Goal: Task Accomplishment & Management: Use online tool/utility

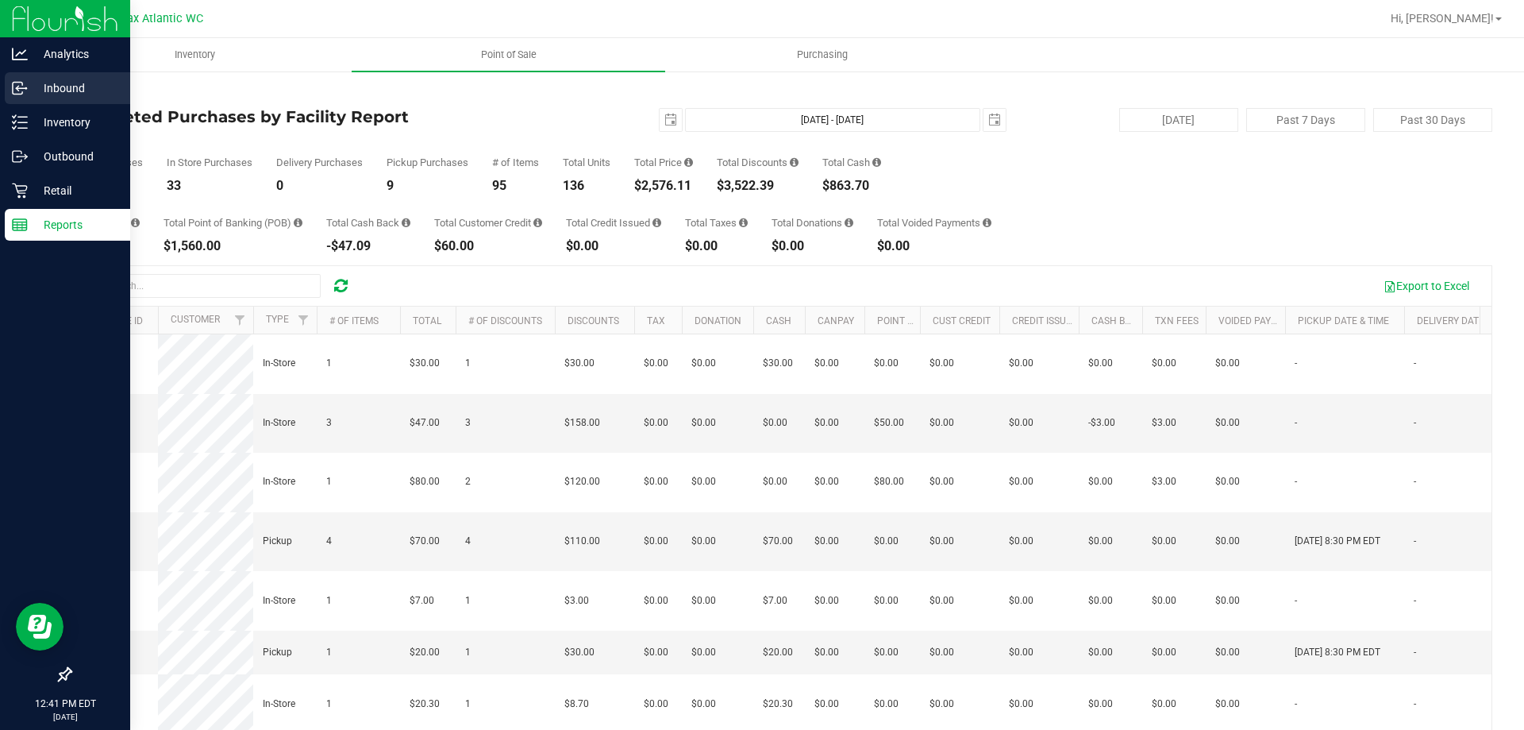
click at [44, 82] on p "Inbound" at bounding box center [75, 88] width 95 height 19
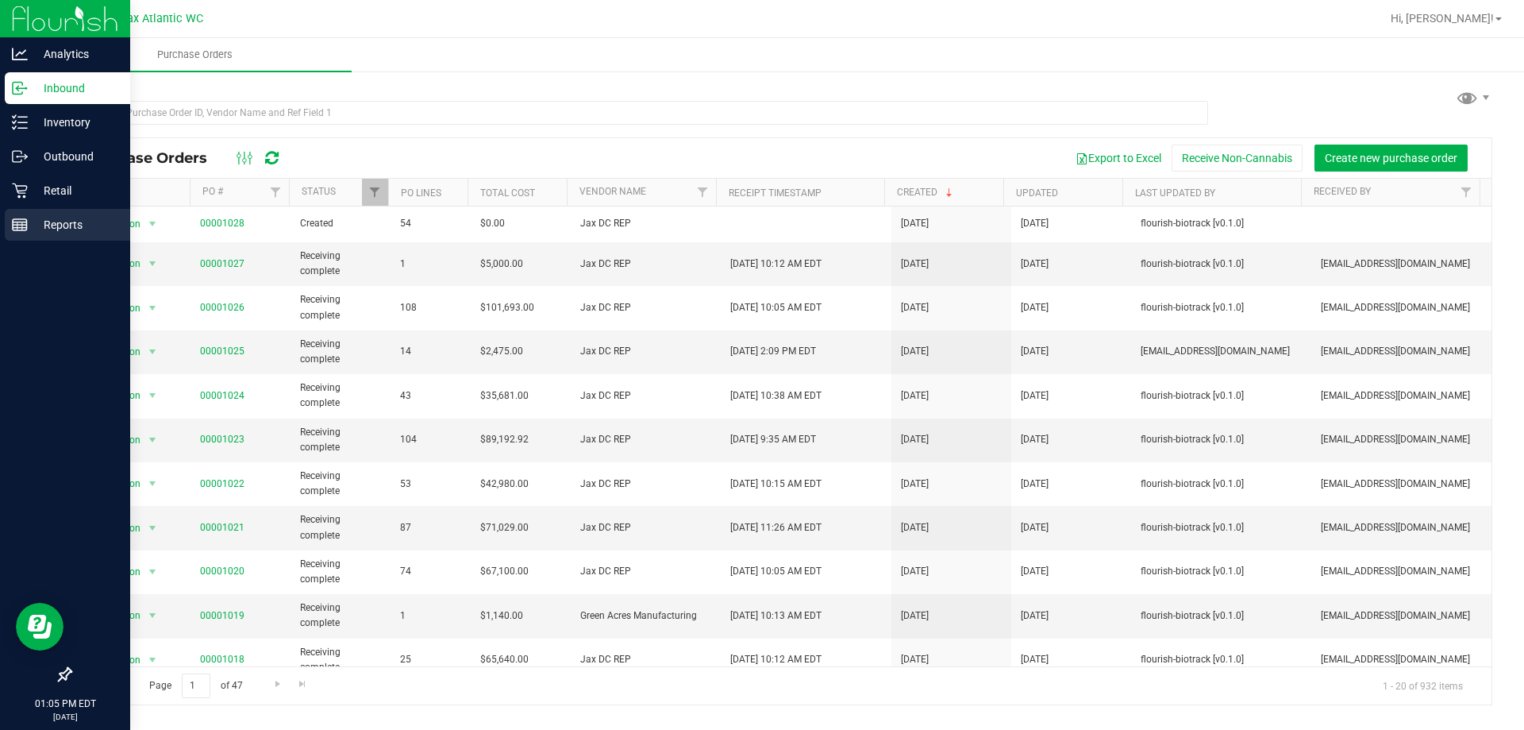
click at [38, 227] on p "Reports" at bounding box center [75, 224] width 95 height 19
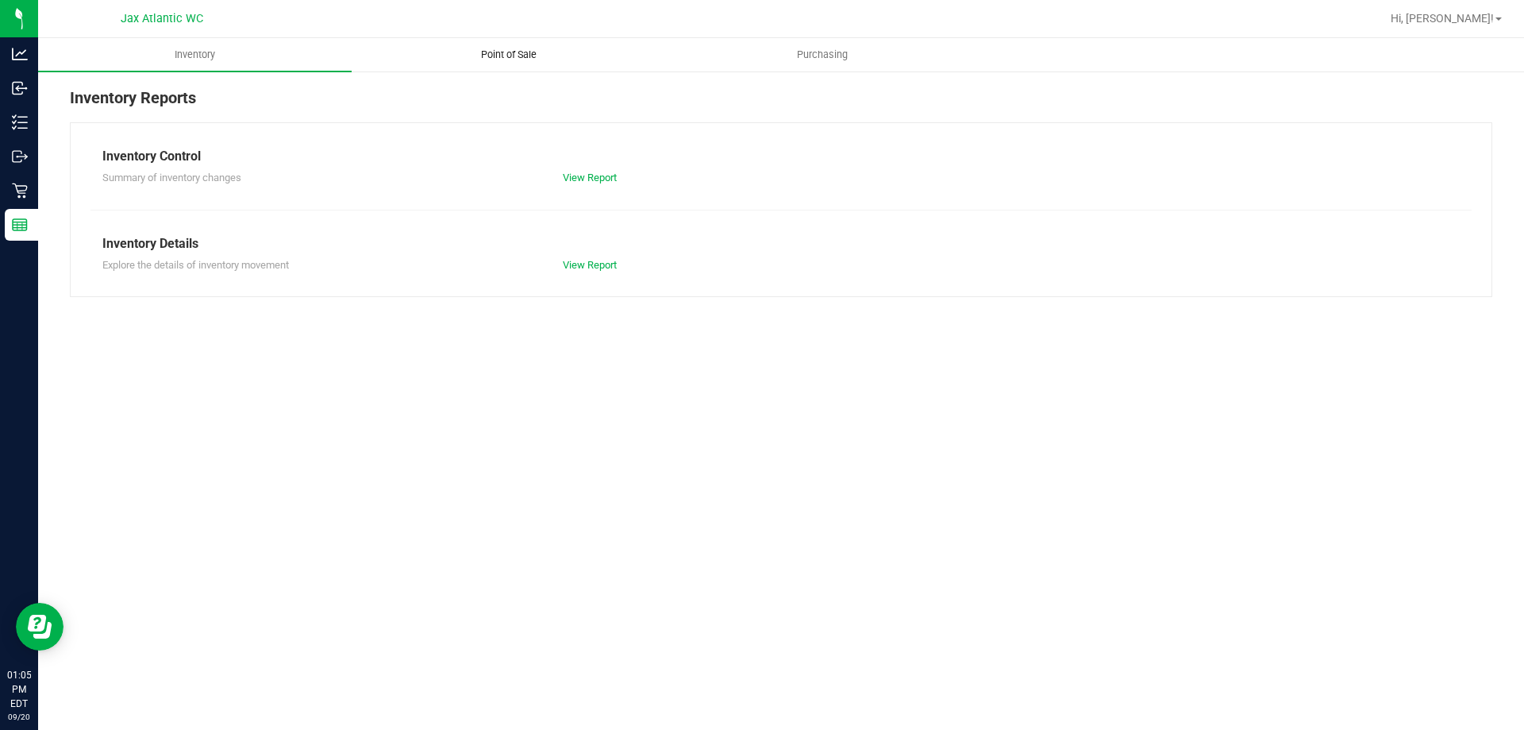
click at [526, 59] on span "Point of Sale" at bounding box center [509, 55] width 98 height 14
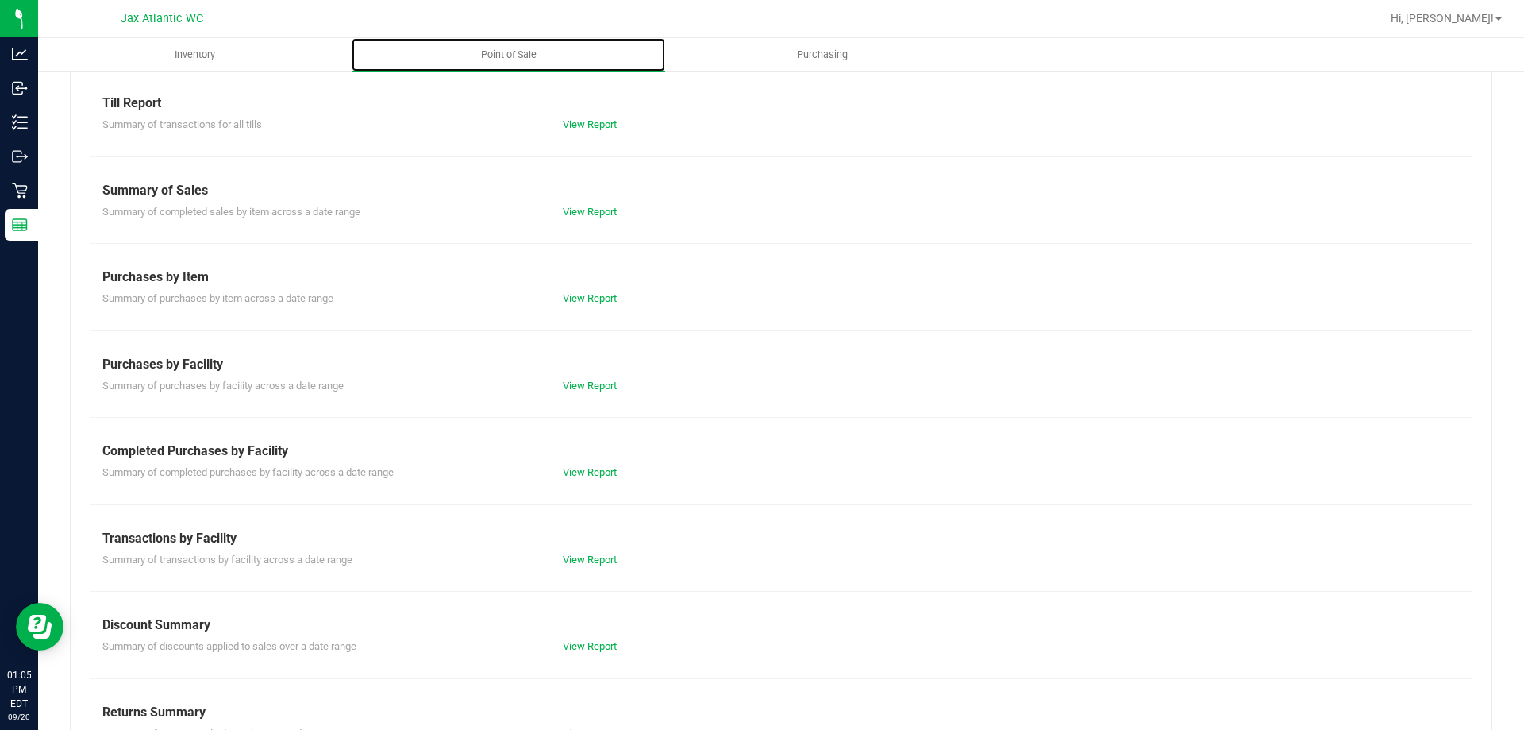
scroll to position [105, 0]
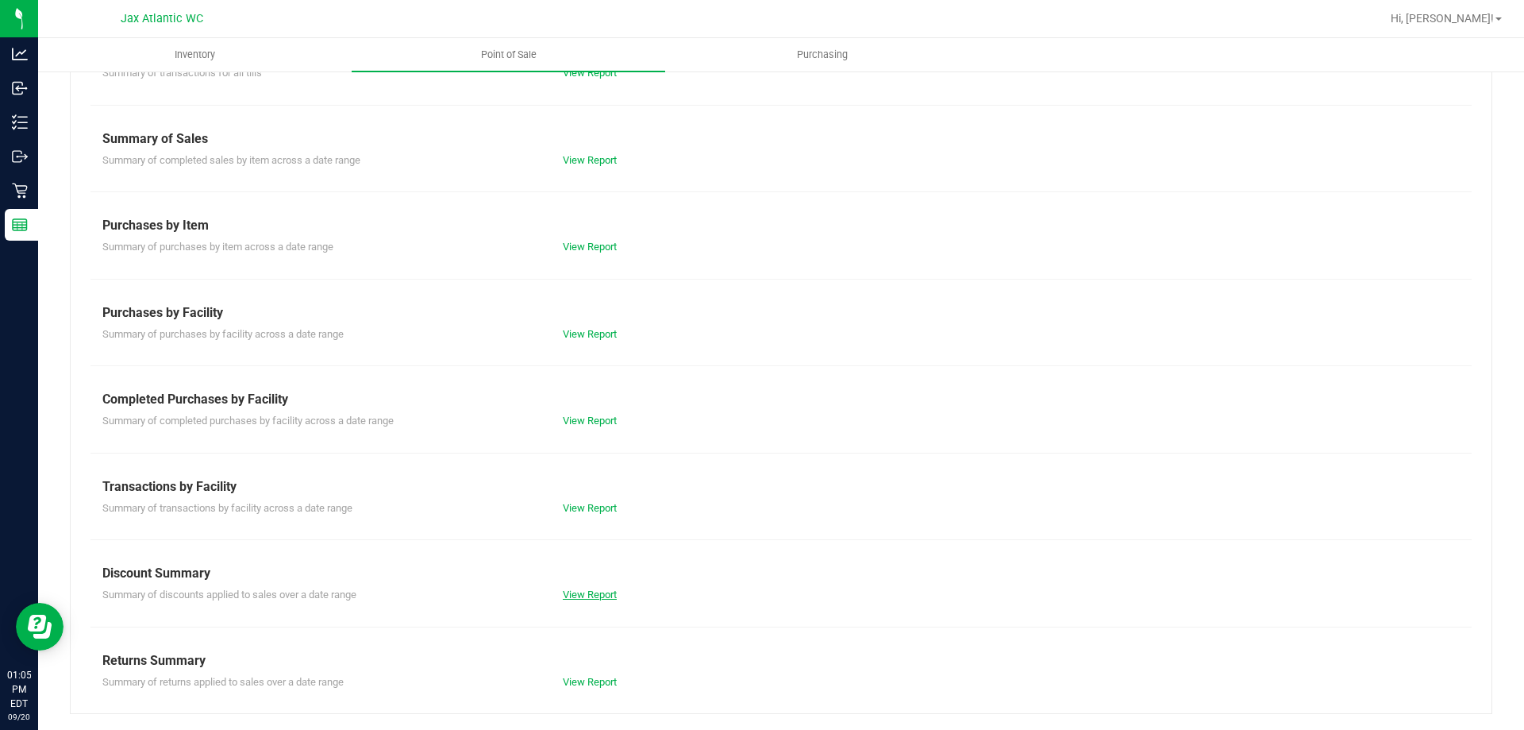
click at [578, 593] on link "View Report" at bounding box center [590, 594] width 54 height 12
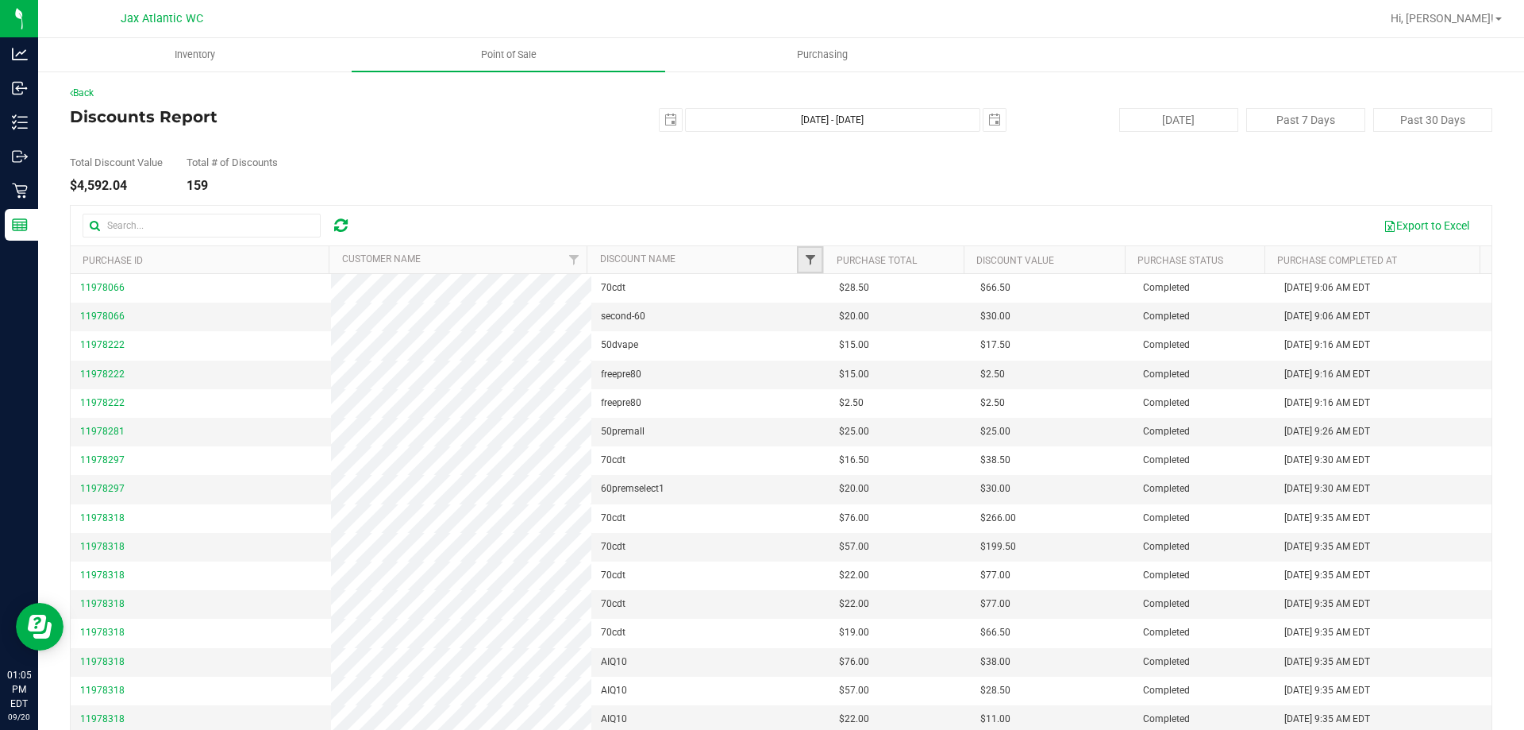
click at [810, 264] on span "Filter" at bounding box center [810, 259] width 13 height 13
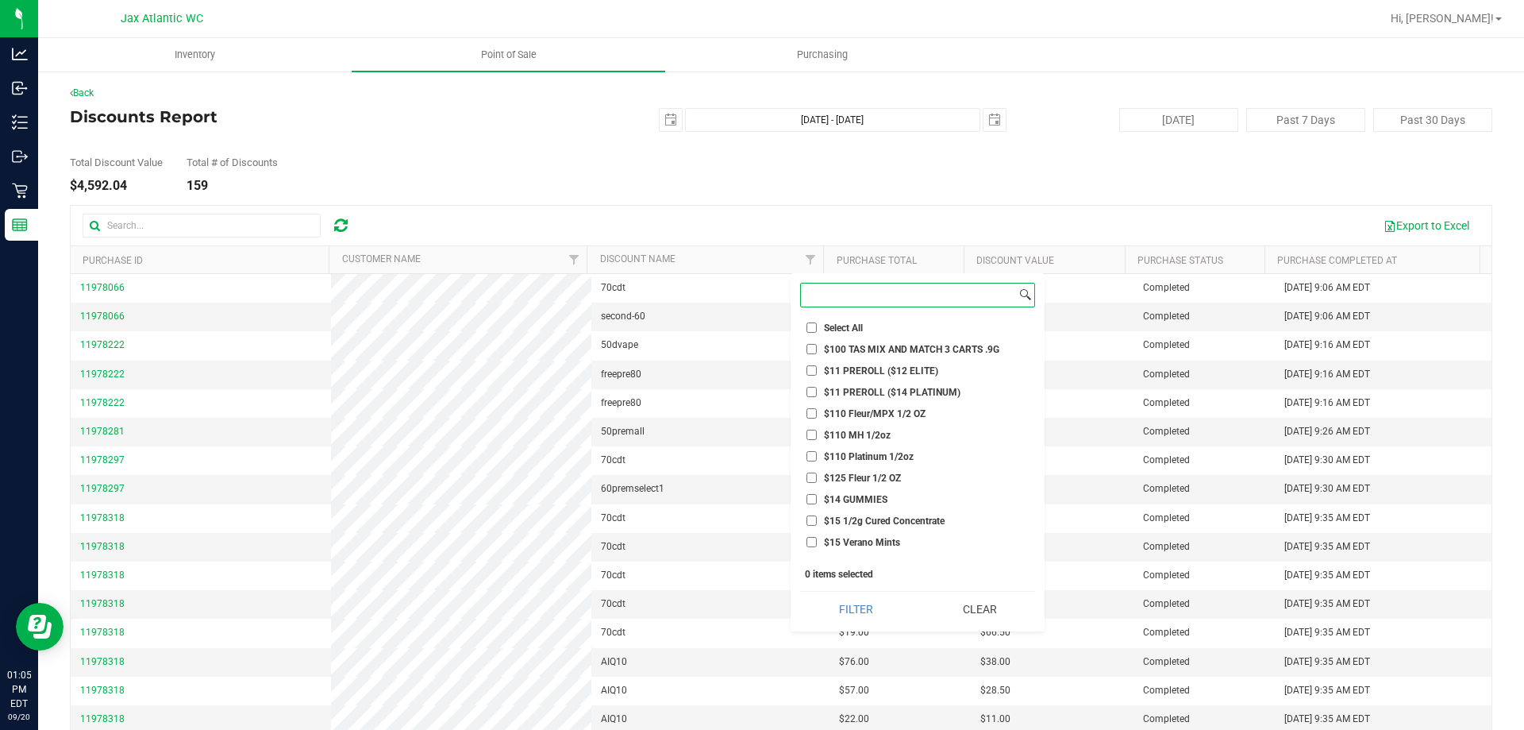
click at [857, 301] on input at bounding box center [908, 294] width 215 height 23
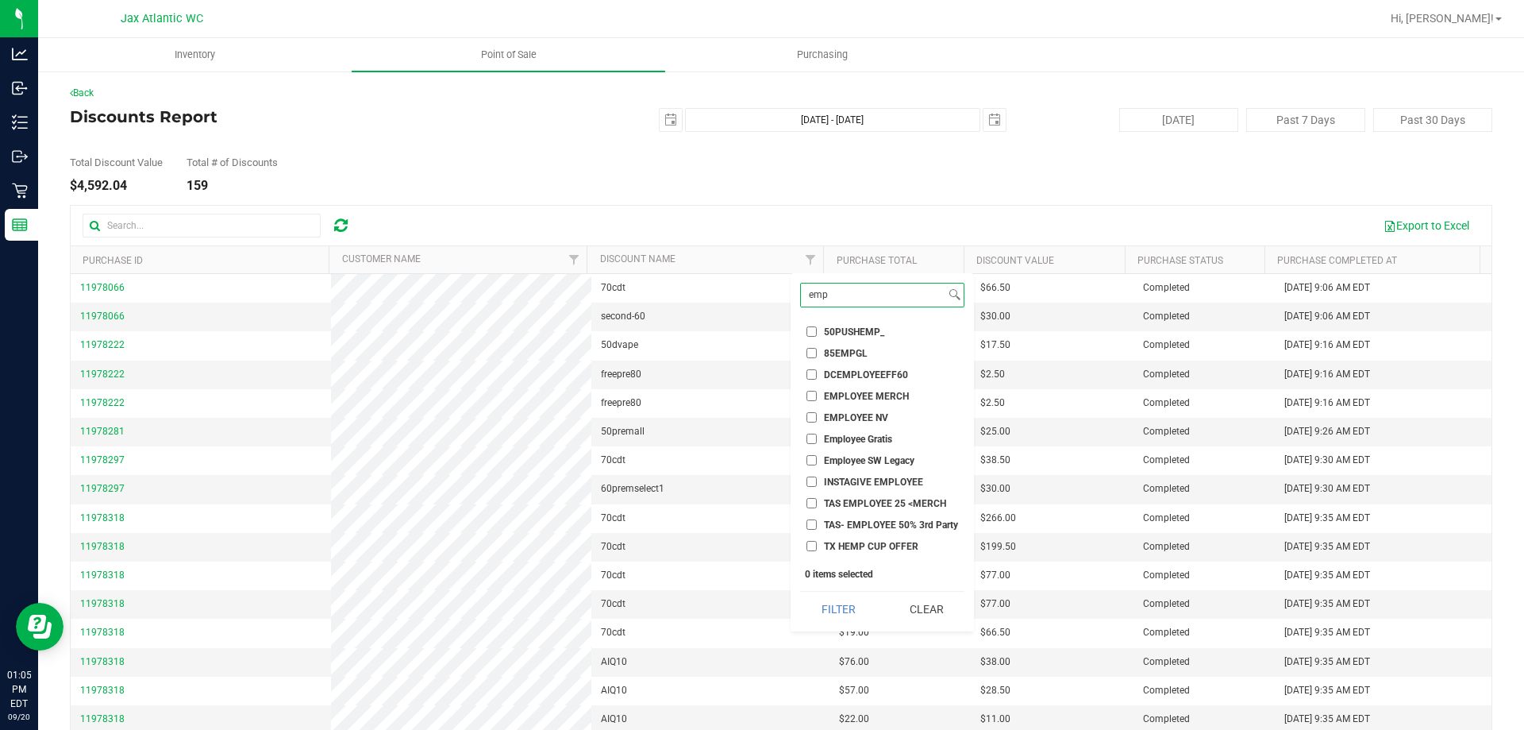
scroll to position [83, 0]
type input "emp"
click at [811, 528] on input "employee" at bounding box center [812, 527] width 10 height 10
checkbox input "true"
click at [812, 549] on input "employee pt" at bounding box center [812, 549] width 10 height 10
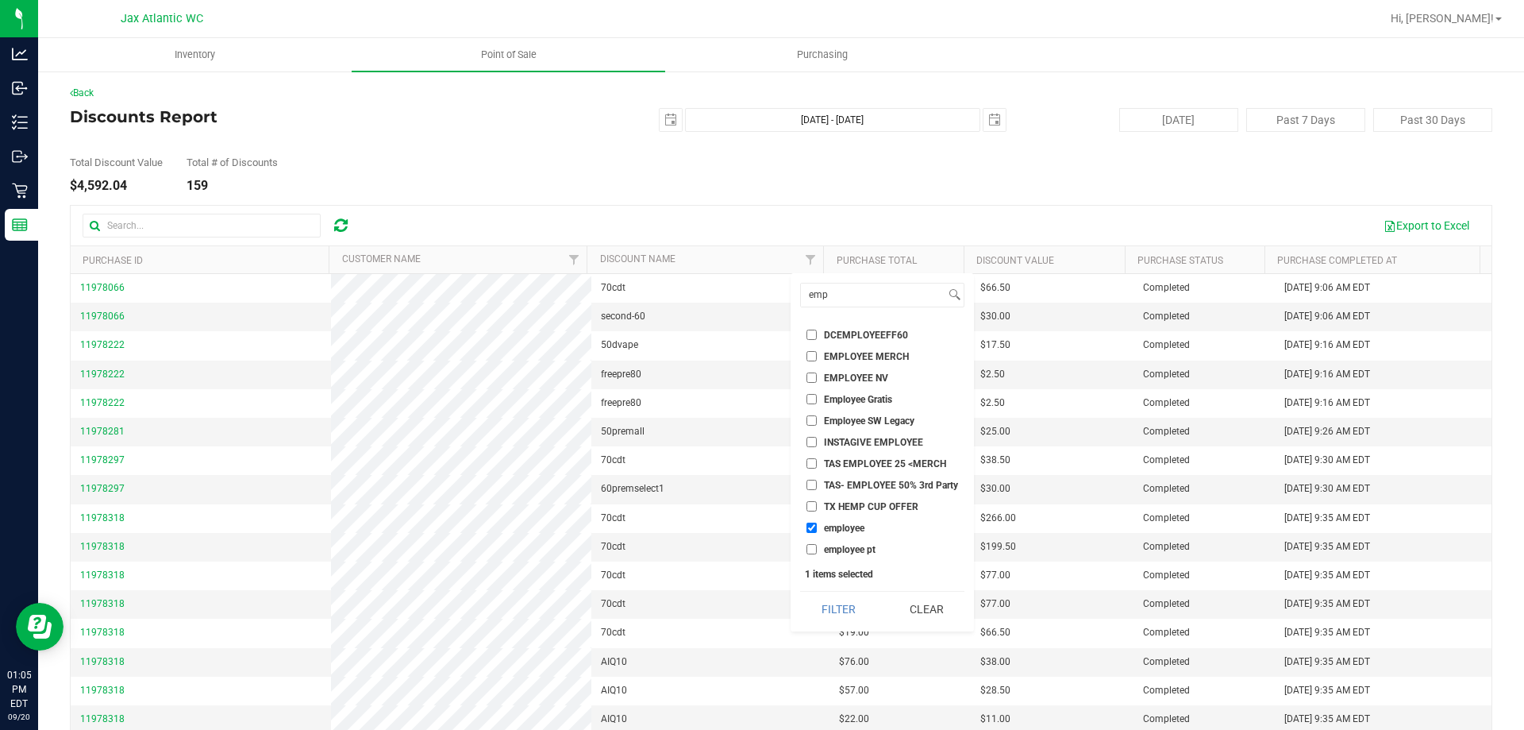
checkbox input "true"
click at [849, 607] on button "Filter" at bounding box center [838, 608] width 76 height 35
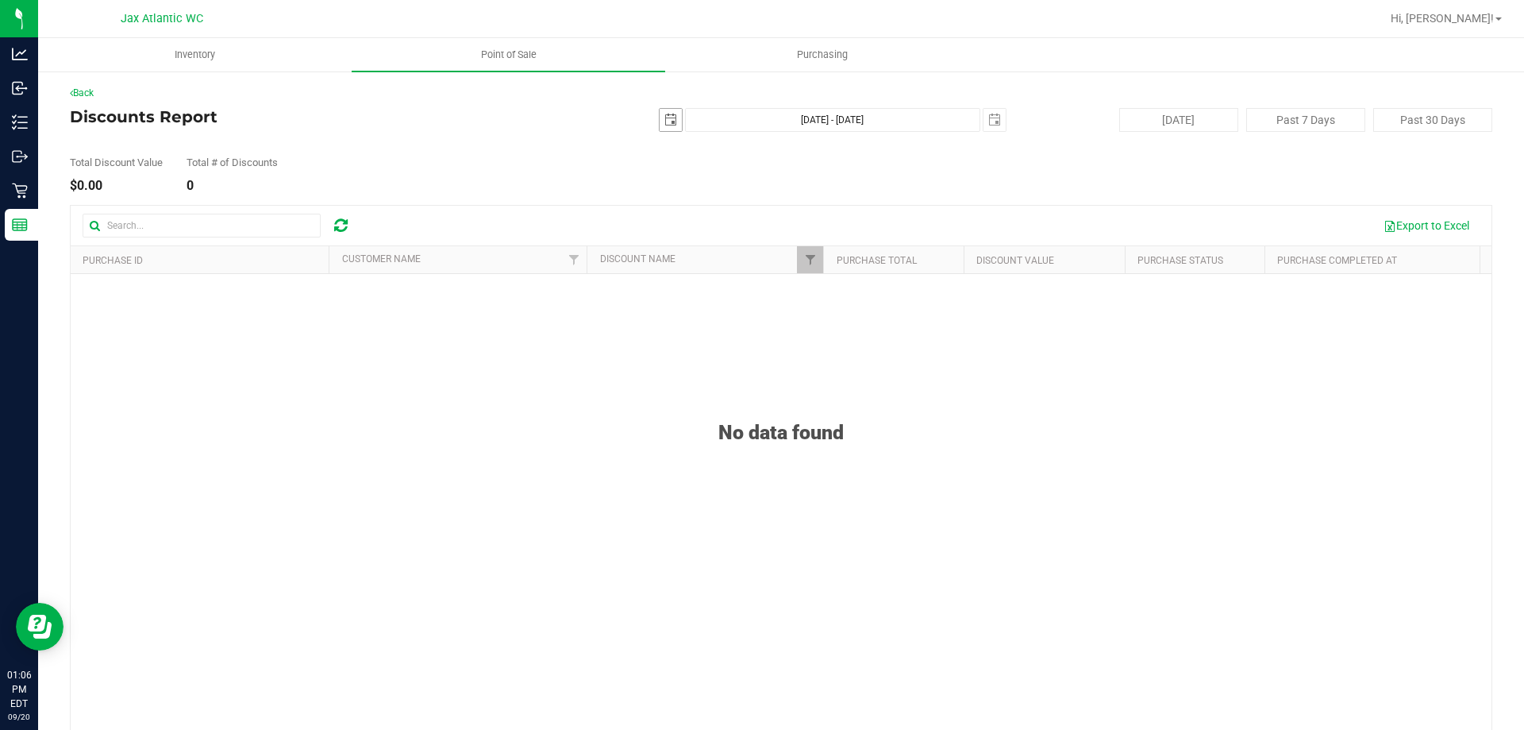
click at [665, 118] on span "select" at bounding box center [671, 120] width 13 height 13
click at [693, 206] on link "1" at bounding box center [688, 207] width 23 height 25
type input "2025-09-01"
click at [997, 121] on span "select" at bounding box center [995, 120] width 22 height 22
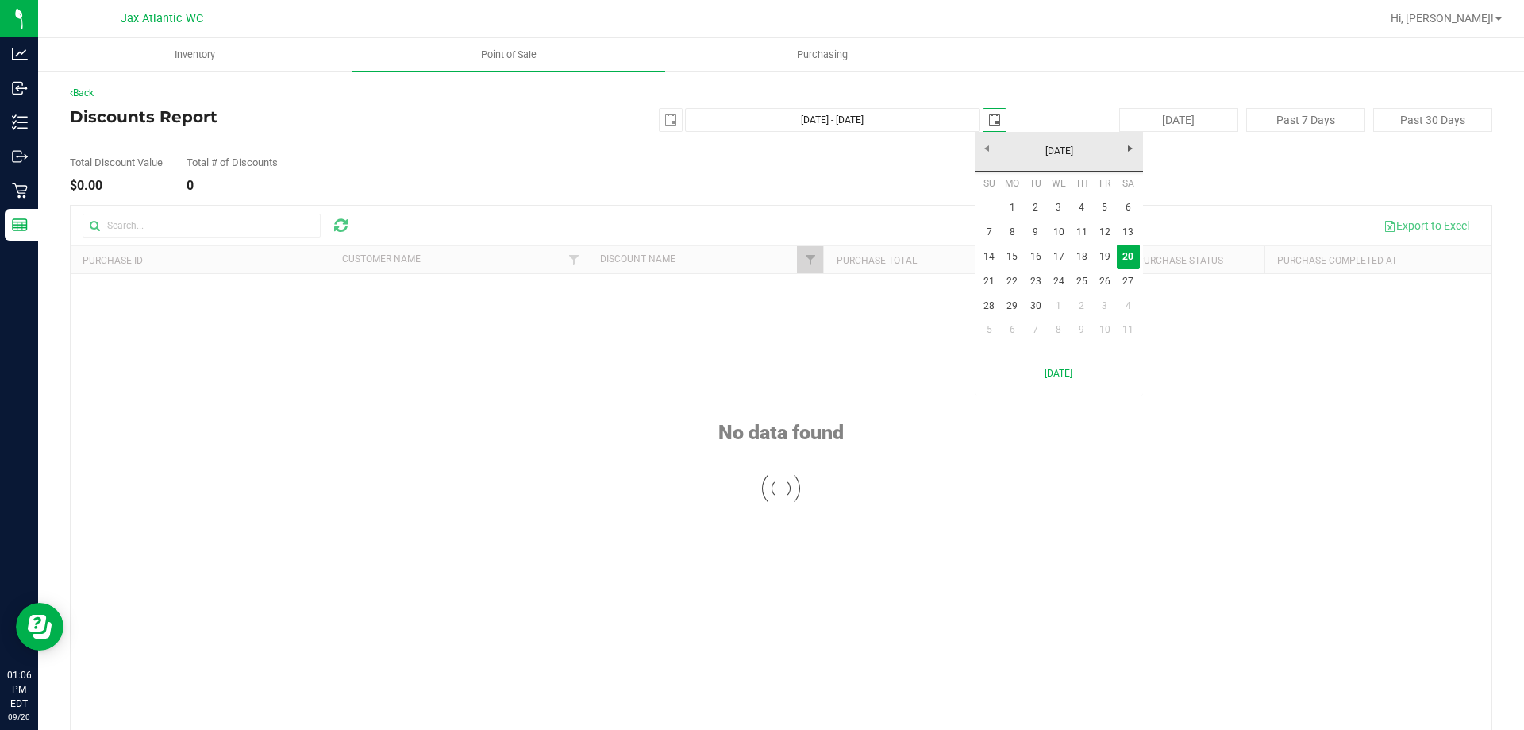
scroll to position [0, 40]
click at [1107, 255] on link "19" at bounding box center [1104, 257] width 23 height 25
type input "Sep 1, 2025 - Sep 19, 2025"
type input "2025-09-19"
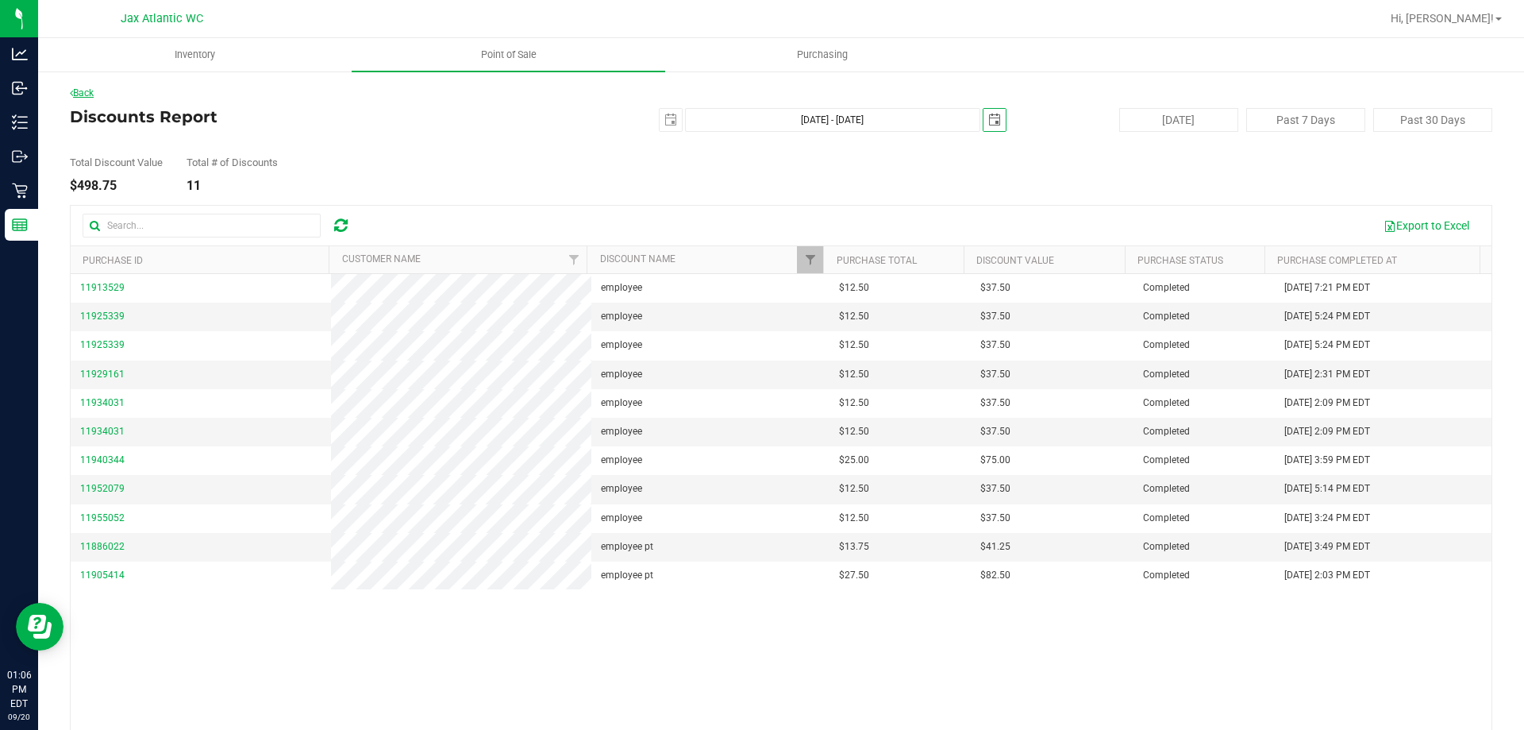
click at [80, 91] on link "Back" at bounding box center [82, 92] width 24 height 11
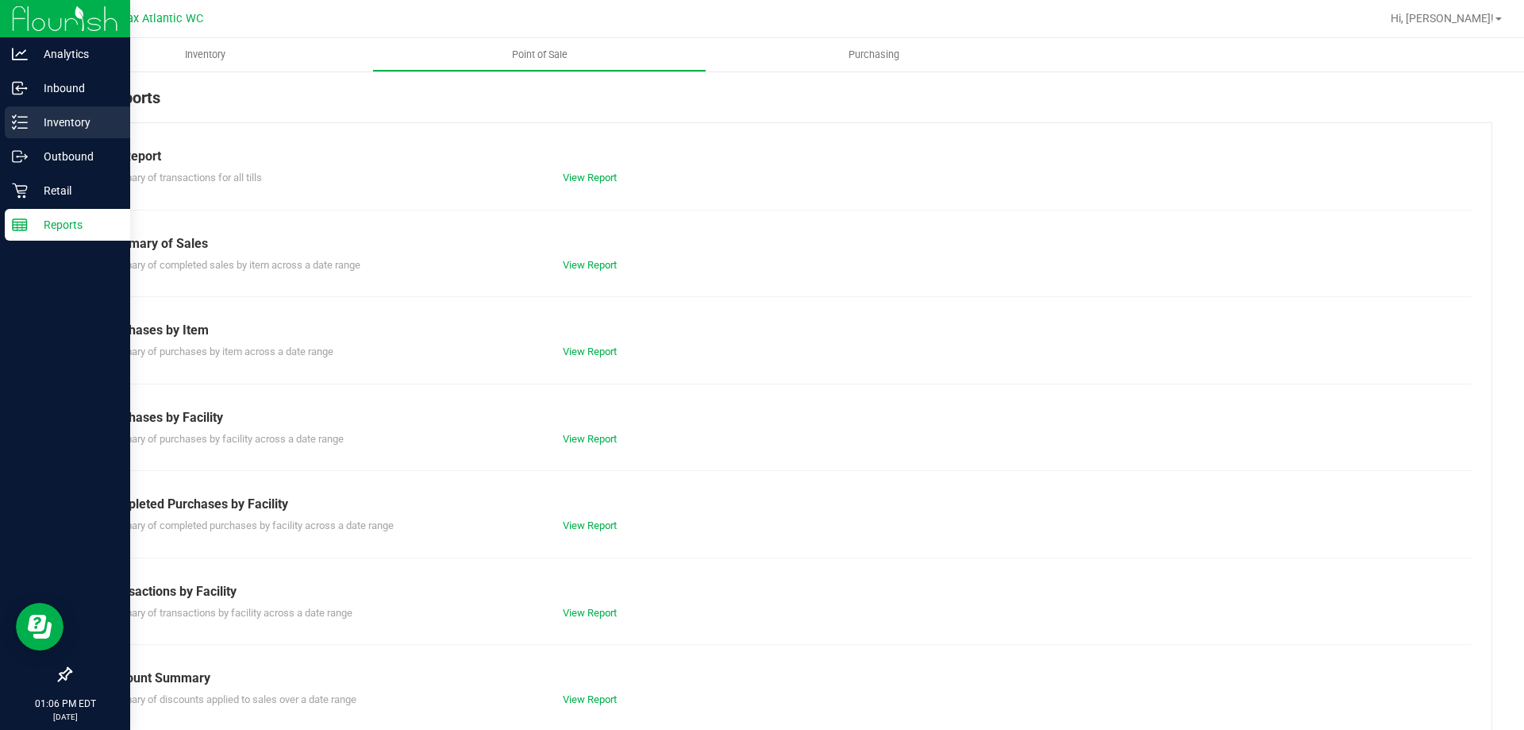
click at [56, 122] on p "Inventory" at bounding box center [75, 122] width 95 height 19
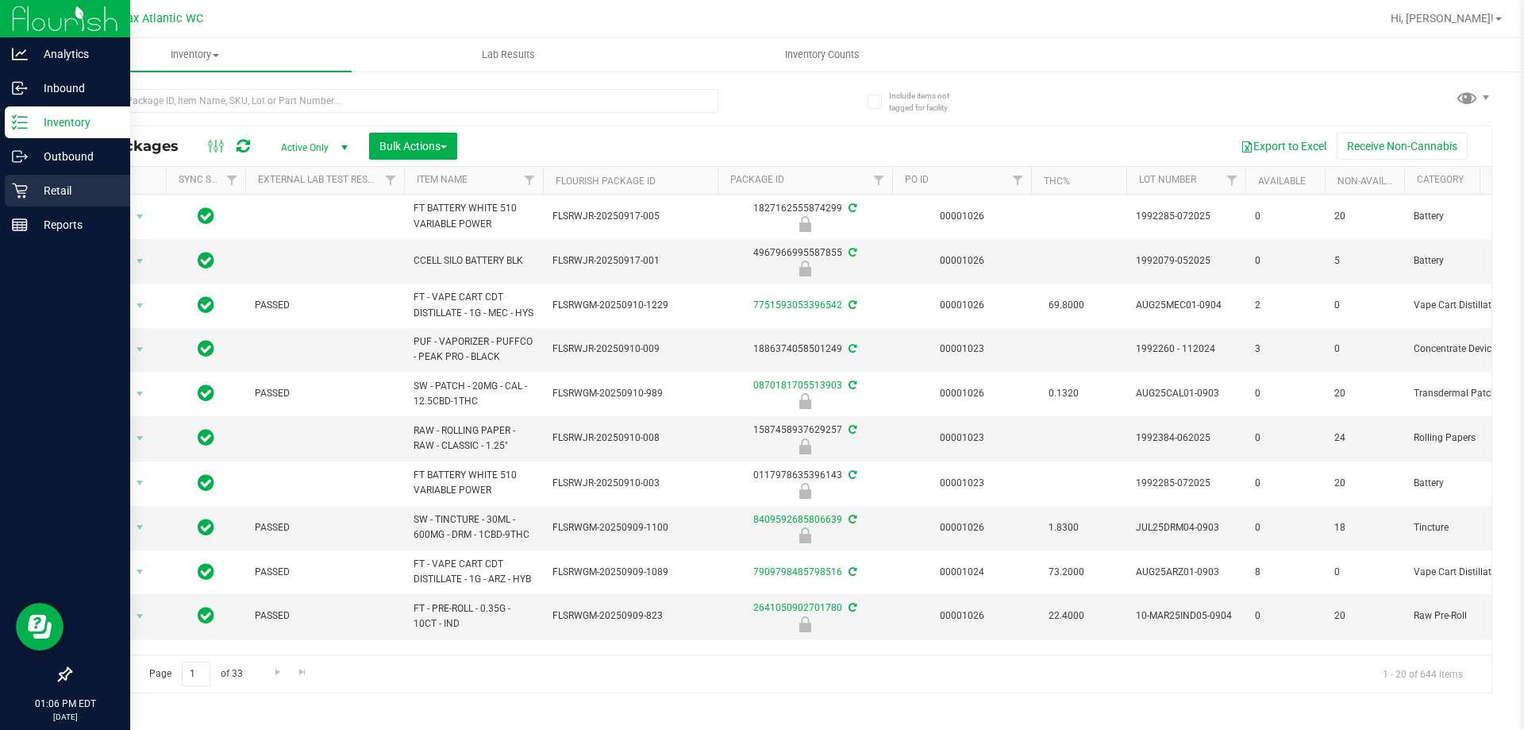
click at [28, 190] on p "Retail" at bounding box center [75, 190] width 95 height 19
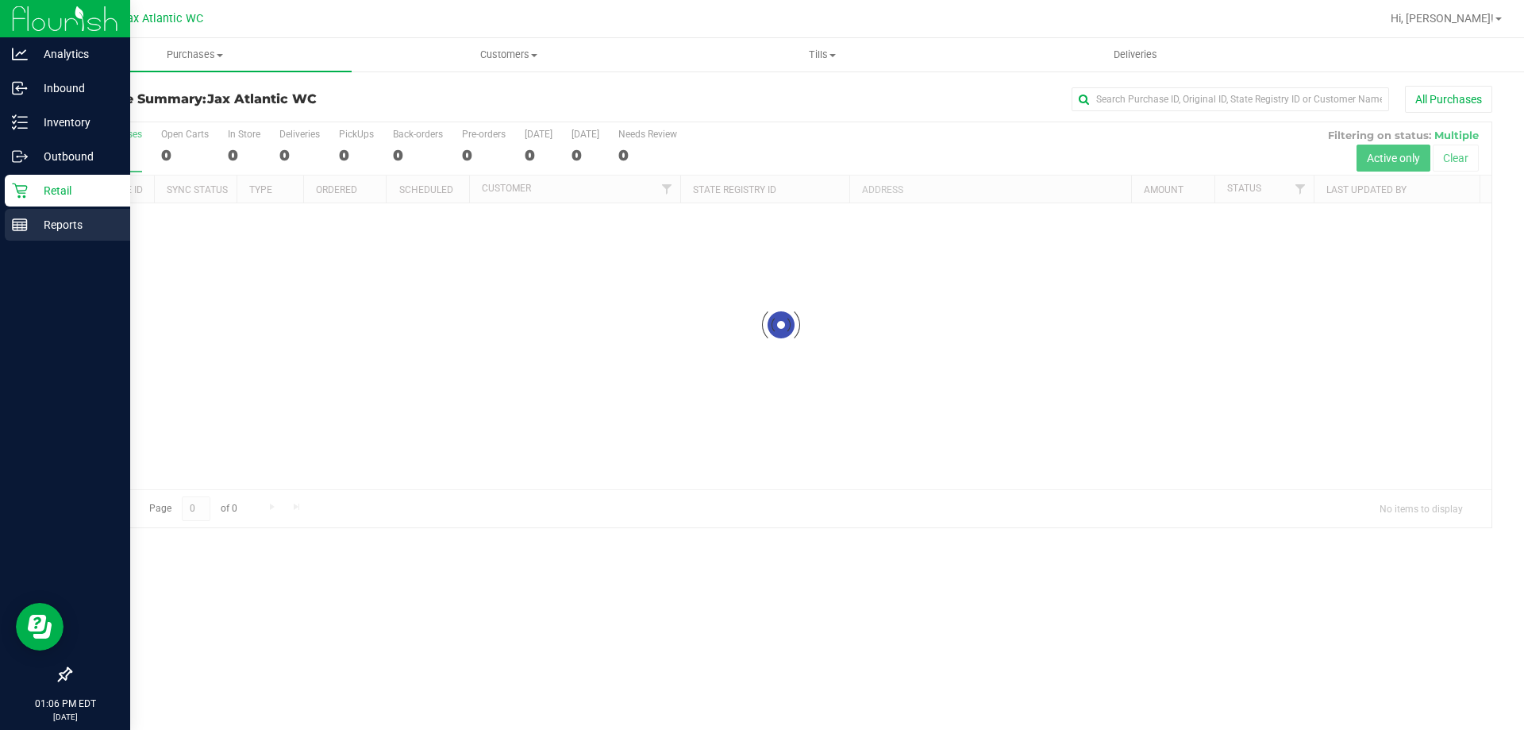
click at [25, 225] on line at bounding box center [20, 225] width 14 height 0
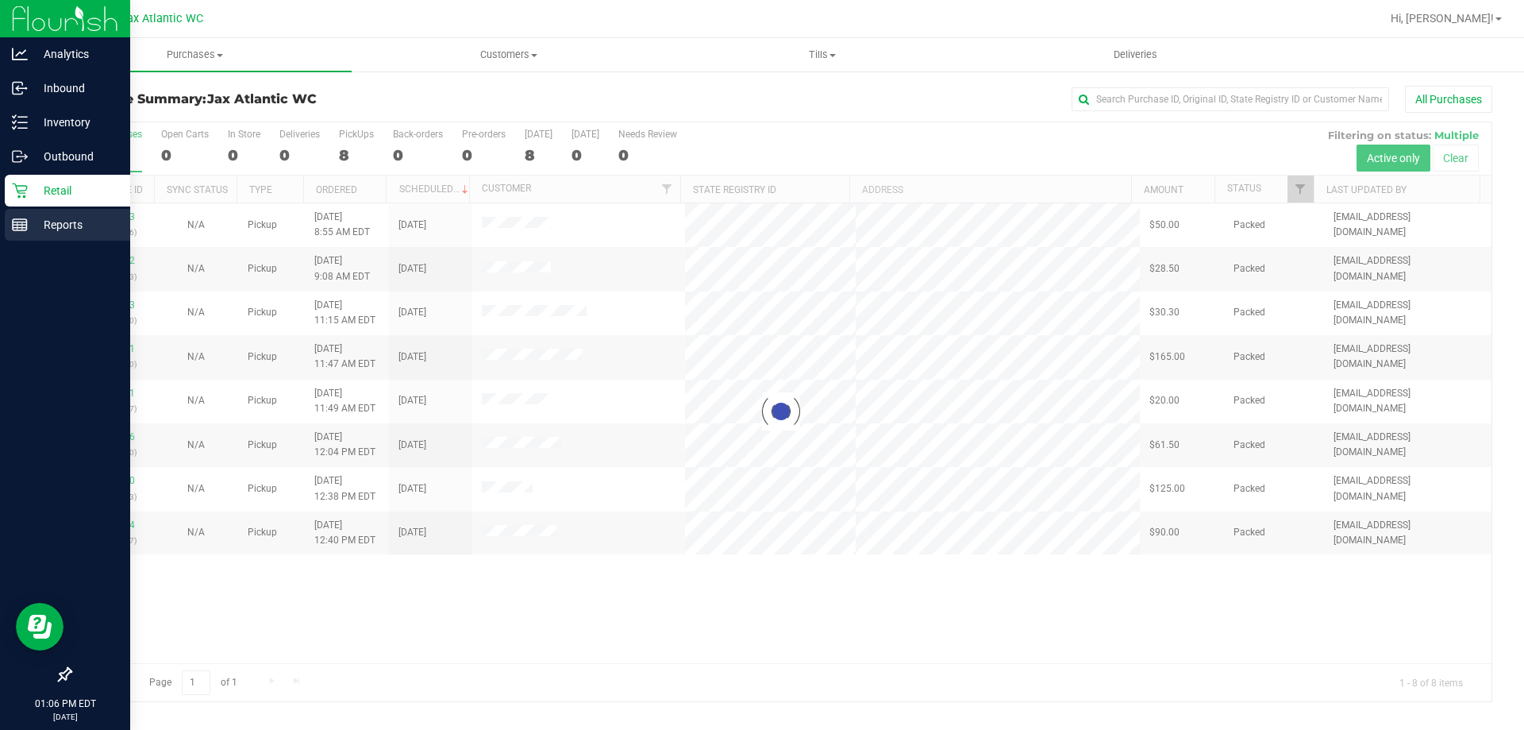
click at [25, 225] on line at bounding box center [20, 225] width 14 height 0
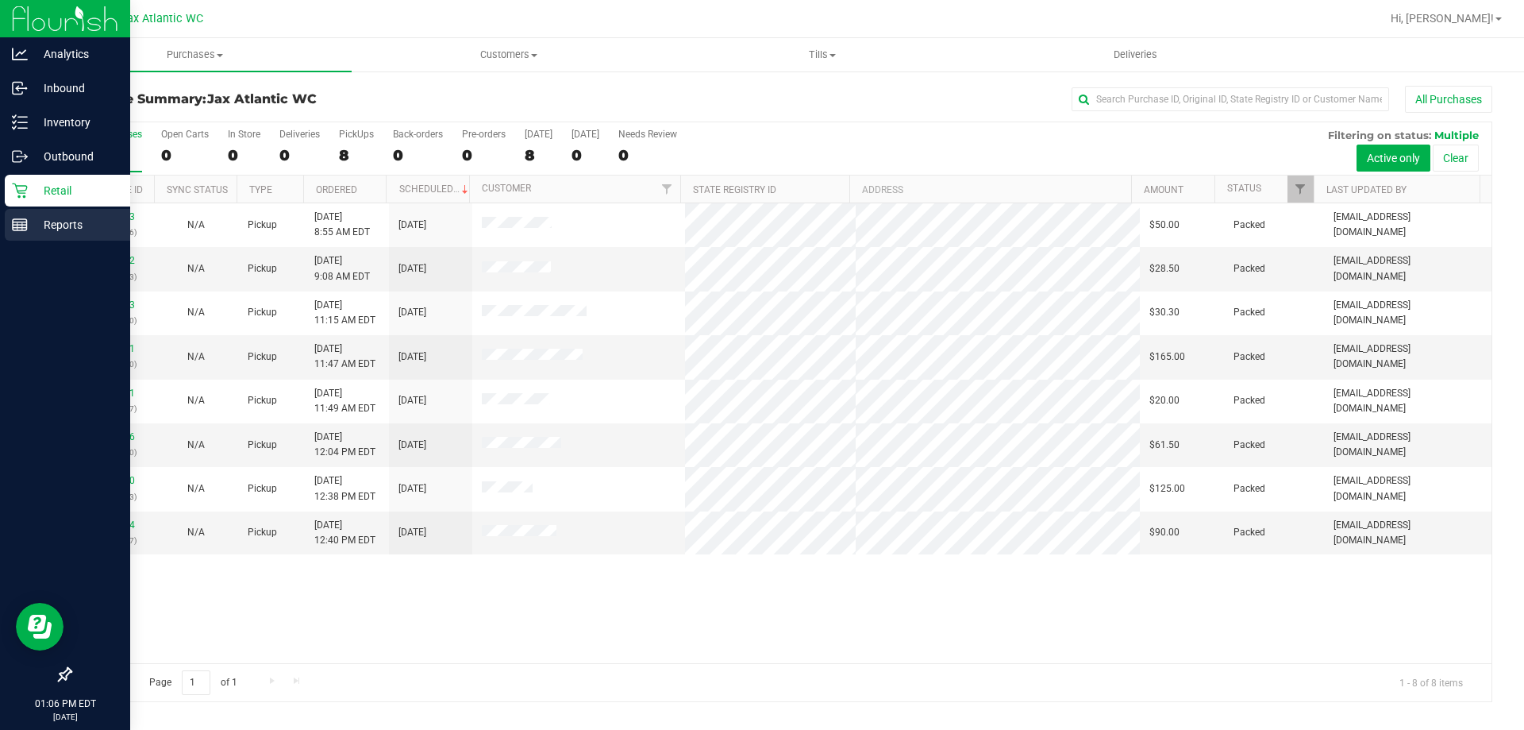
click at [28, 222] on p "Reports" at bounding box center [75, 224] width 95 height 19
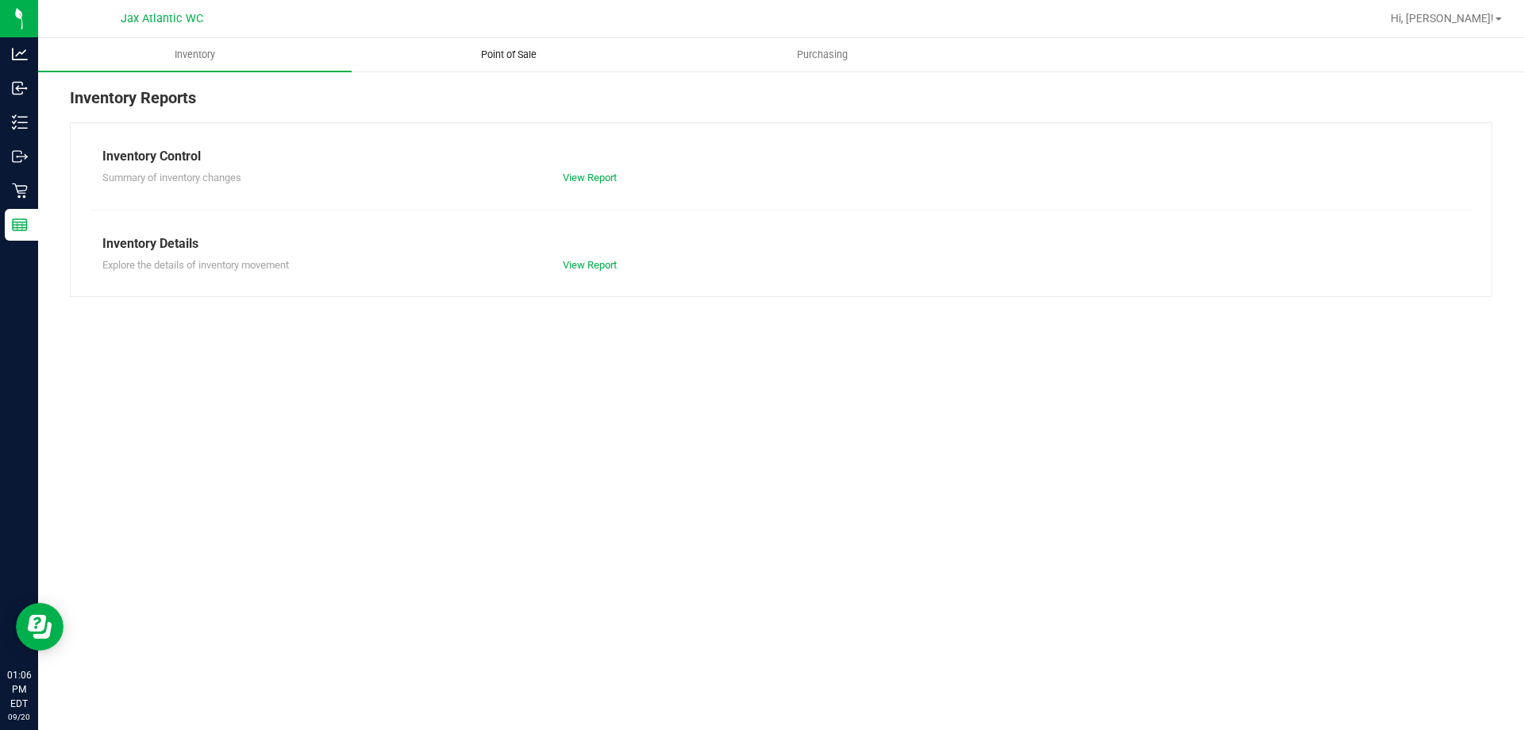
click at [502, 55] on span "Point of Sale" at bounding box center [509, 55] width 98 height 14
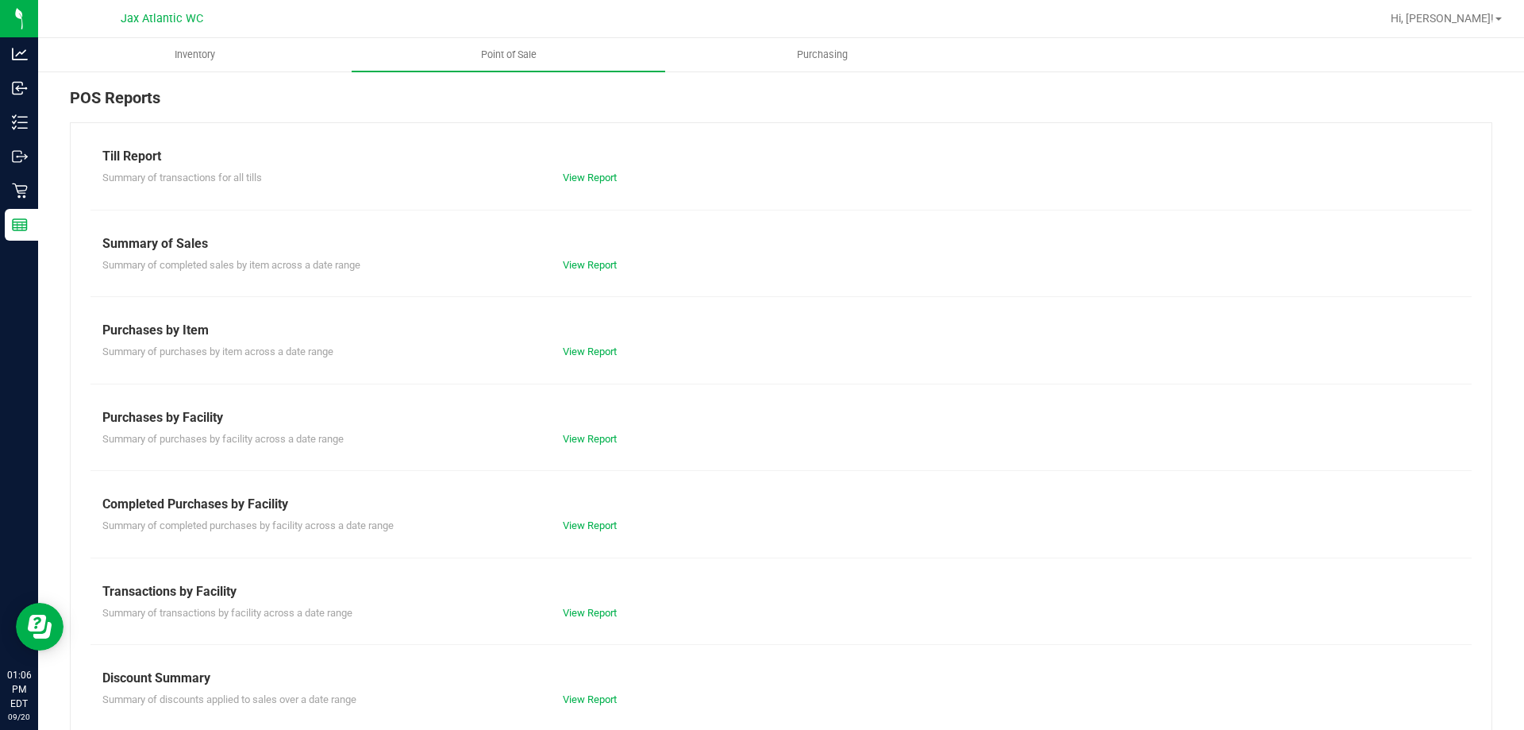
click at [580, 531] on div "View Report" at bounding box center [666, 526] width 230 height 16
click at [580, 529] on link "View Report" at bounding box center [590, 525] width 54 height 12
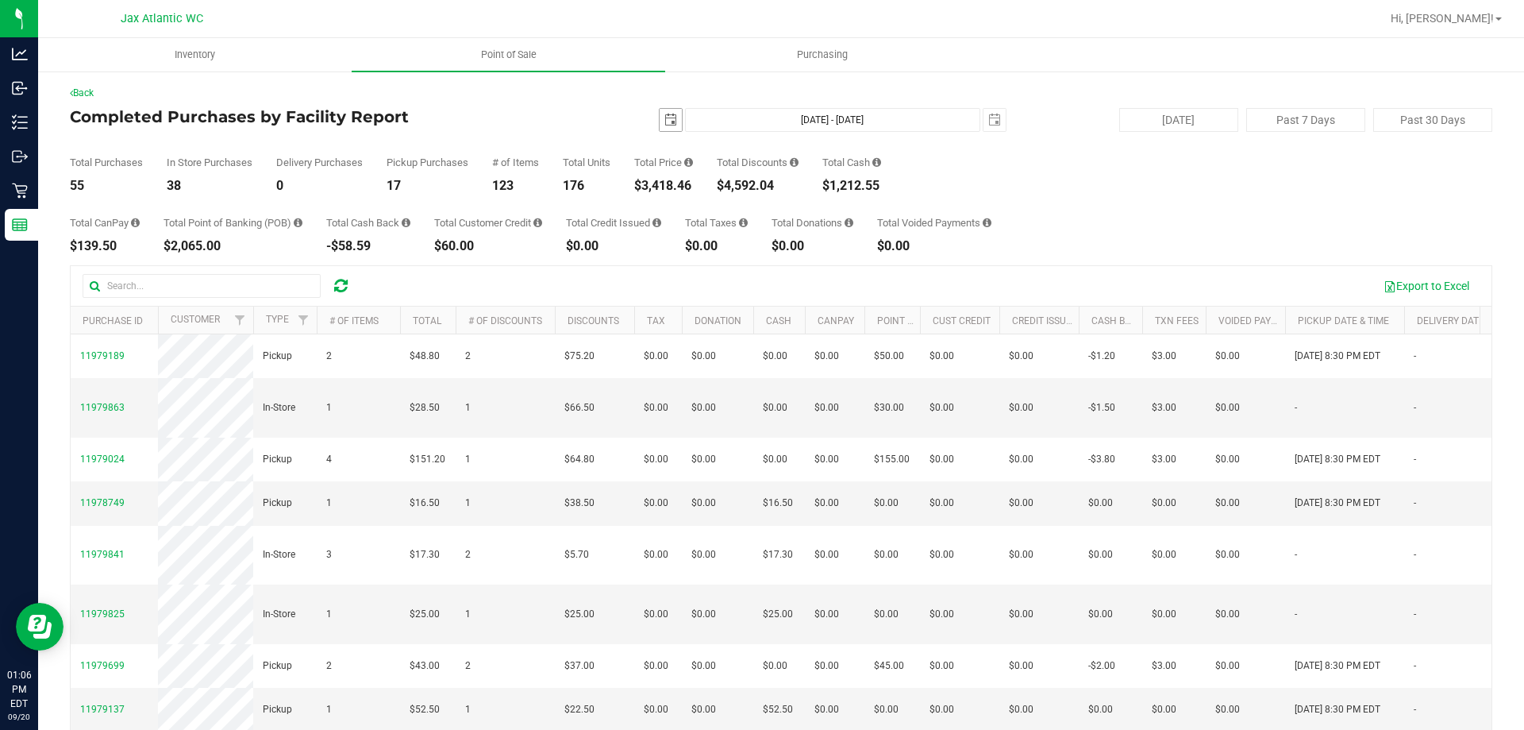
click at [665, 118] on span "select" at bounding box center [671, 120] width 13 height 13
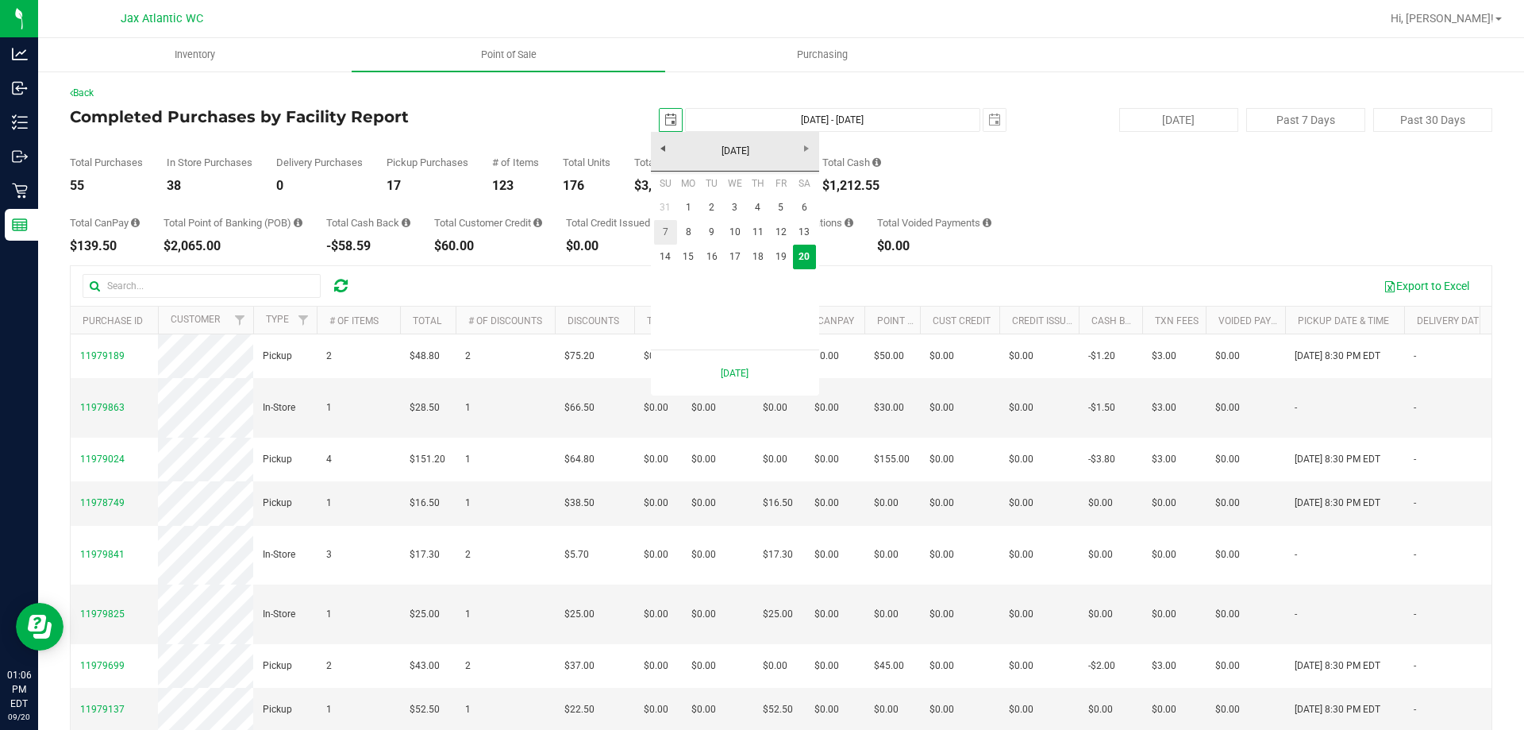
scroll to position [0, 40]
click at [684, 205] on link "1" at bounding box center [688, 207] width 23 height 25
type input "2025-09-01"
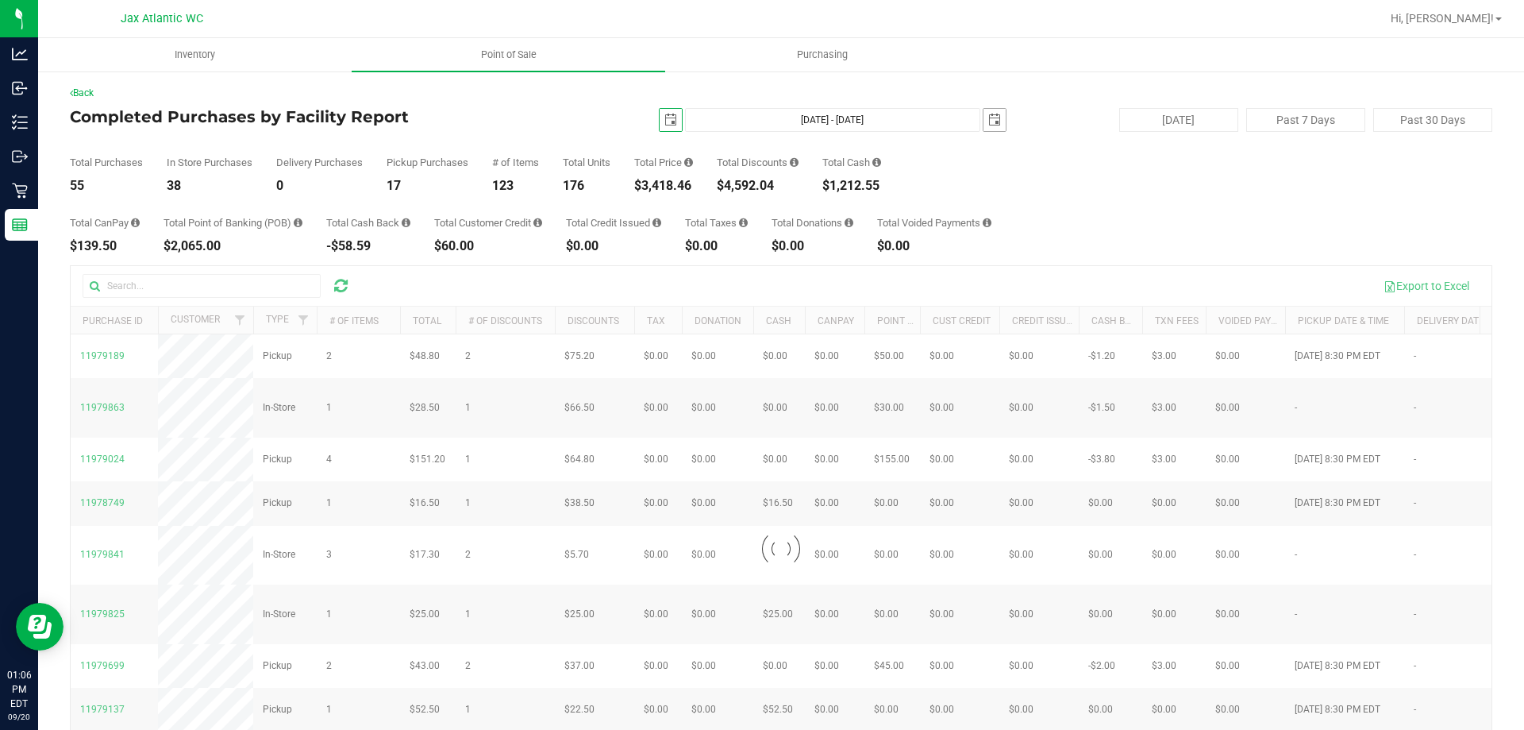
click at [988, 124] on span "select" at bounding box center [994, 120] width 13 height 13
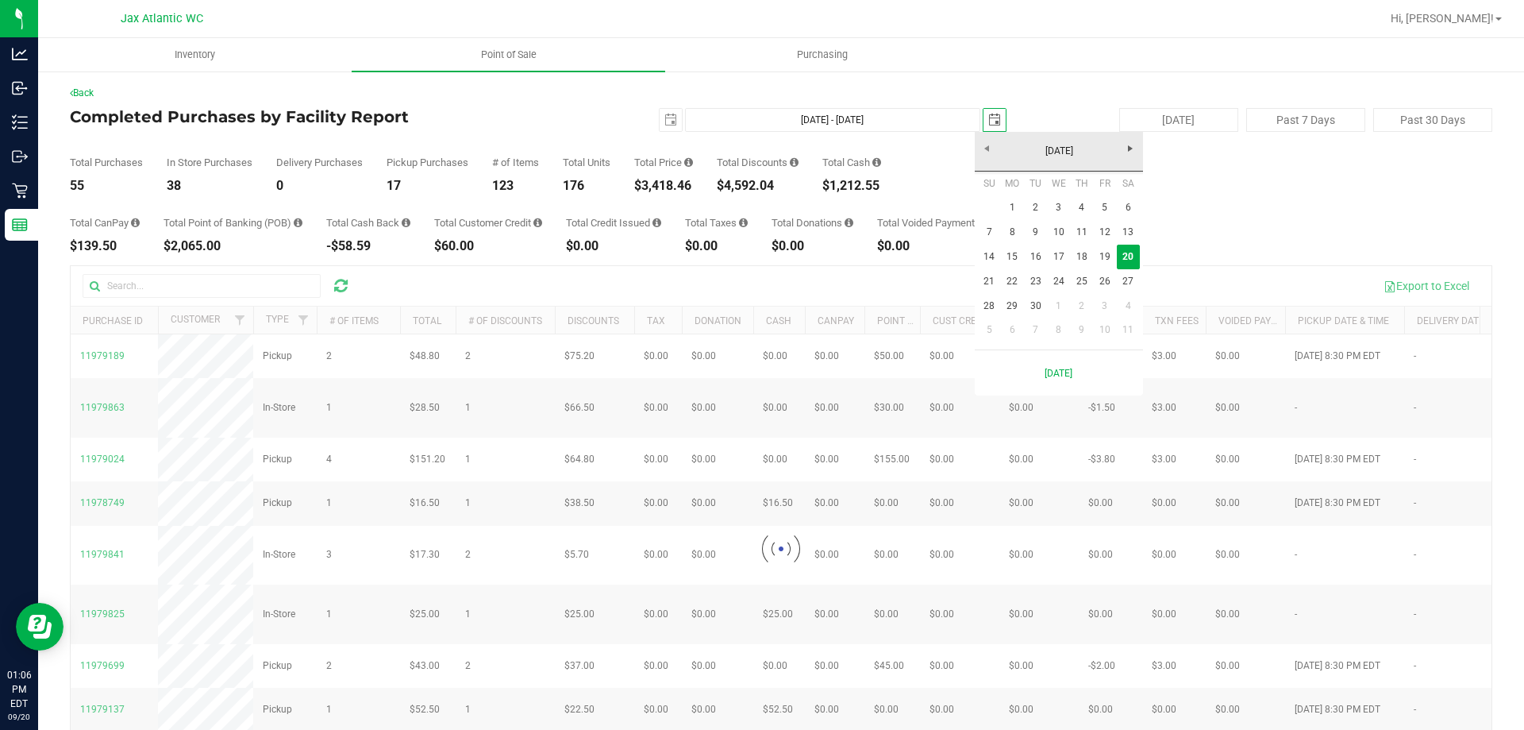
scroll to position [0, 40]
click at [1106, 253] on link "19" at bounding box center [1104, 257] width 23 height 25
type input "Sep 1, 2025 - Sep 19, 2025"
type input "2025-09-19"
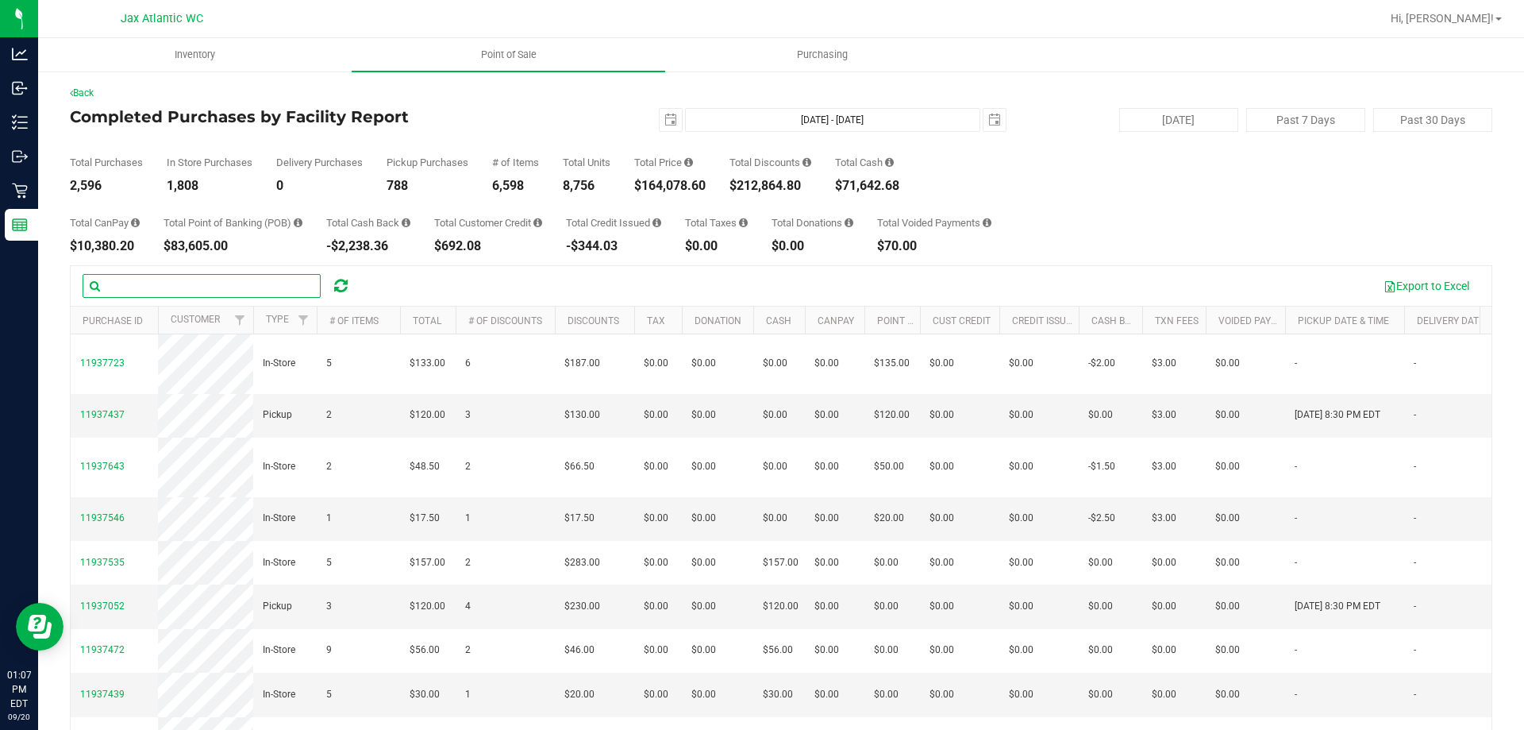
click at [168, 282] on input "text" at bounding box center [202, 286] width 238 height 24
type input "kendall lovette"
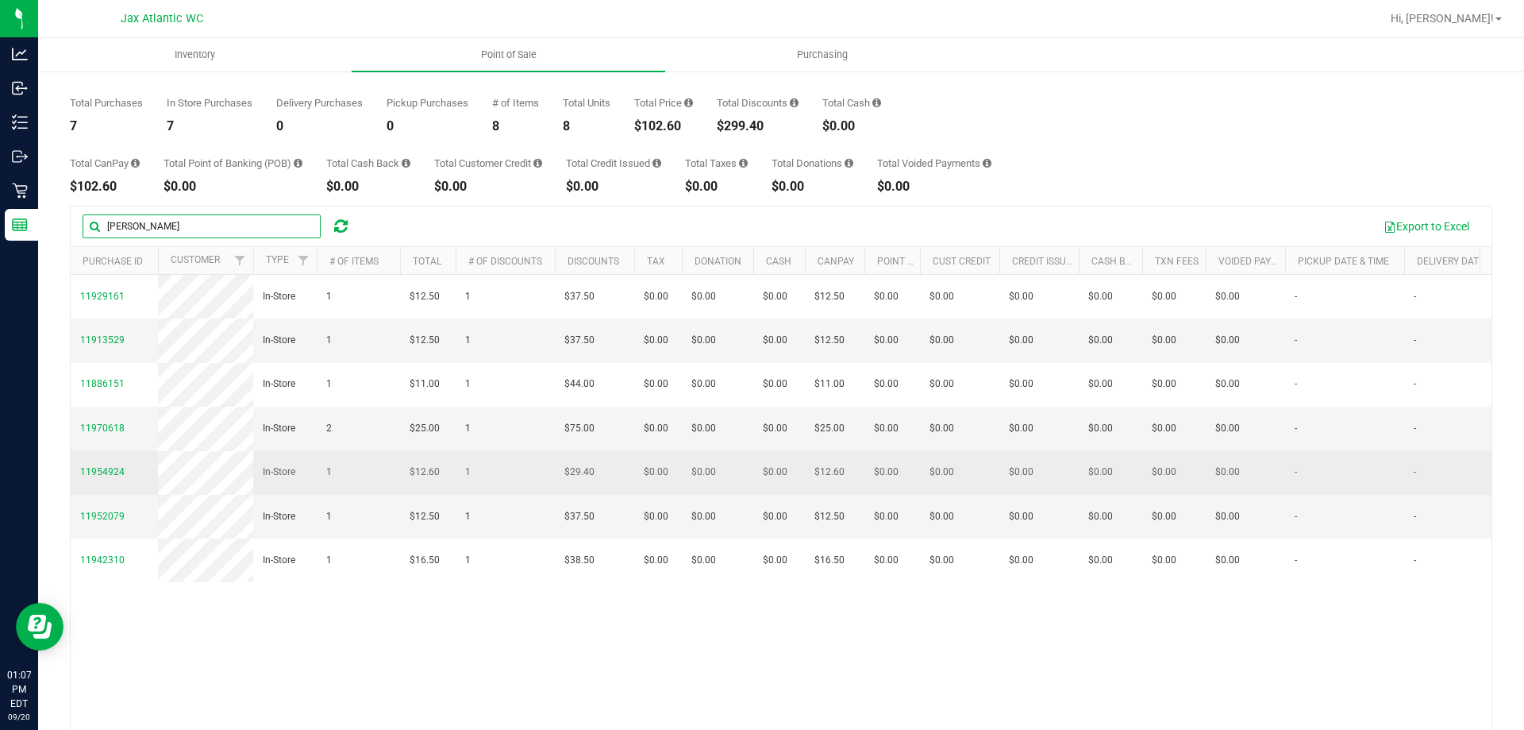
scroll to position [119, 0]
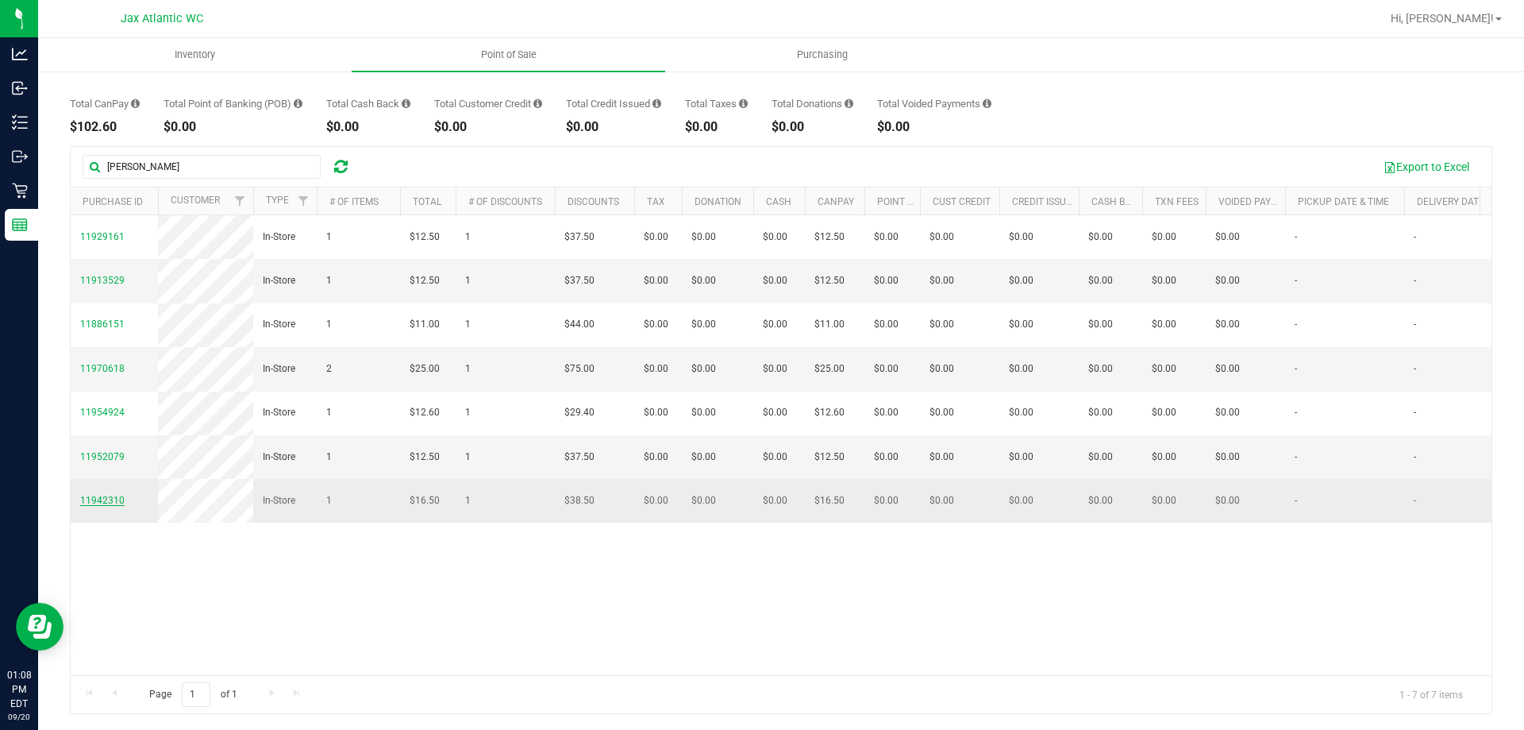
click at [91, 506] on span "11942310" at bounding box center [102, 500] width 44 height 11
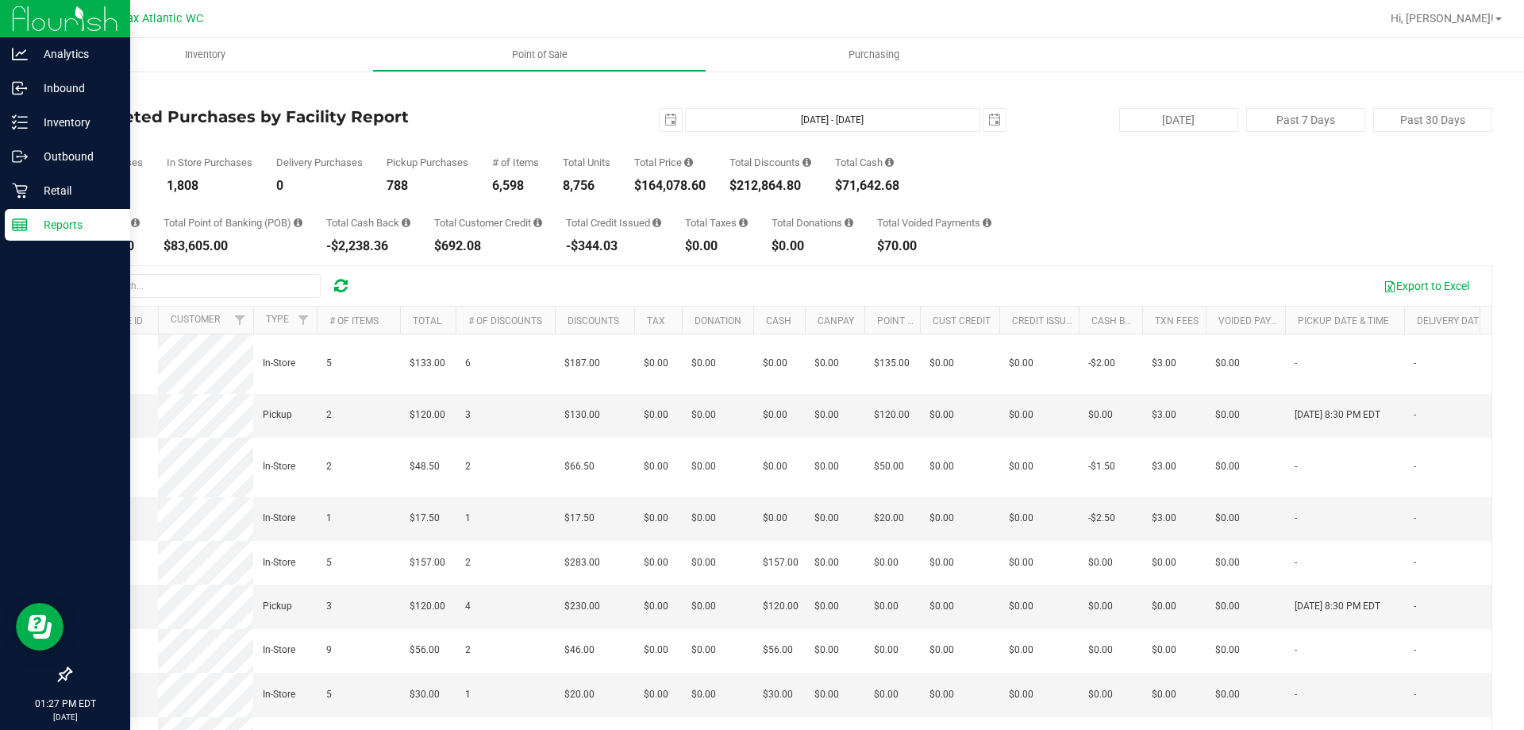
click at [33, 224] on p "Reports" at bounding box center [75, 224] width 95 height 19
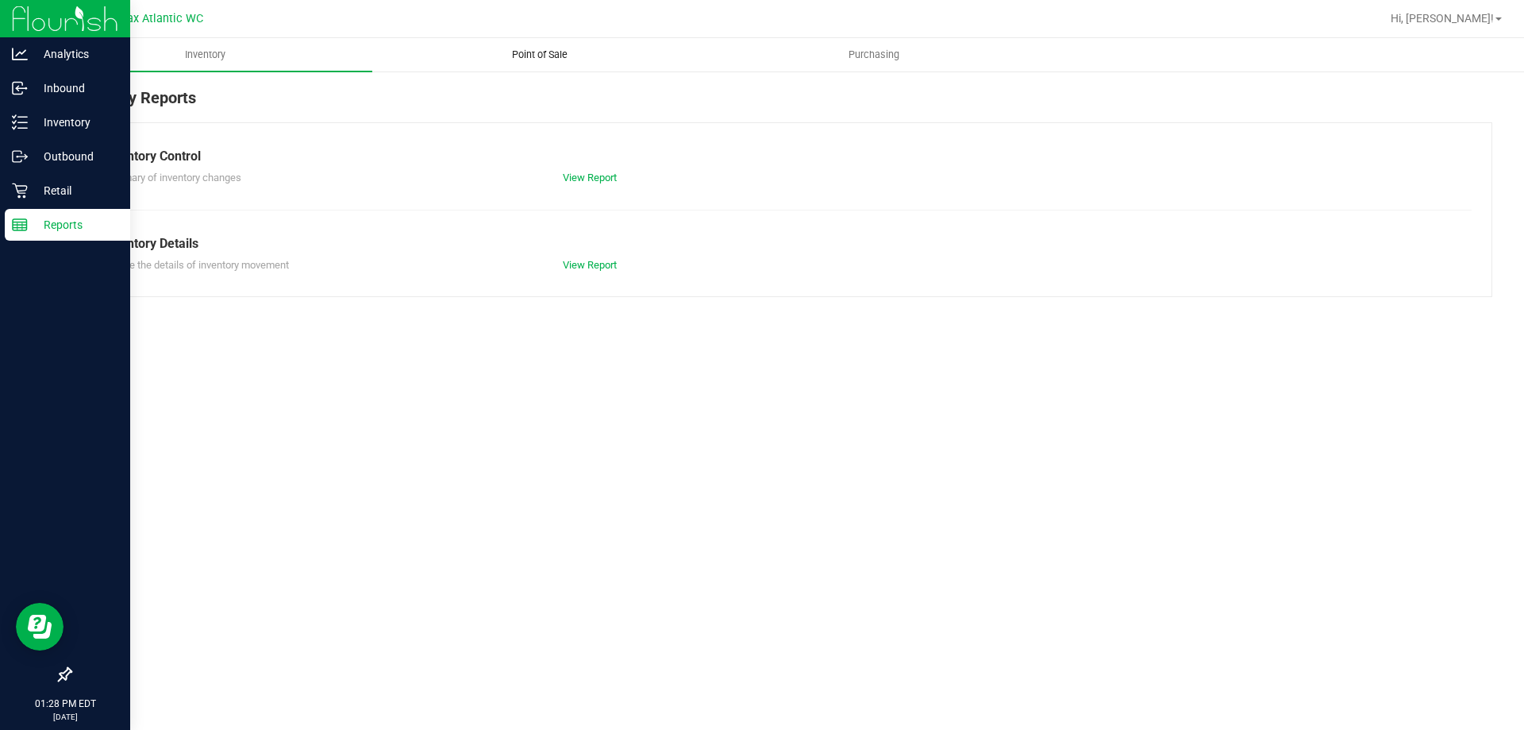
click at [549, 58] on span "Point of Sale" at bounding box center [540, 55] width 98 height 14
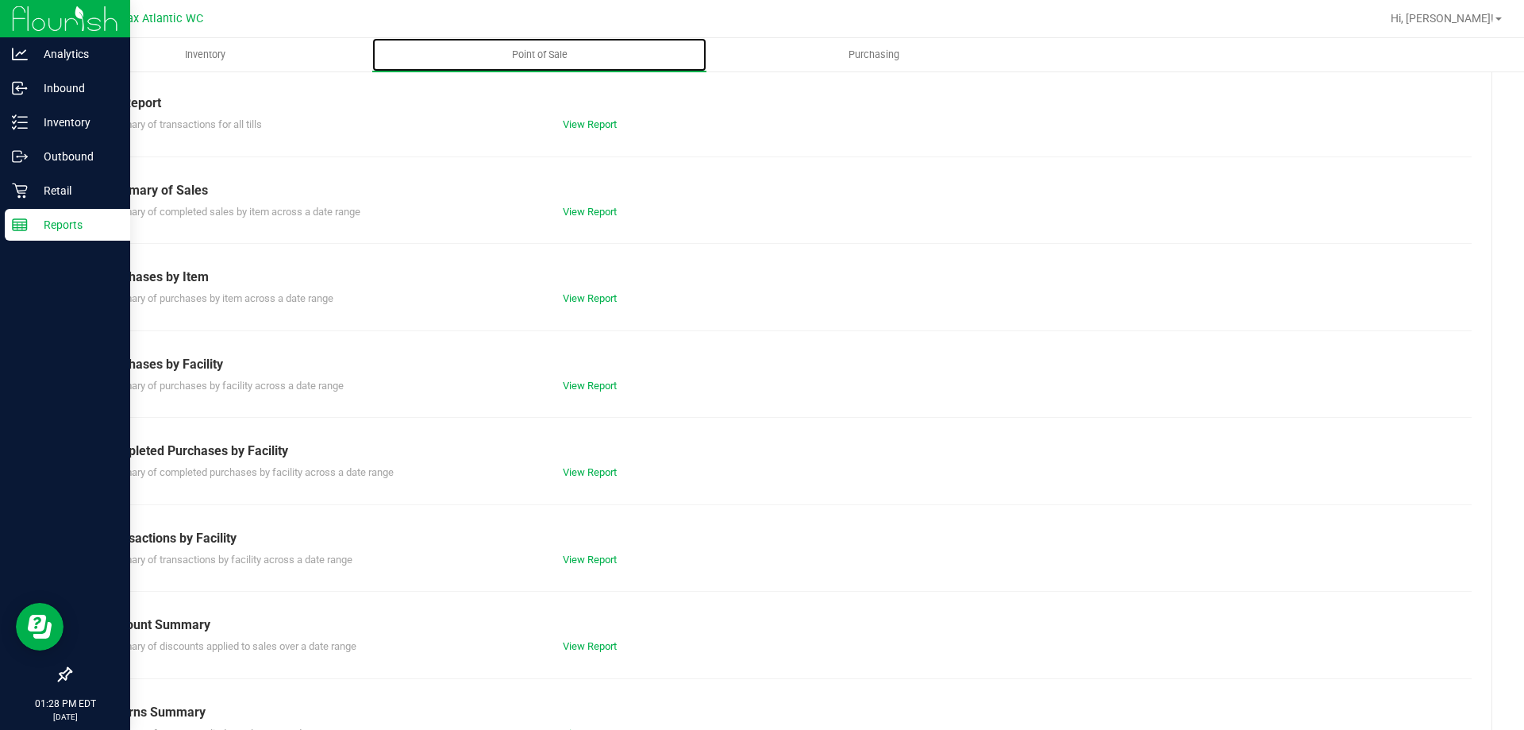
scroll to position [105, 0]
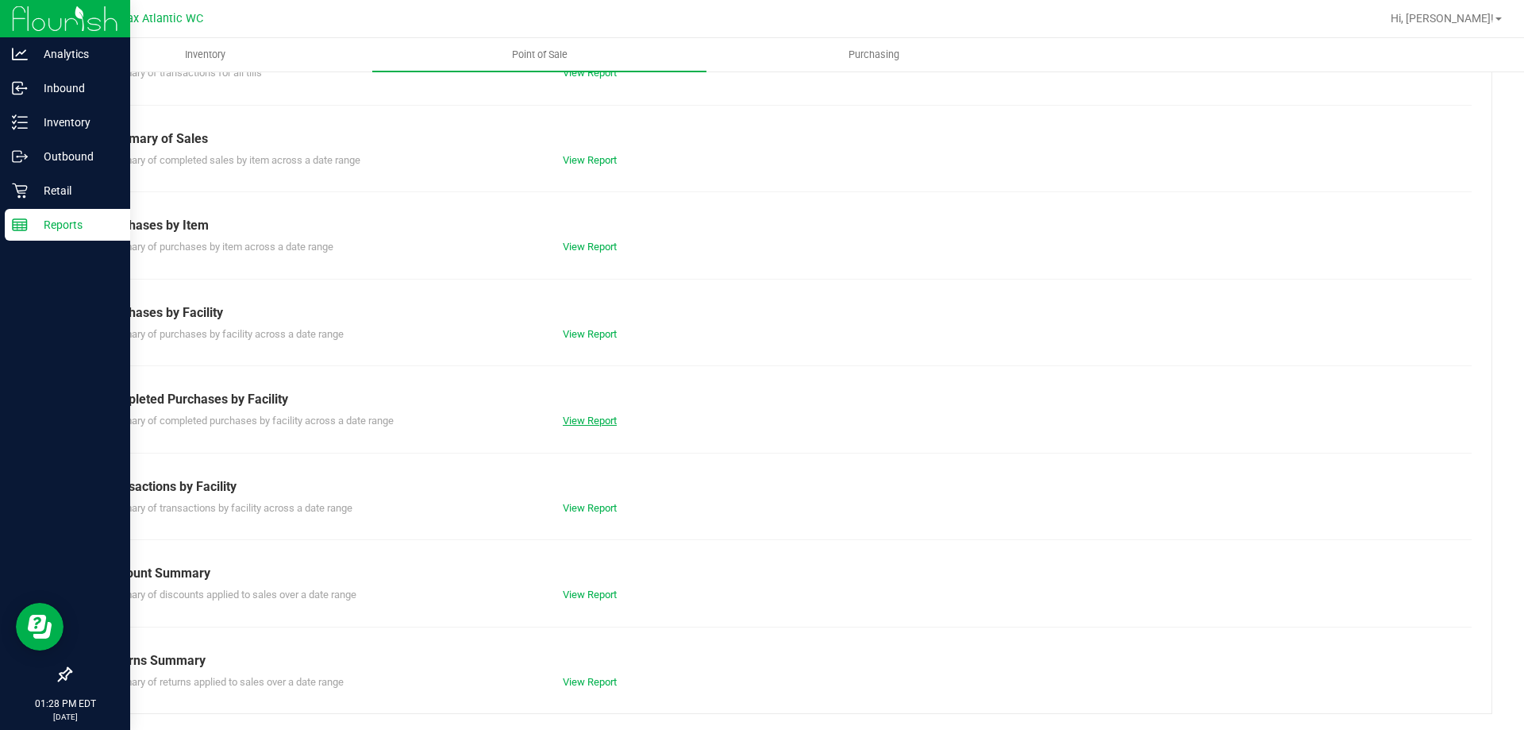
click at [568, 421] on link "View Report" at bounding box center [590, 420] width 54 height 12
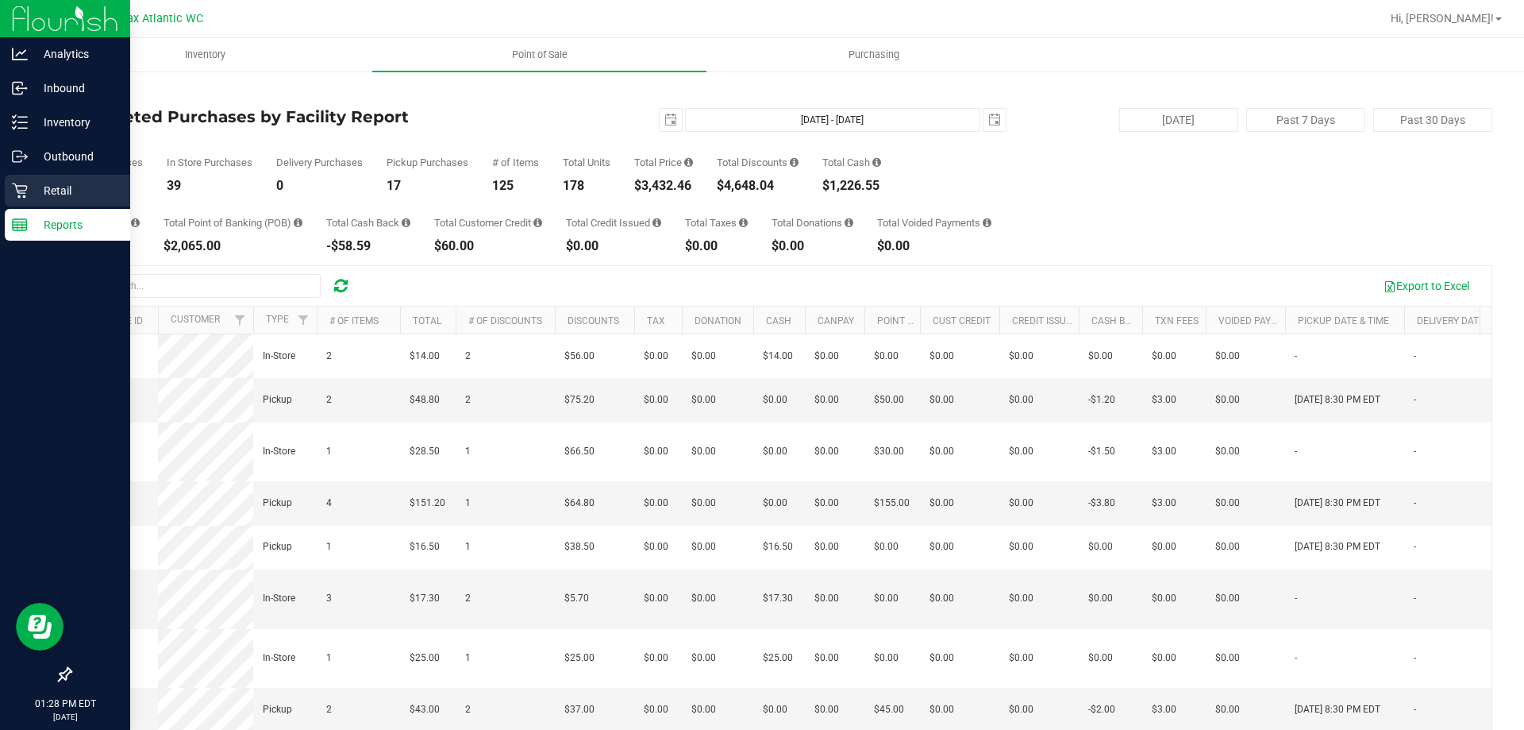
click at [19, 189] on icon at bounding box center [20, 191] width 16 height 16
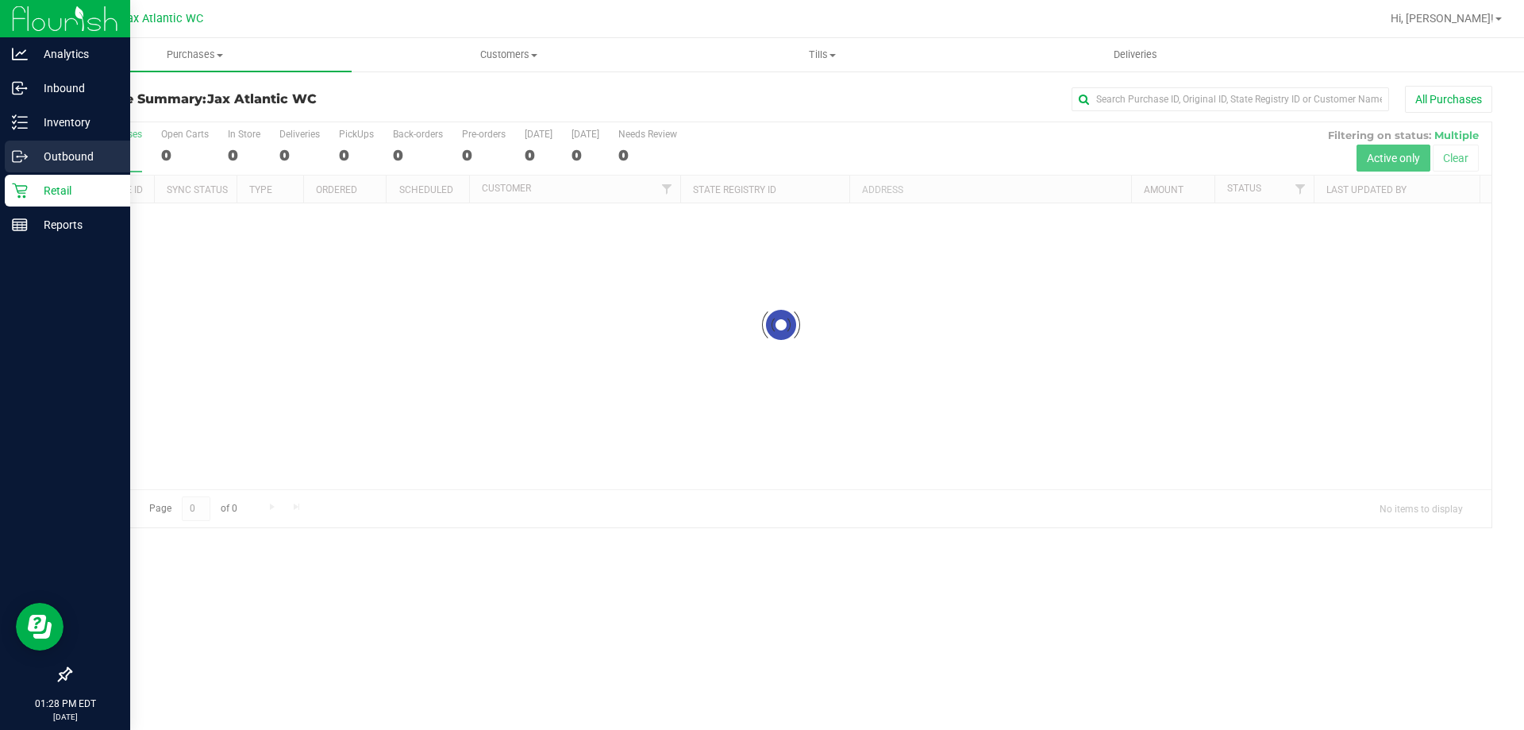
click at [29, 155] on p "Outbound" at bounding box center [75, 156] width 95 height 19
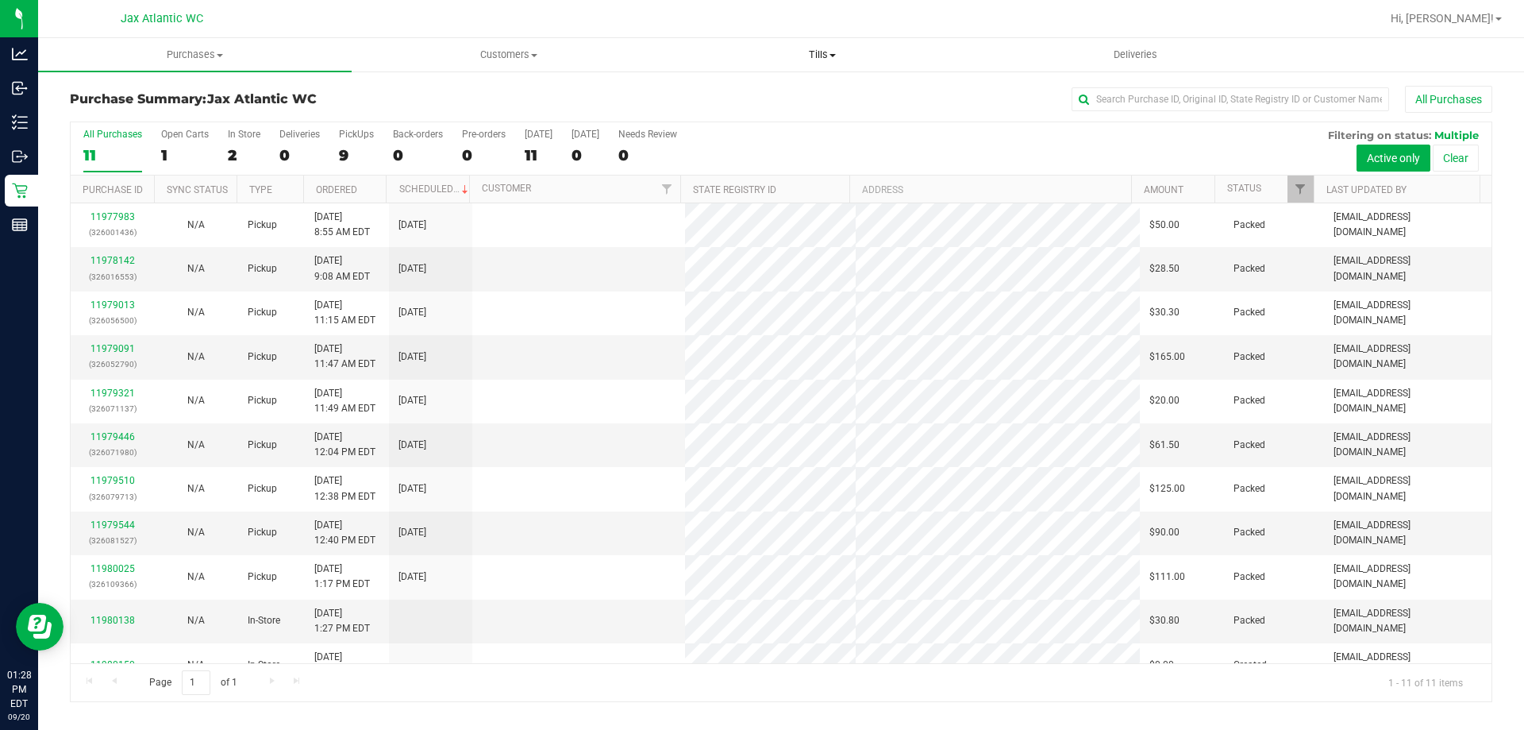
click at [806, 60] on span "Tills" at bounding box center [822, 55] width 312 height 14
click at [721, 94] on span "Manage tills" at bounding box center [718, 95] width 107 height 13
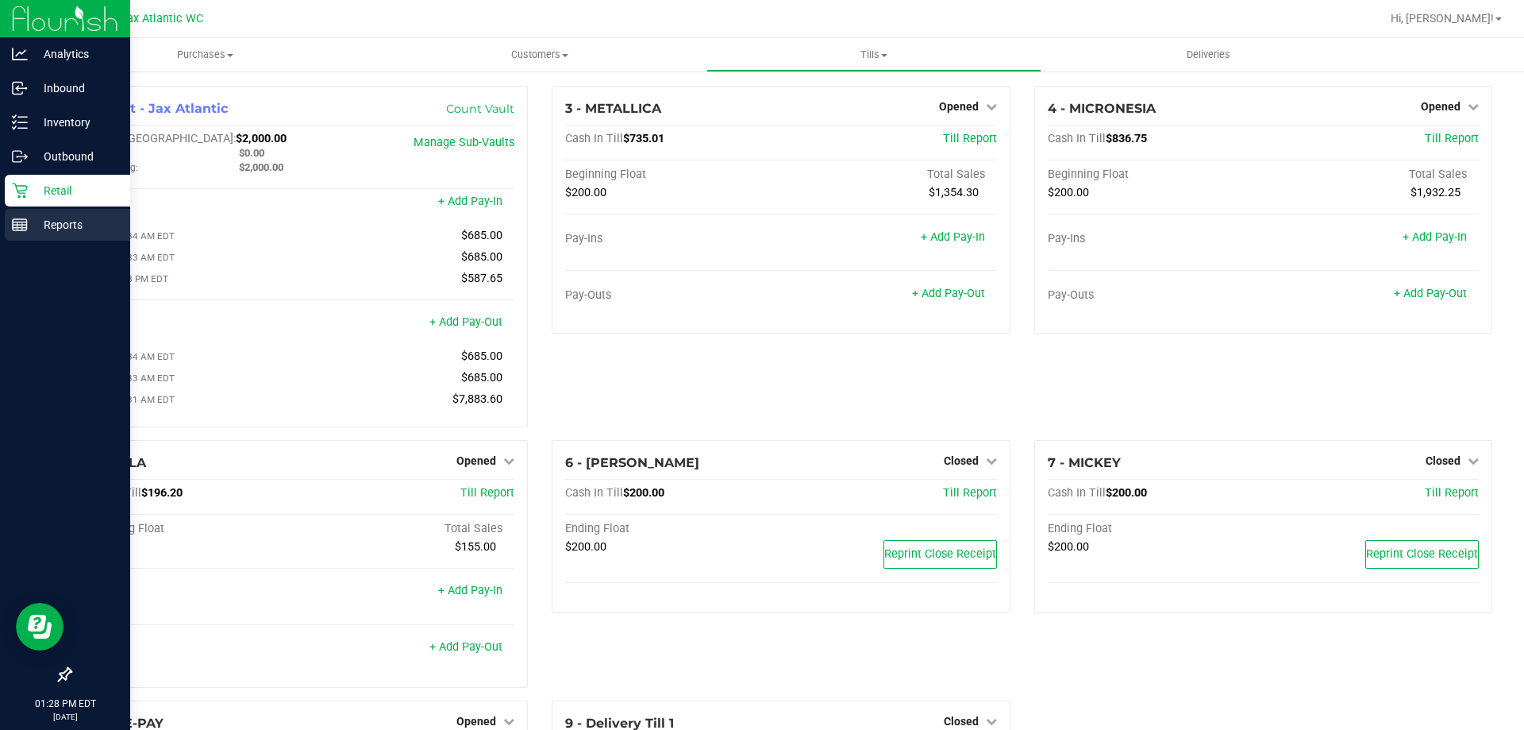
click at [16, 228] on line at bounding box center [20, 228] width 14 height 0
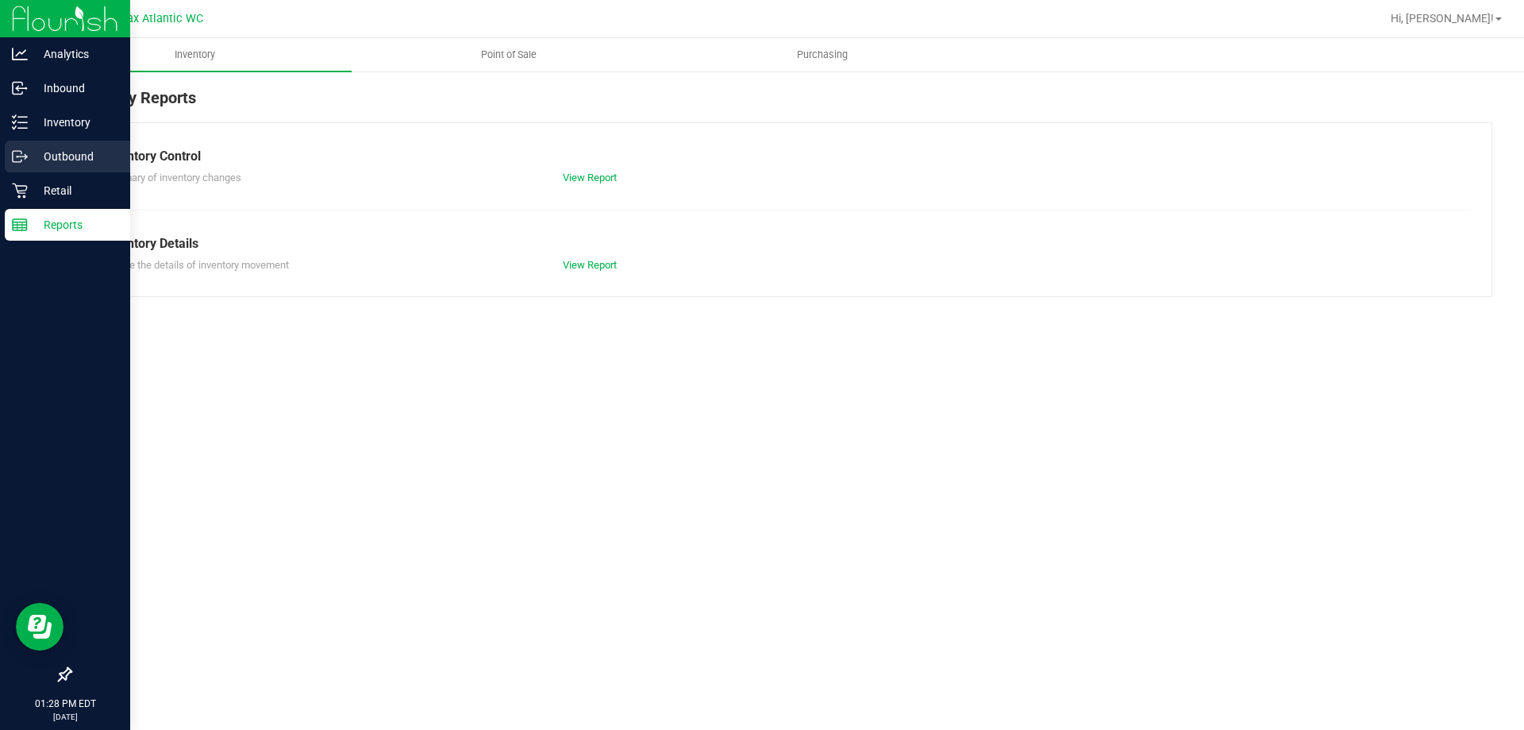
click at [30, 144] on div "Outbound" at bounding box center [67, 157] width 125 height 32
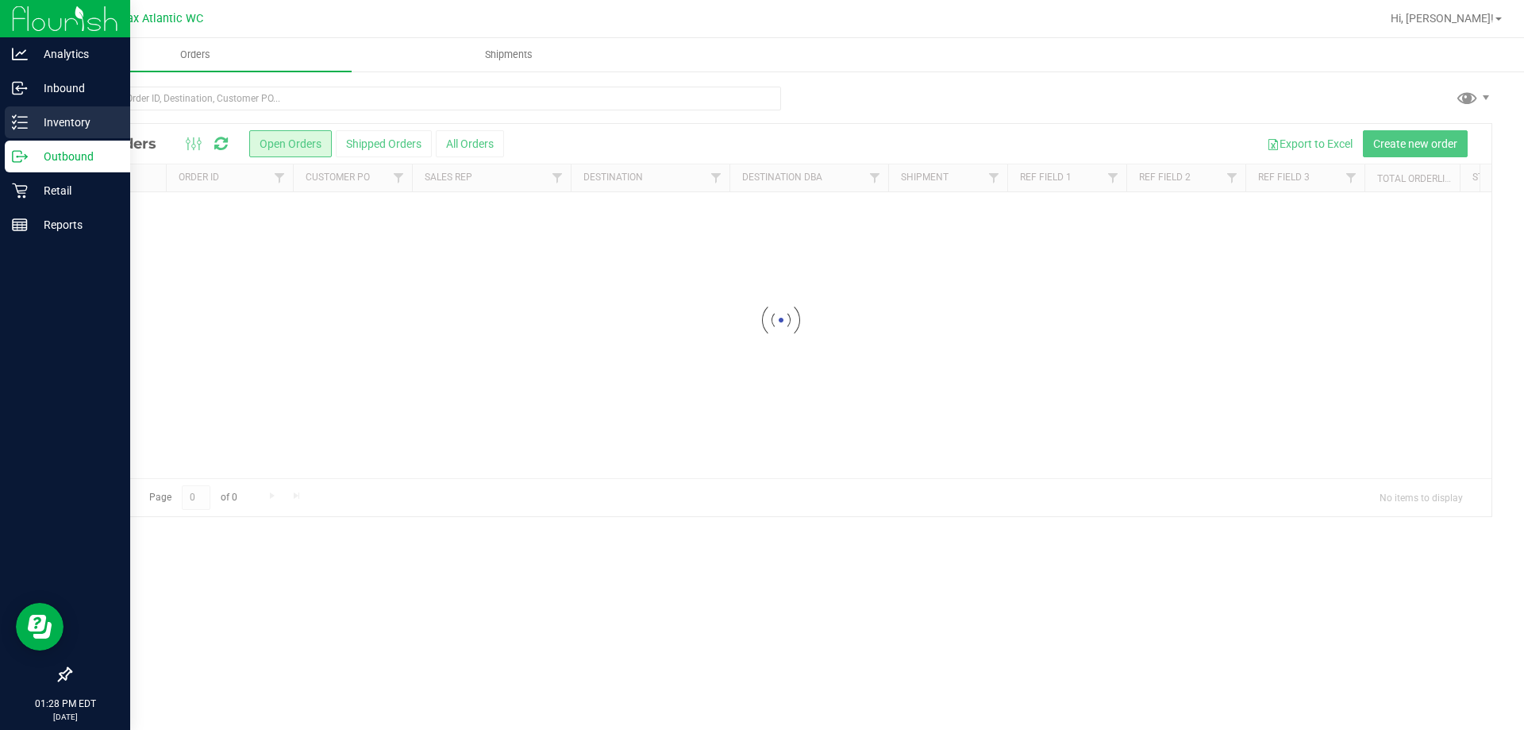
click at [32, 127] on p "Inventory" at bounding box center [75, 122] width 95 height 19
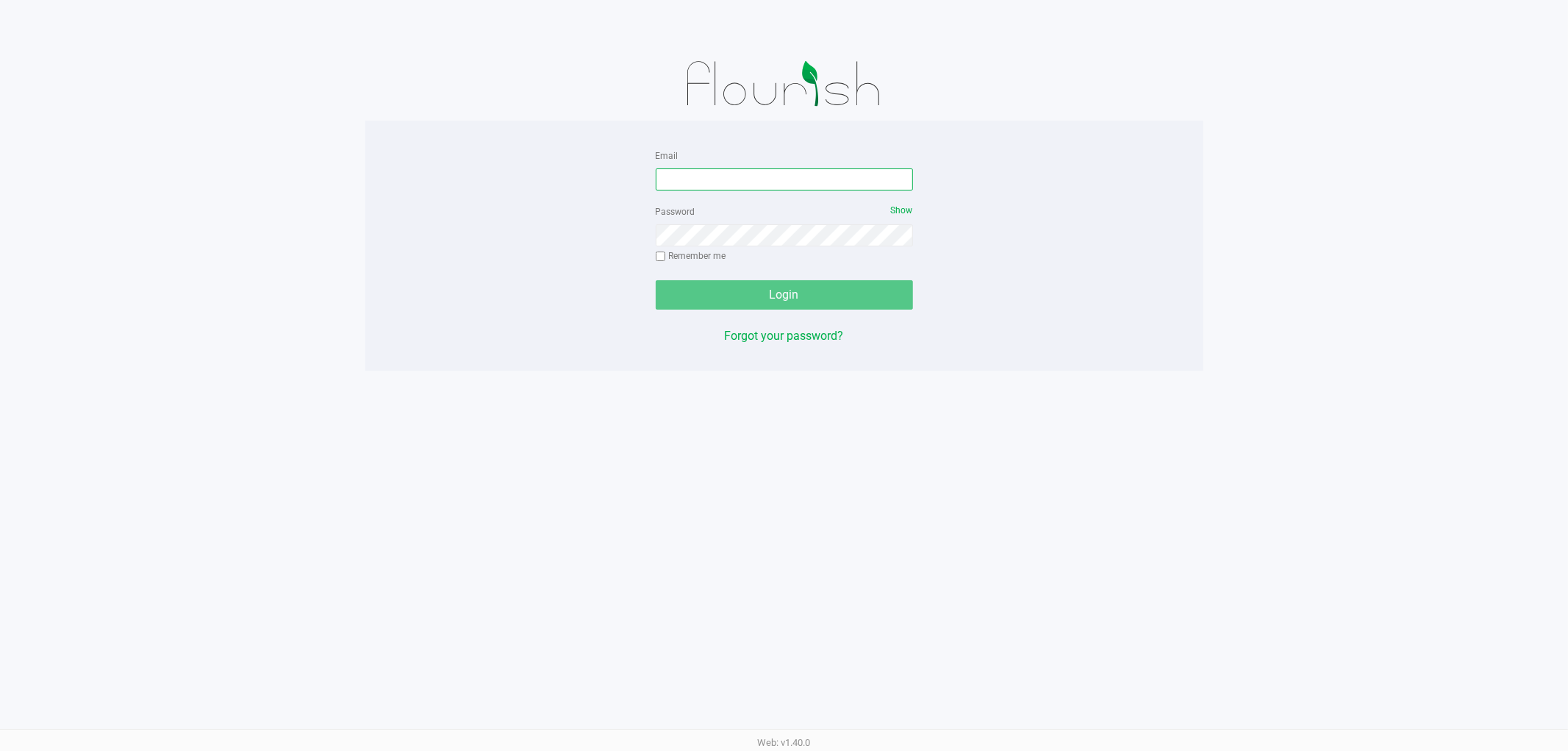
click at [723, 173] on input "Email" at bounding box center [784, 180] width 257 height 22
type input "[EMAIL_ADDRESS][DOMAIN_NAME]"
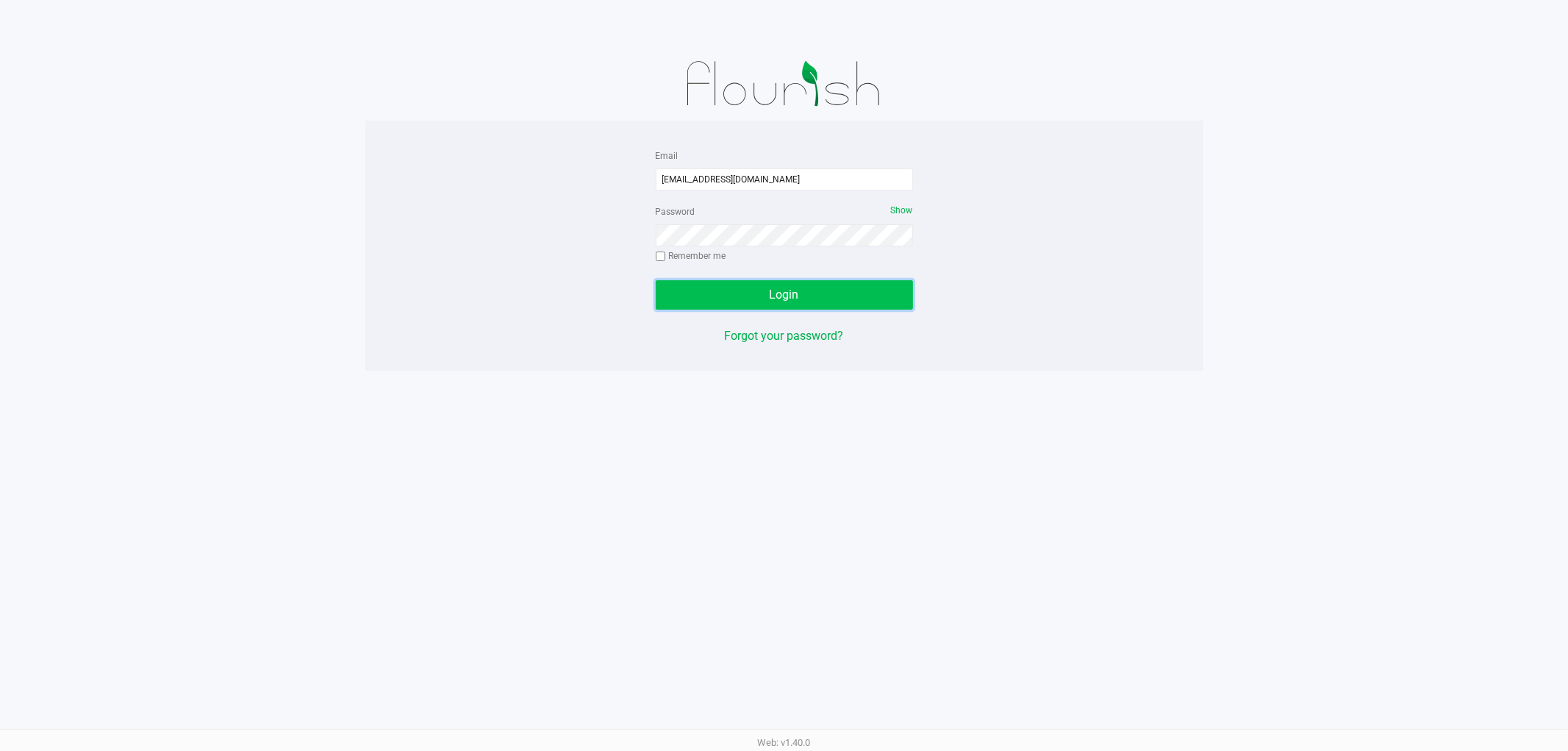
click at [870, 304] on button "Login" at bounding box center [784, 294] width 257 height 30
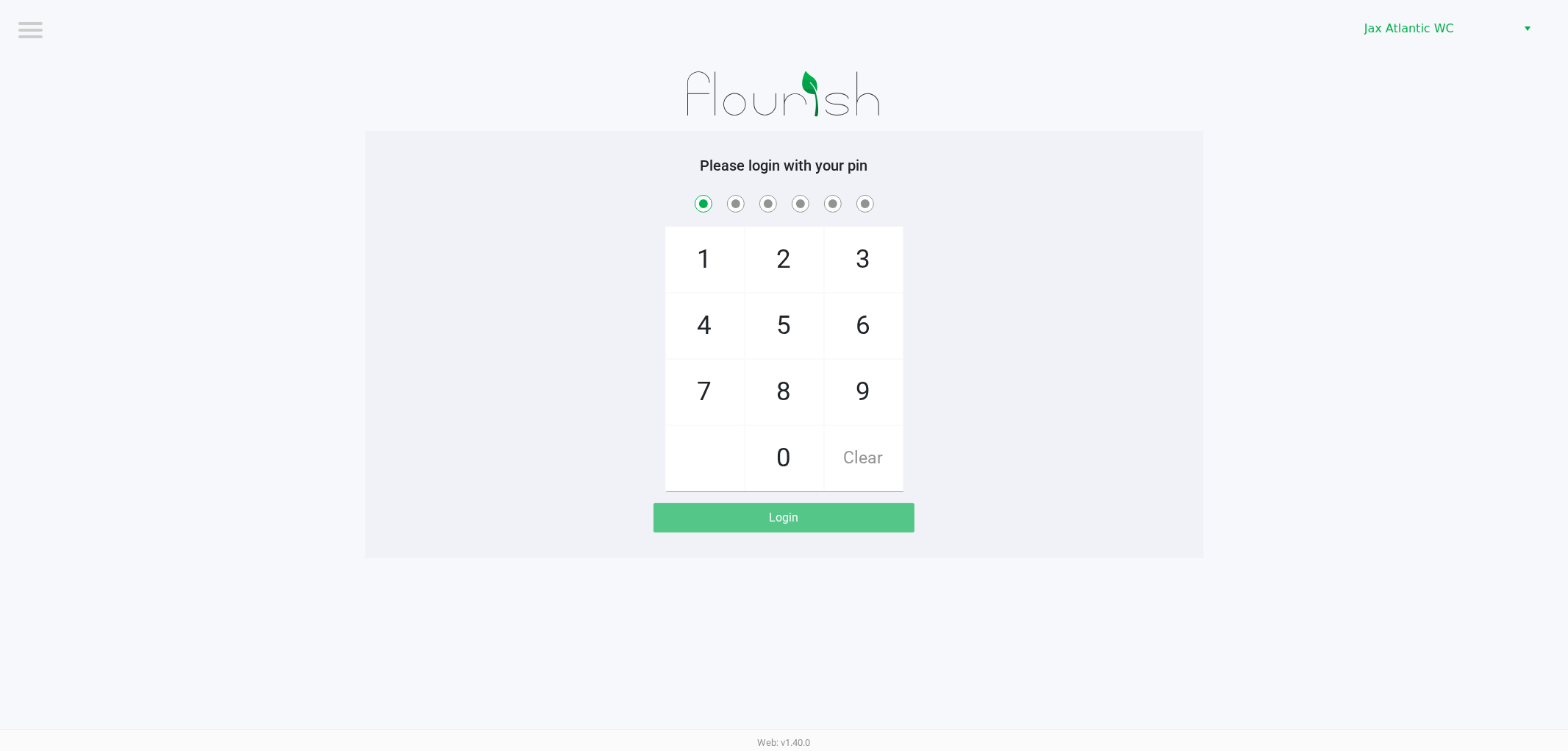
checkbox input "true"
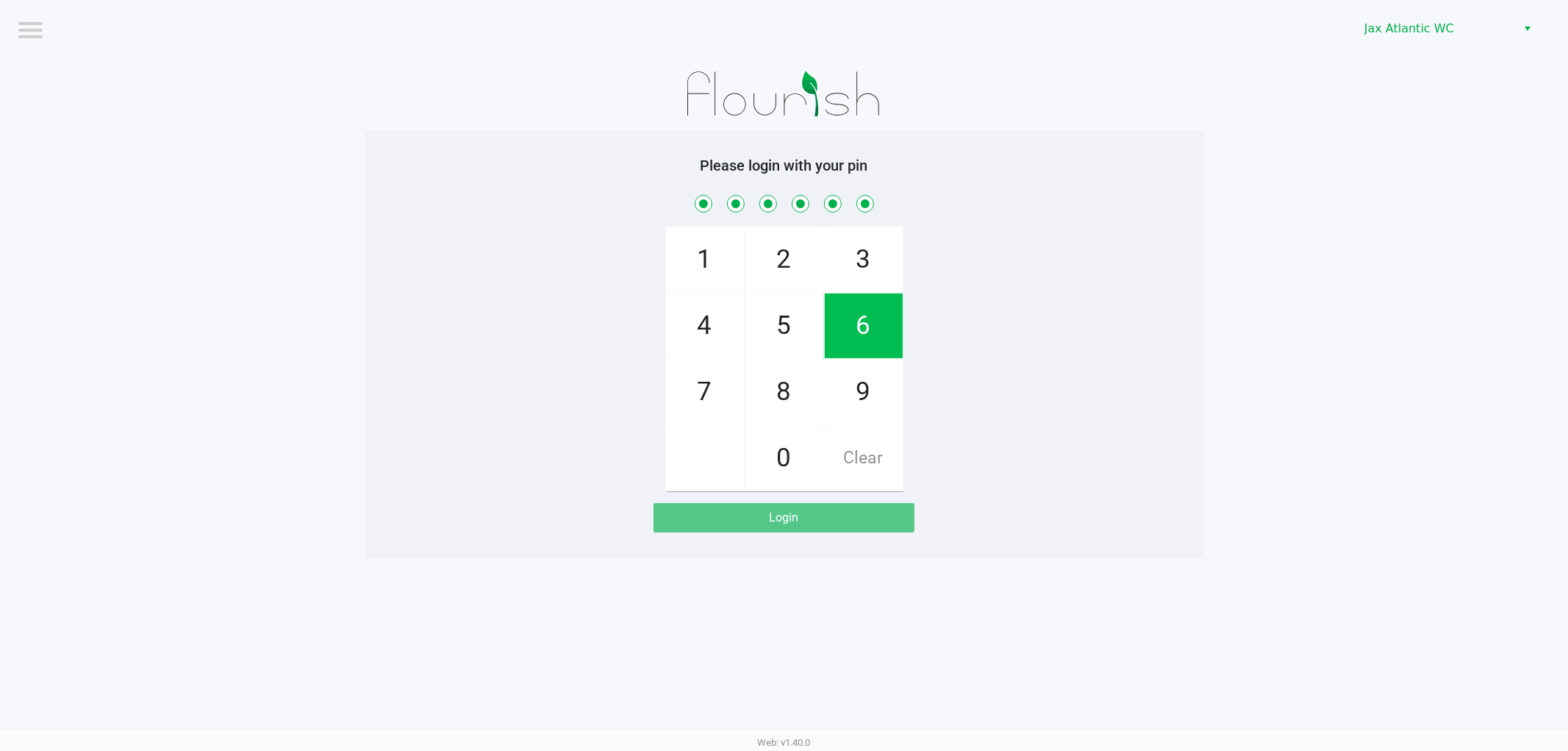
checkbox input "true"
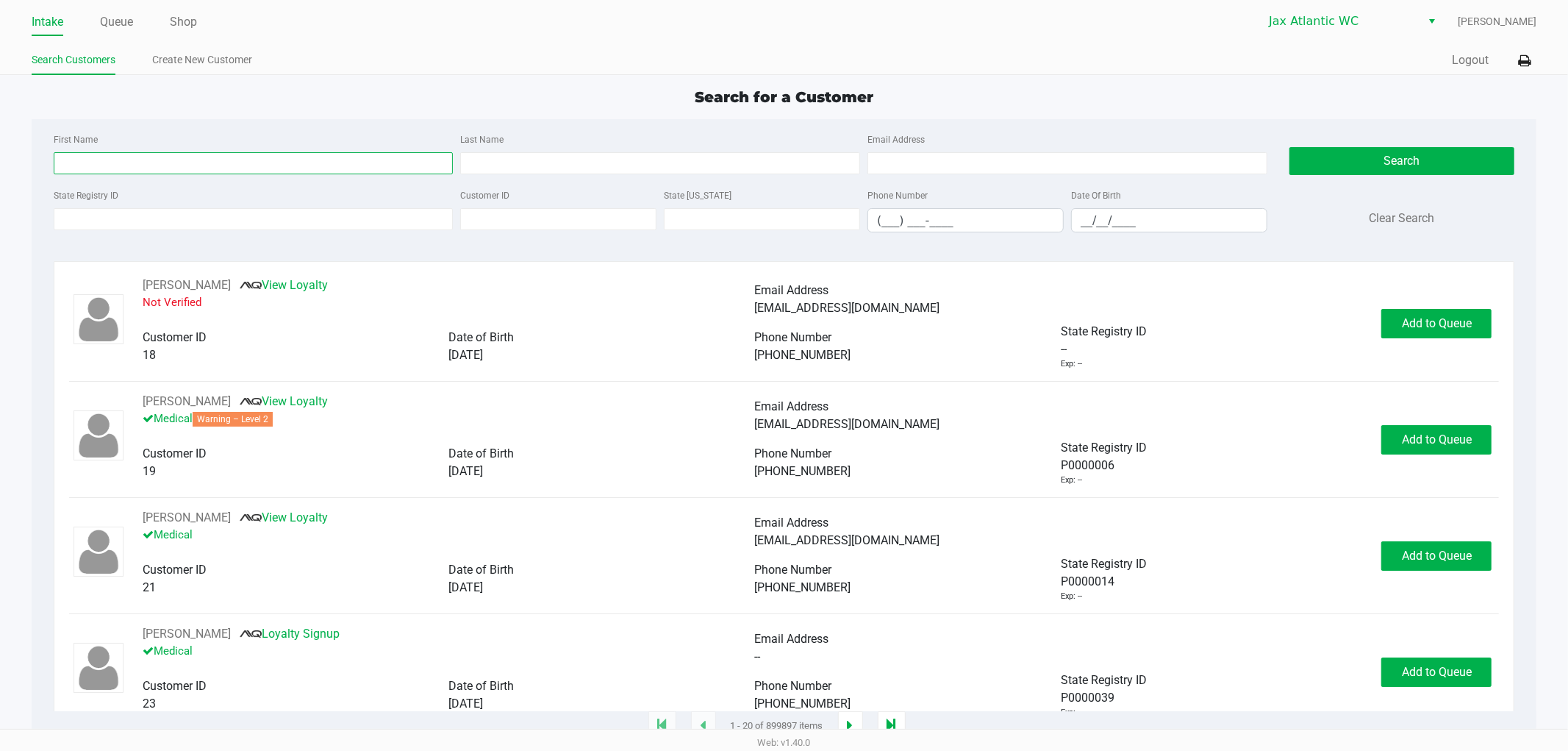
click at [132, 169] on input "First Name" at bounding box center [254, 163] width 400 height 22
type input "[PERSON_NAME]"
click at [1400, 169] on button "Search" at bounding box center [1402, 161] width 225 height 28
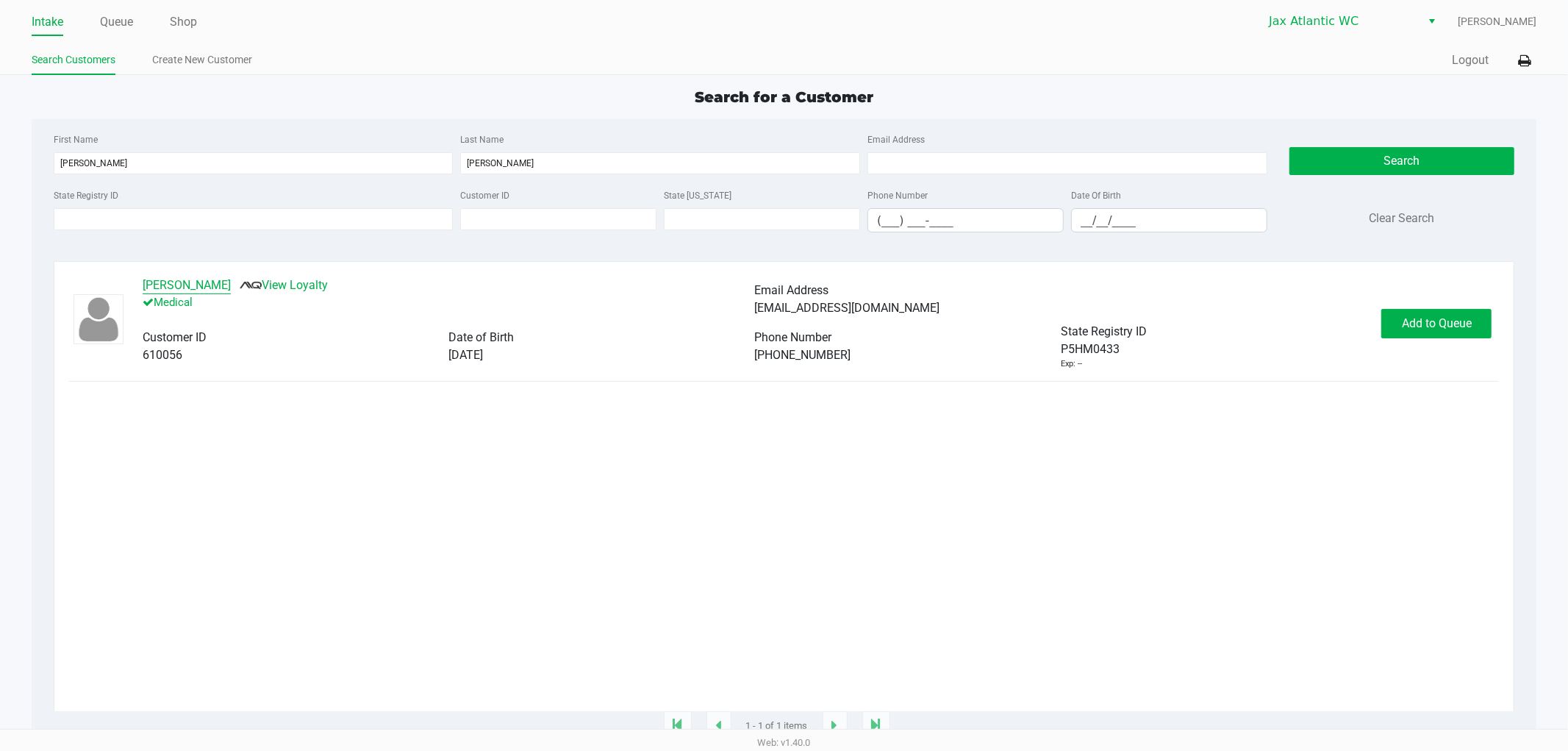
click at [183, 285] on button "[PERSON_NAME]" at bounding box center [186, 285] width 88 height 18
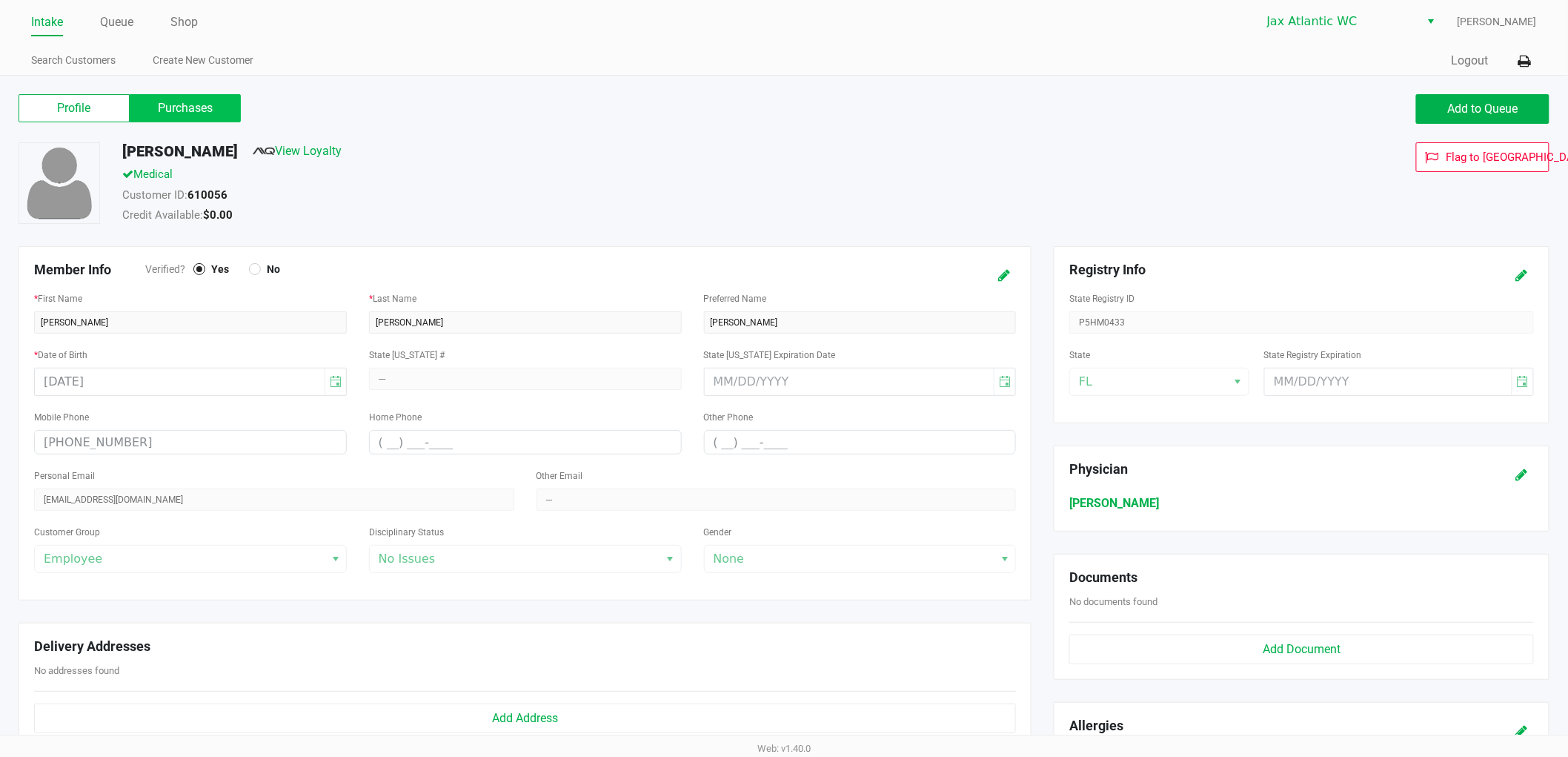
click at [203, 113] on label "Purchases" at bounding box center [185, 108] width 111 height 28
click at [0, 0] on 1 "Purchases" at bounding box center [0, 0] width 0 height 0
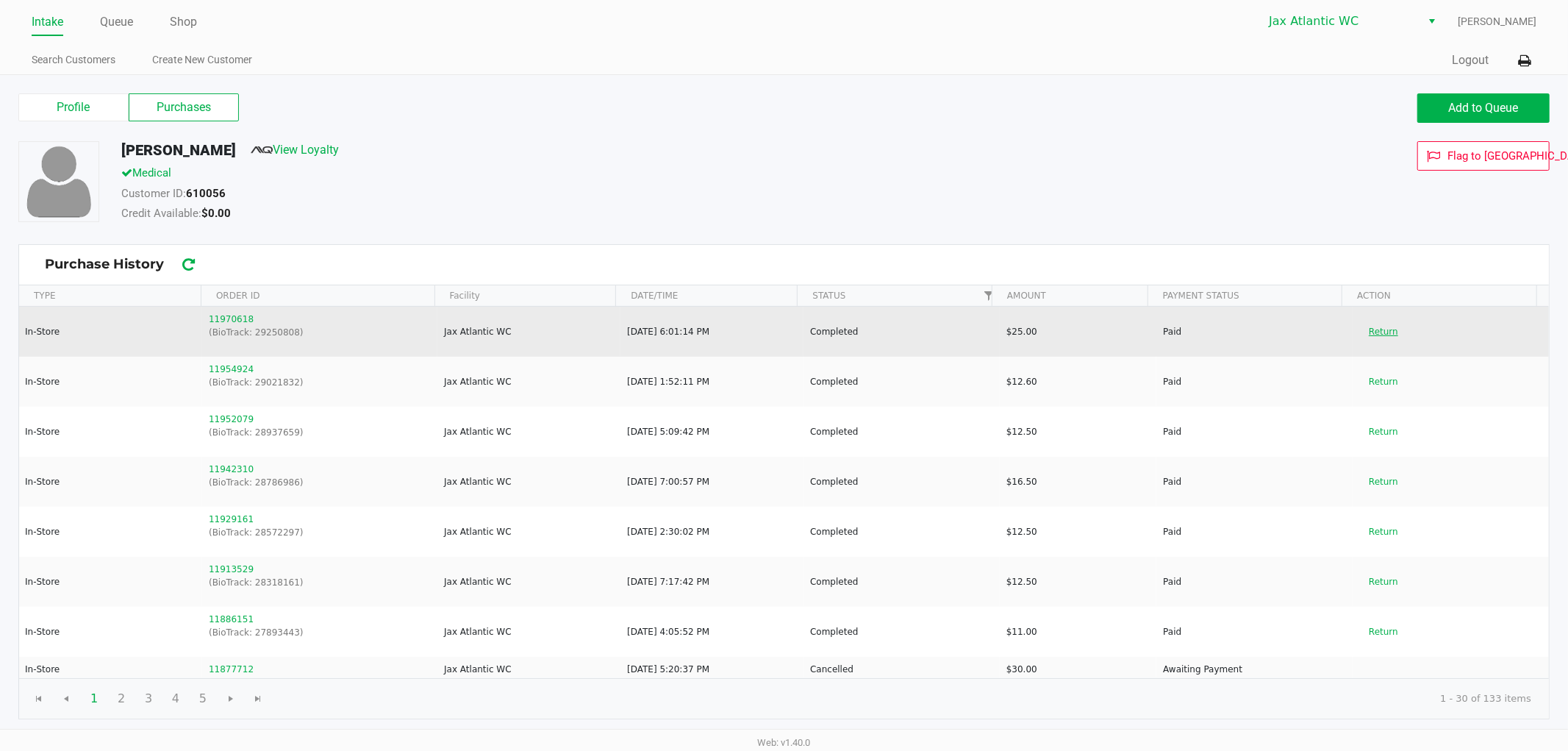
click at [1366, 326] on button "Return" at bounding box center [1384, 331] width 48 height 23
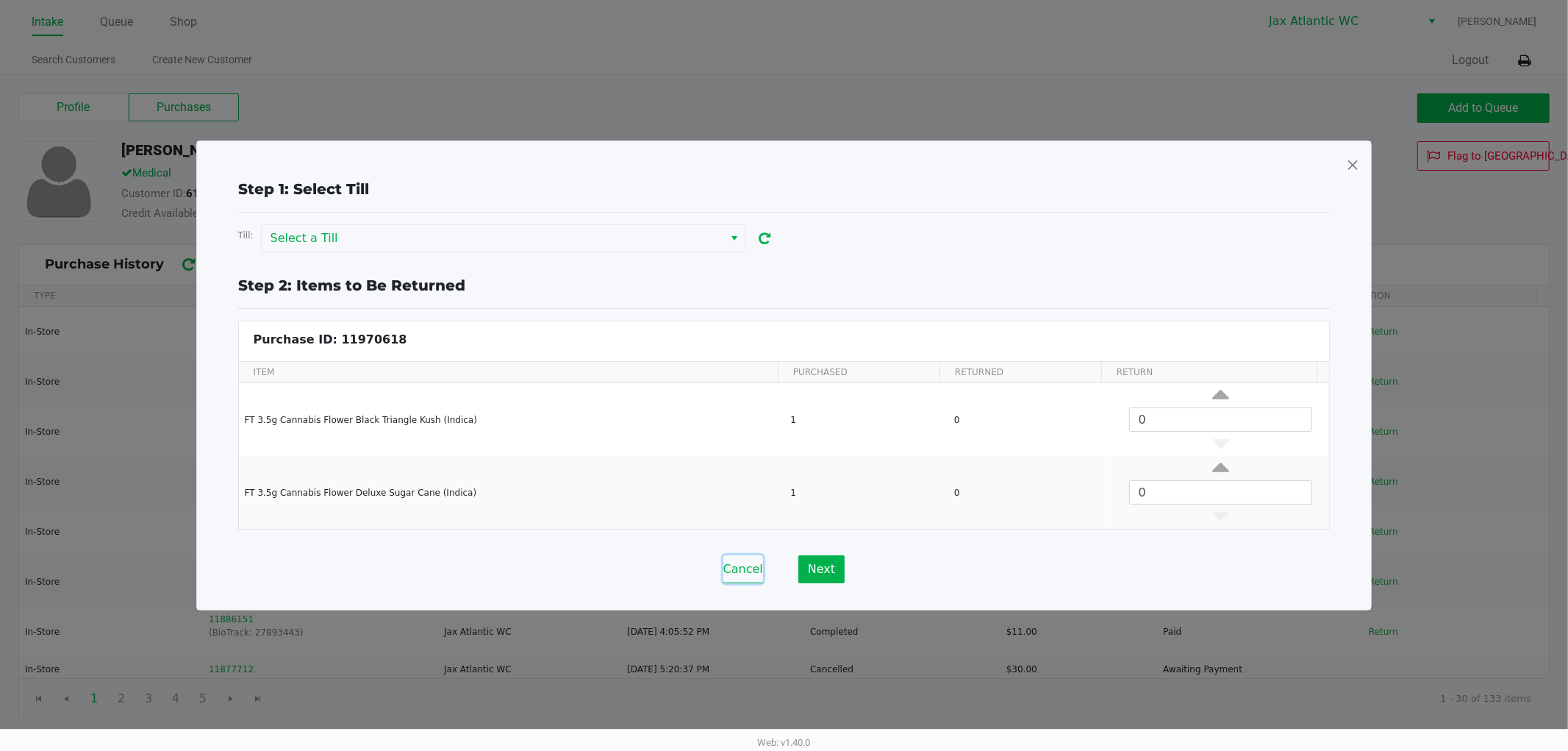
click at [748, 573] on button "Cancel" at bounding box center [743, 569] width 40 height 28
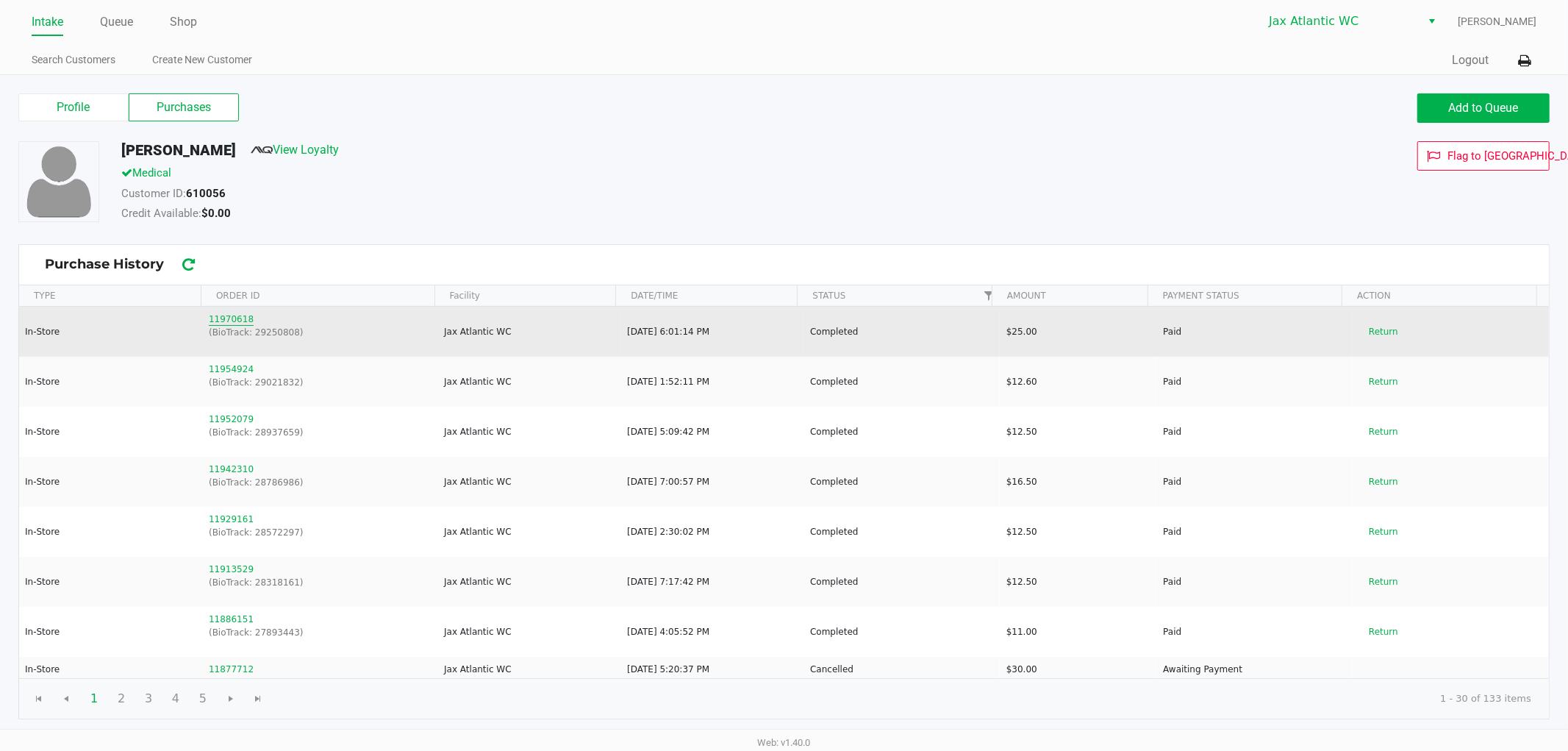
click at [215, 316] on button "11970618" at bounding box center [231, 319] width 44 height 13
drag, startPoint x: 209, startPoint y: 312, endPoint x: 262, endPoint y: 315, distance: 53.1
click at [262, 315] on td "11970618 (BioTrack: 29250808)" at bounding box center [320, 327] width 235 height 50
drag, startPoint x: 216, startPoint y: 312, endPoint x: 266, endPoint y: 312, distance: 50.0
click at [266, 312] on td "11970618 (BioTrack: 29250808)" at bounding box center [320, 327] width 235 height 50
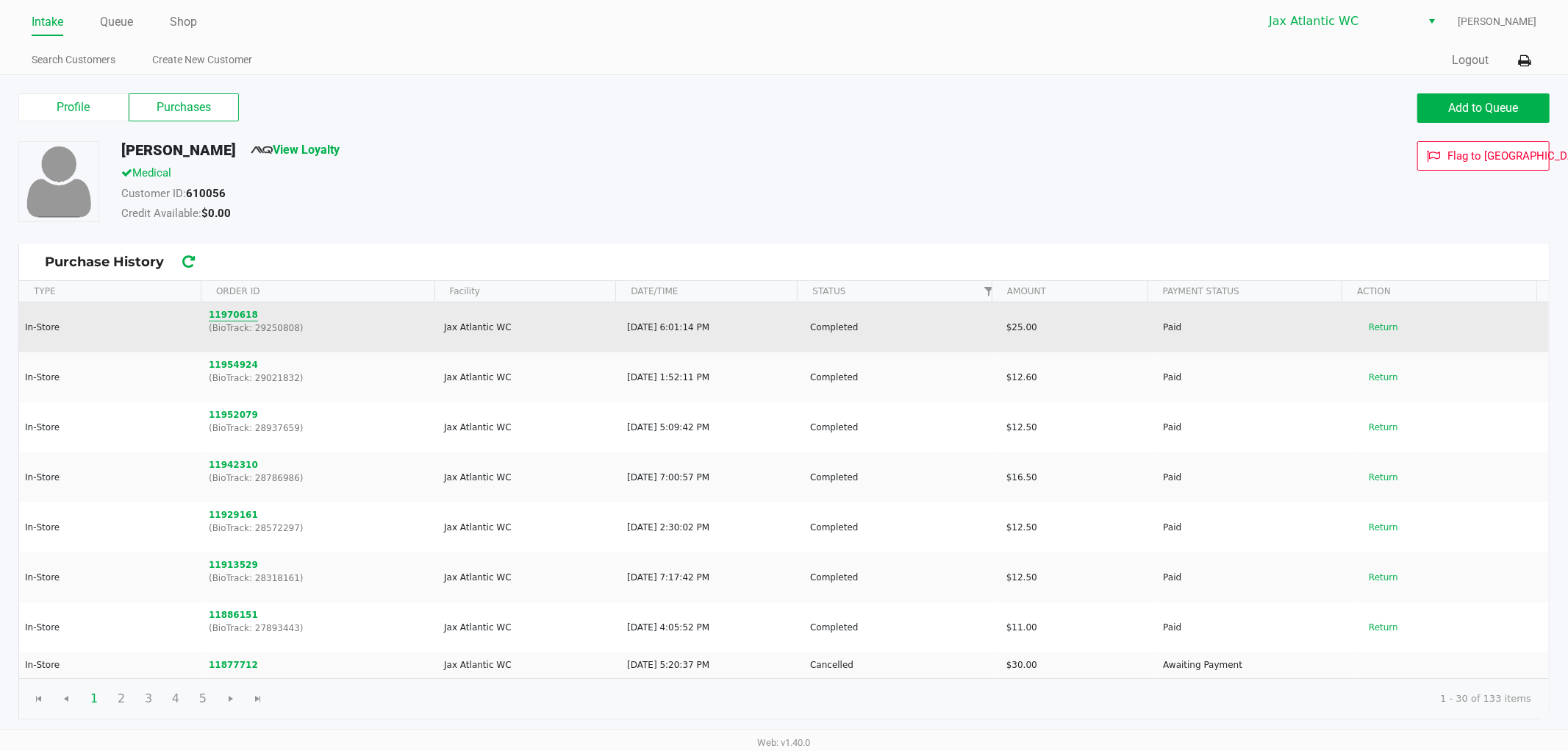
copy button "11970618"
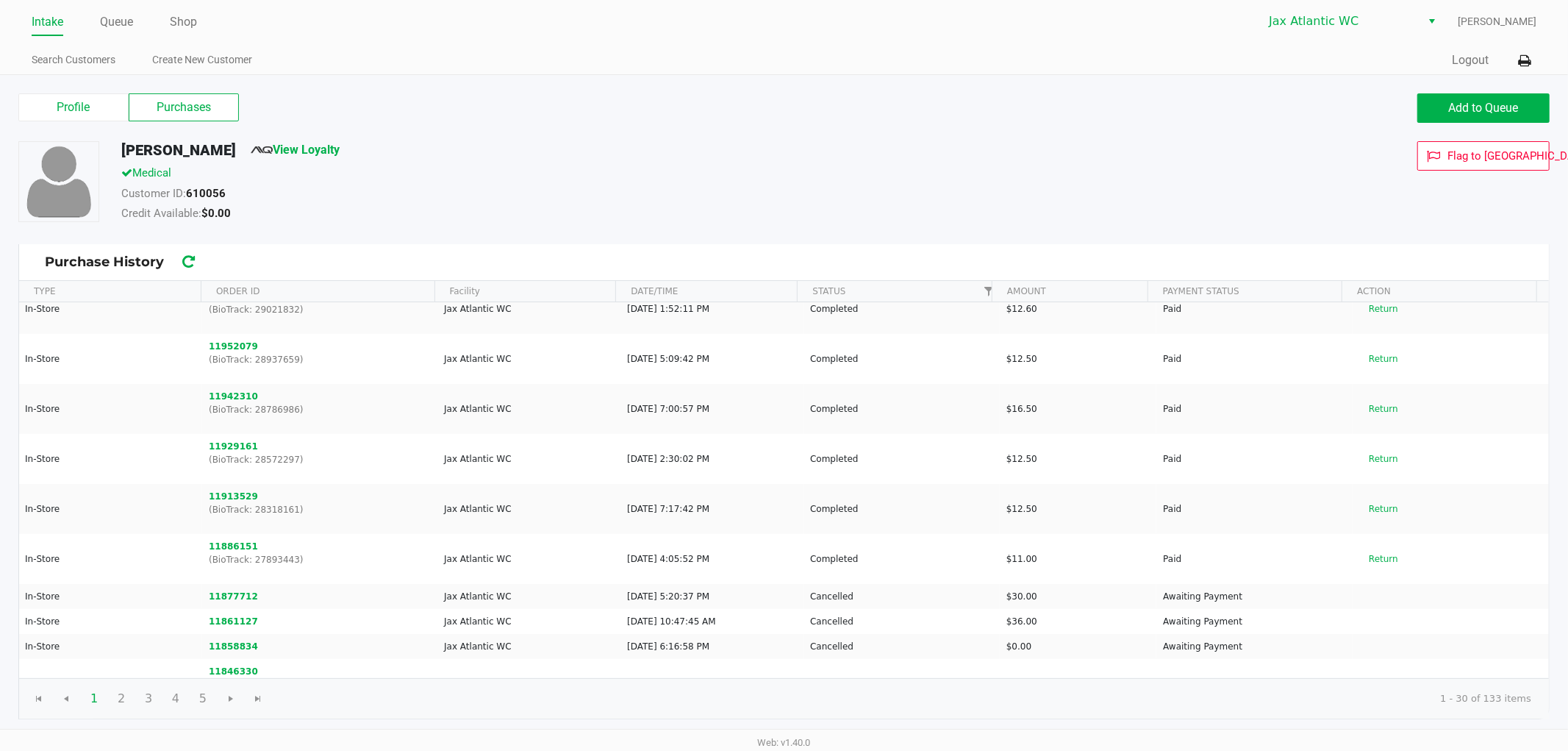
scroll to position [163, 0]
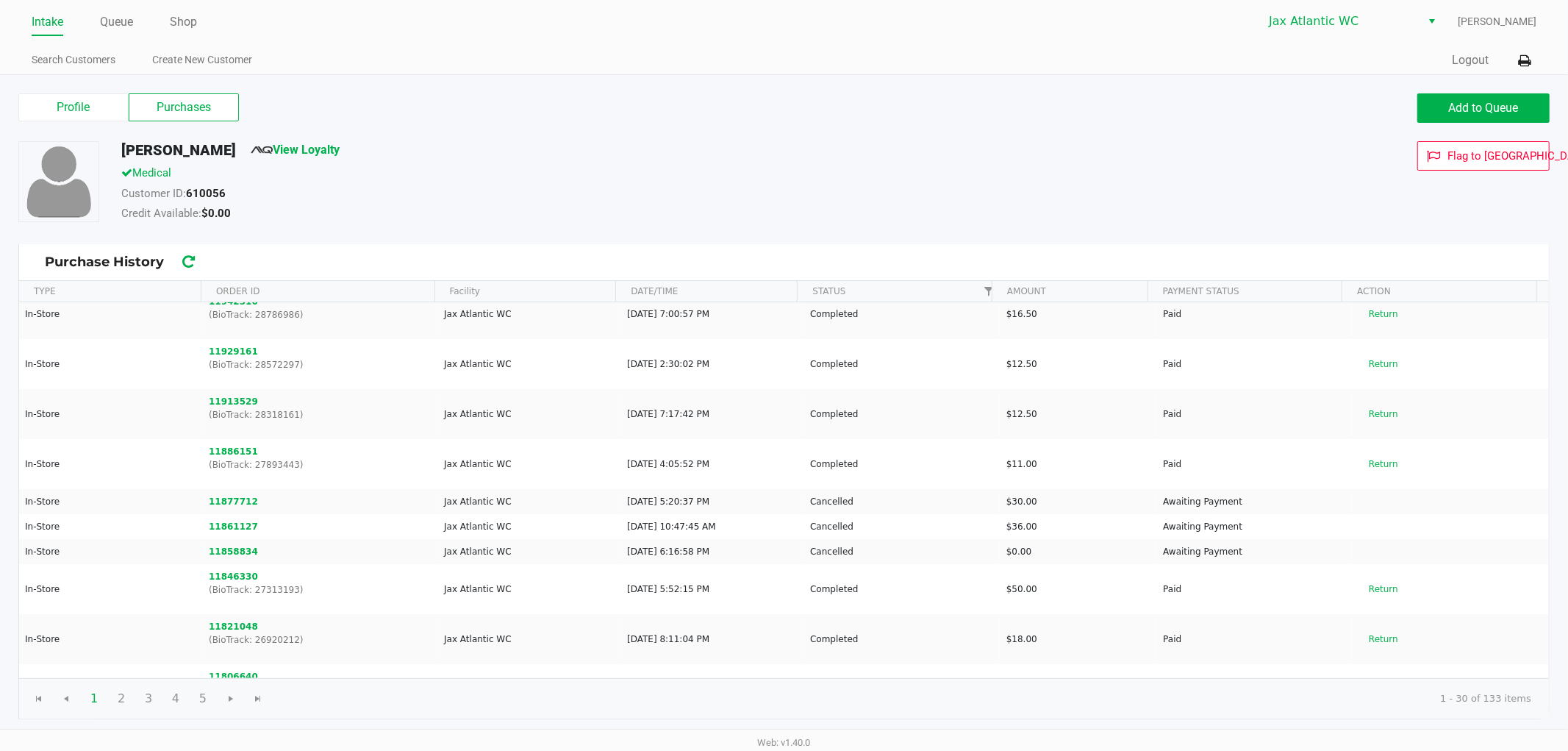
click at [56, 16] on link "Intake" at bounding box center [47, 22] width 31 height 20
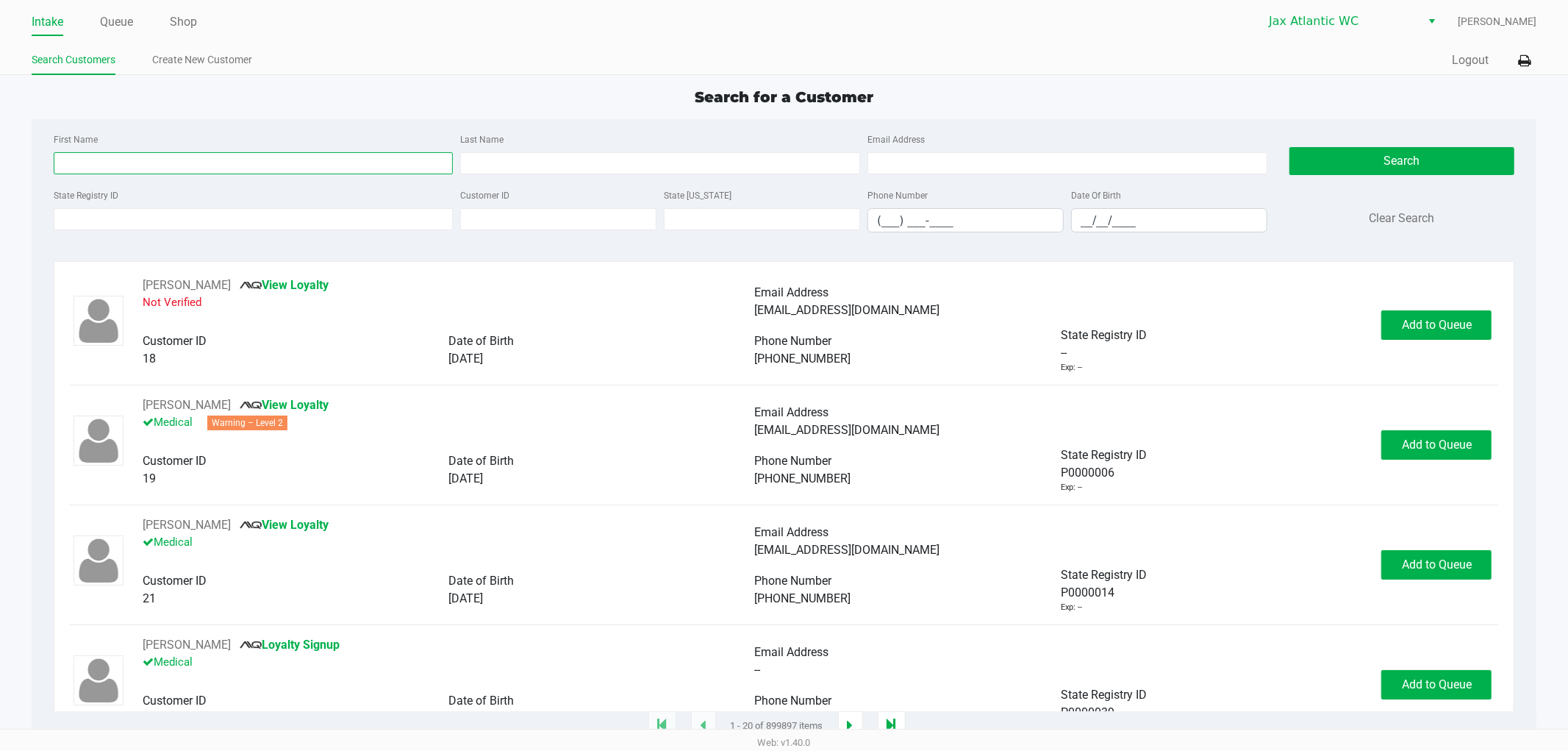
click at [83, 169] on input "First Name" at bounding box center [254, 163] width 400 height 22
type input "shiro"
type input "[PERSON_NAME]"
click at [1386, 177] on div "Search Clear Search" at bounding box center [1402, 187] width 225 height 114
click at [1385, 169] on button "Search" at bounding box center [1402, 161] width 225 height 28
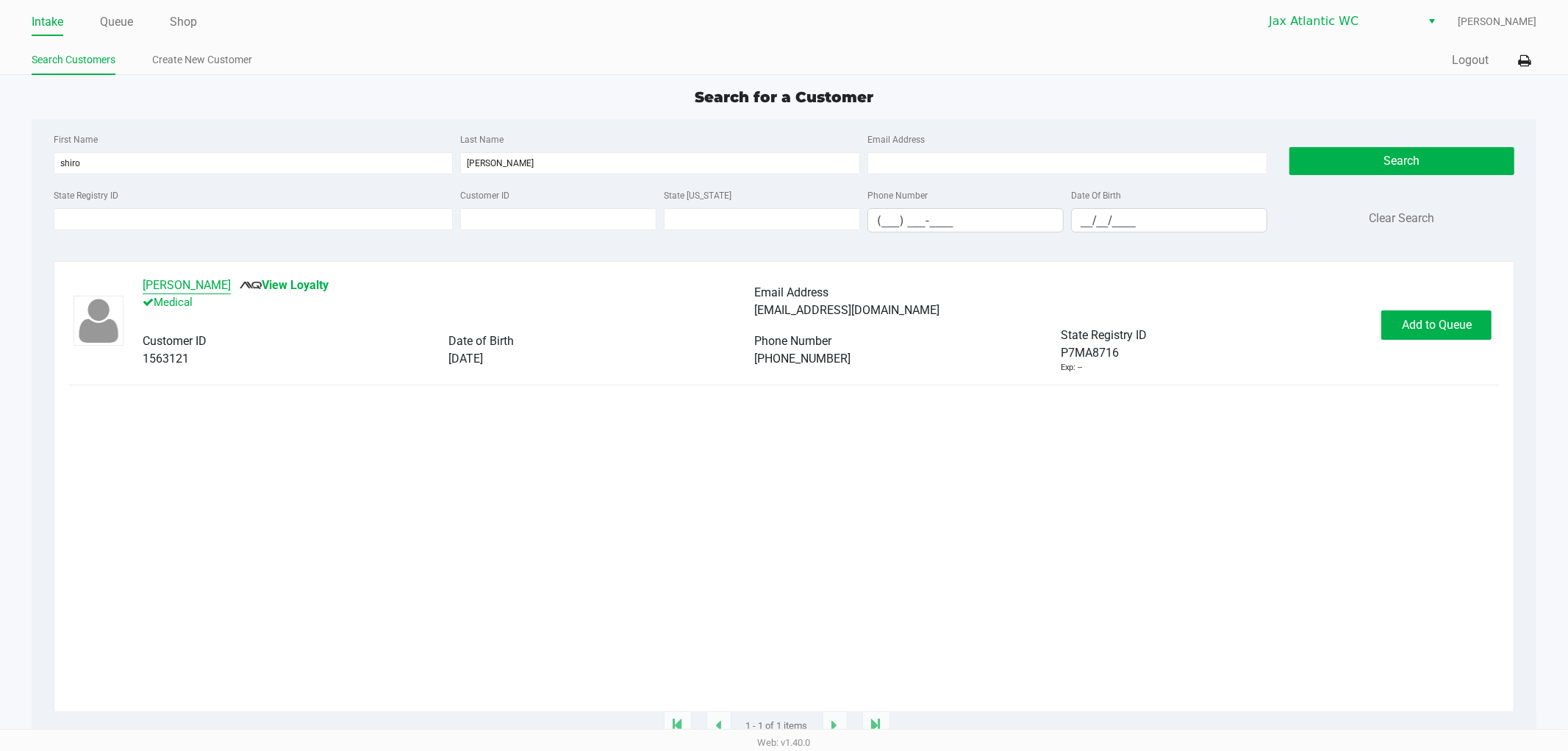
click at [166, 293] on button "[PERSON_NAME]" at bounding box center [186, 285] width 88 height 18
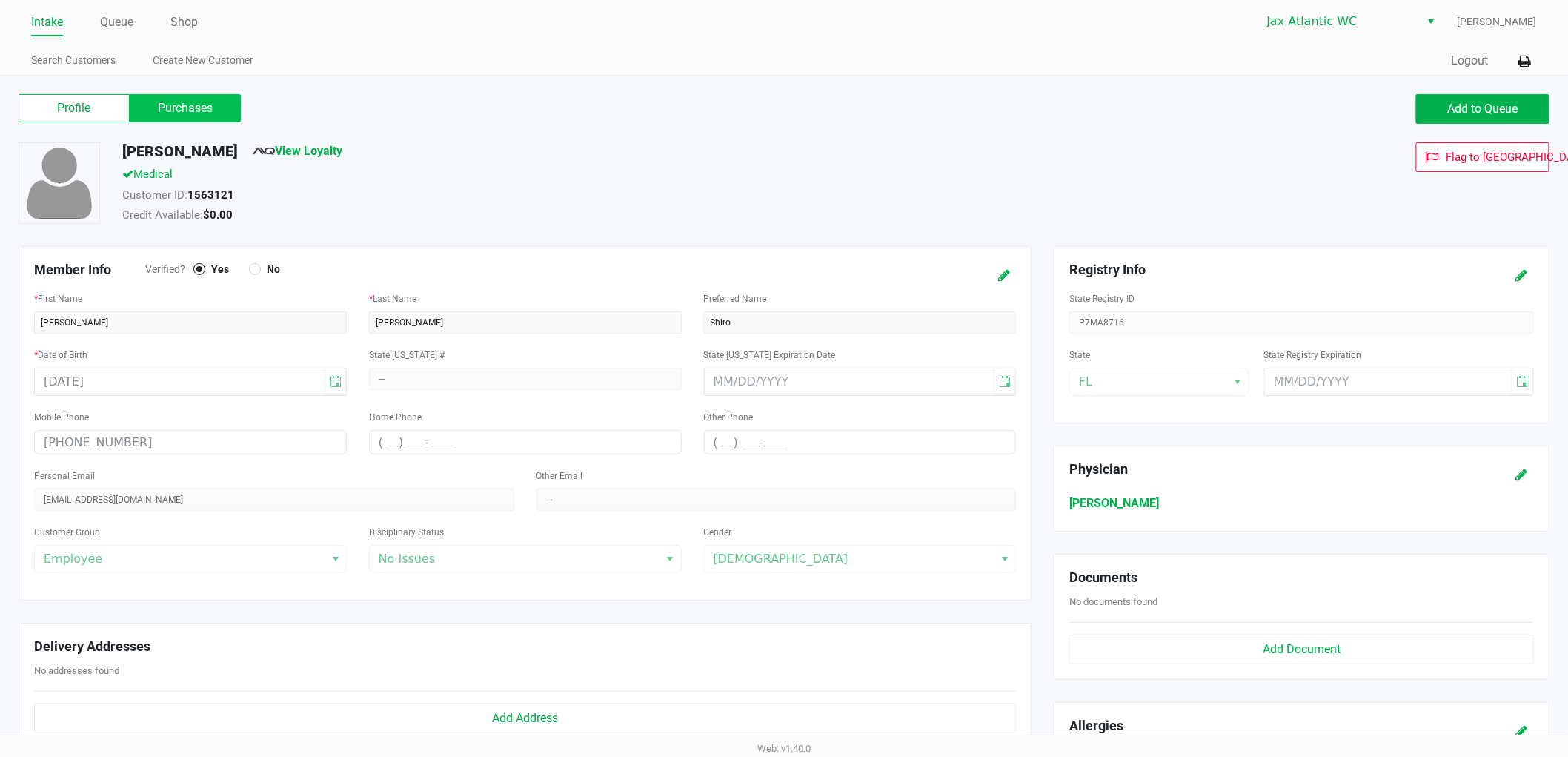
click at [196, 109] on label "Purchases" at bounding box center [185, 108] width 111 height 28
click at [0, 0] on 1 "Purchases" at bounding box center [0, 0] width 0 height 0
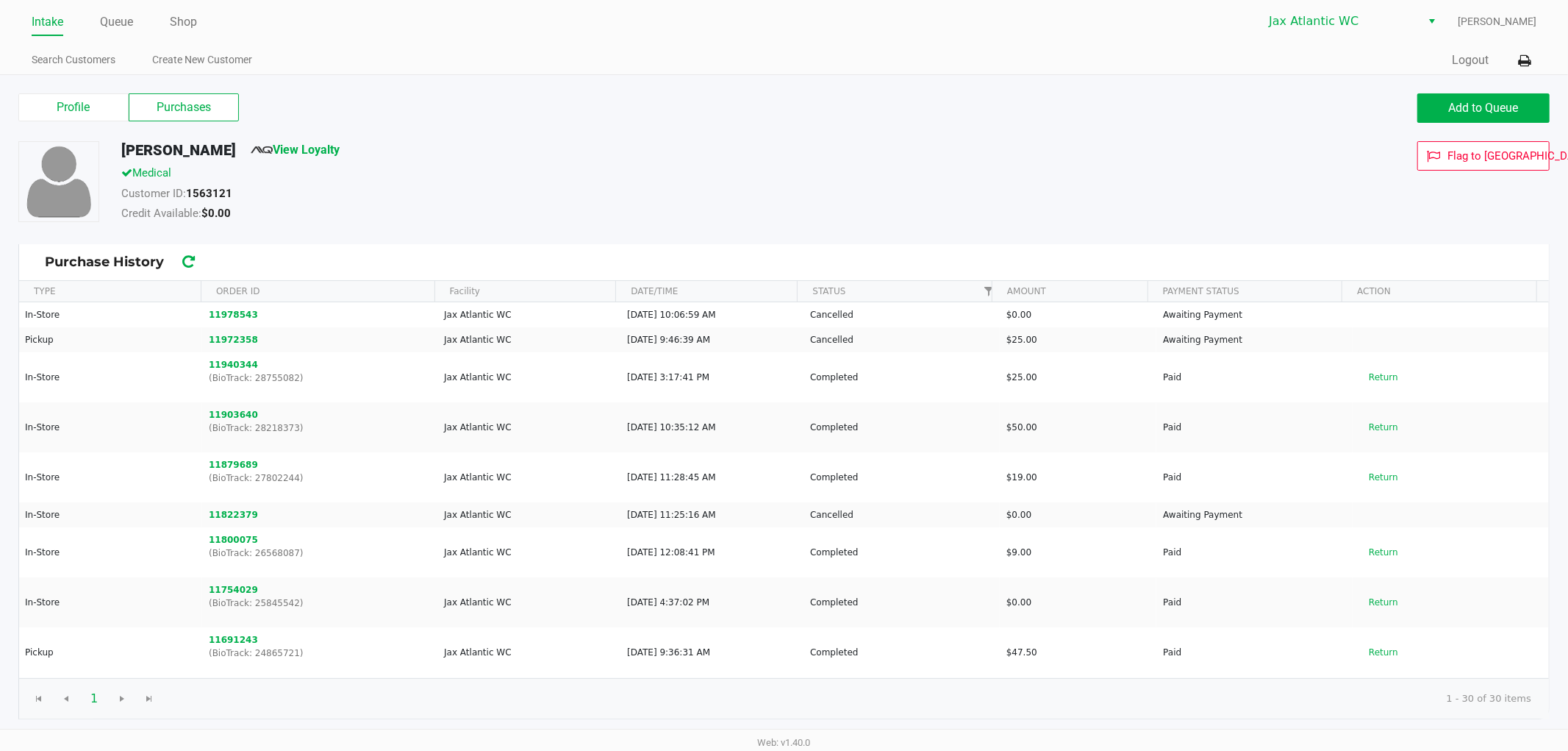
click at [44, 31] on link "Intake" at bounding box center [47, 22] width 31 height 20
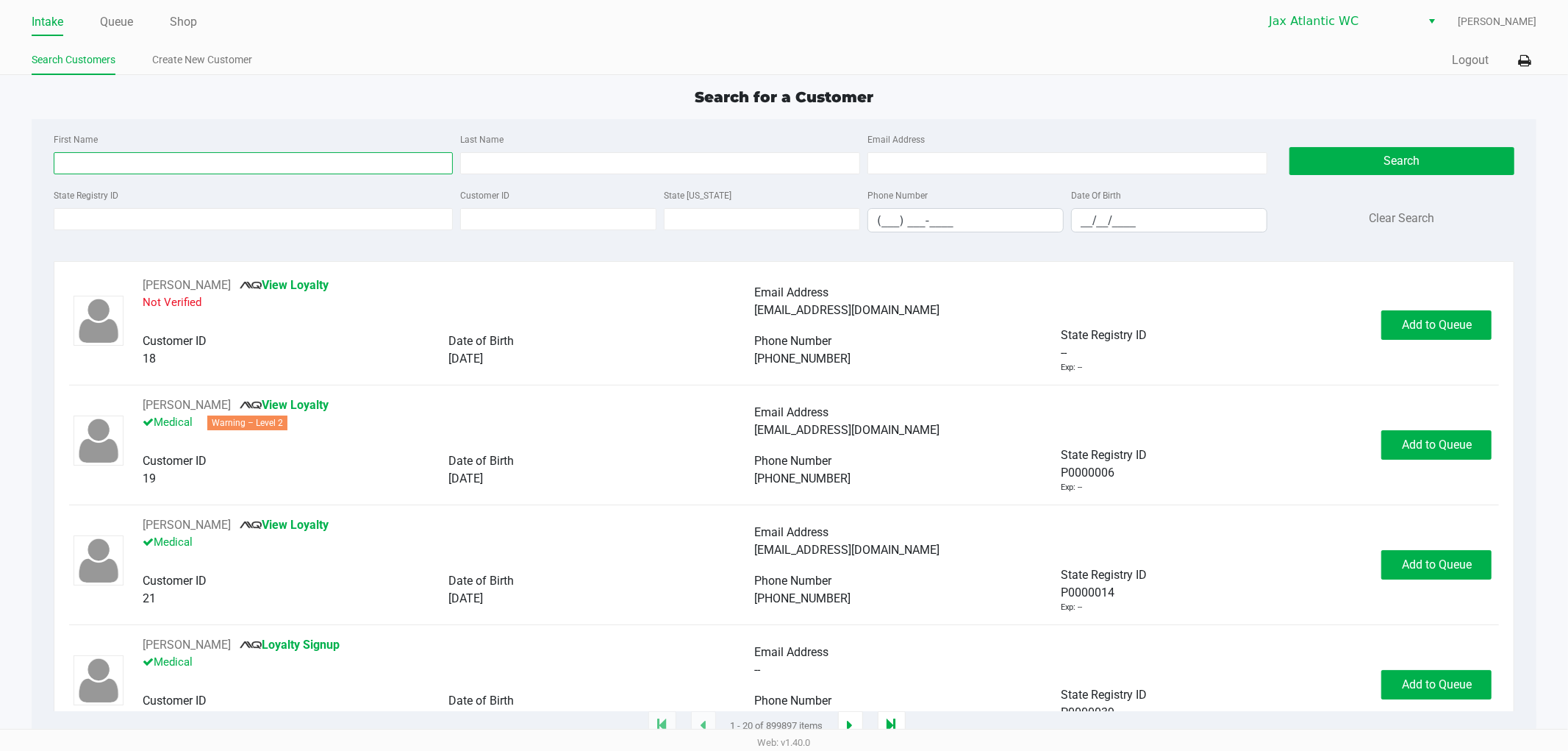
click at [100, 159] on input "First Name" at bounding box center [254, 163] width 400 height 22
click at [1336, 163] on button "Search" at bounding box center [1402, 161] width 225 height 28
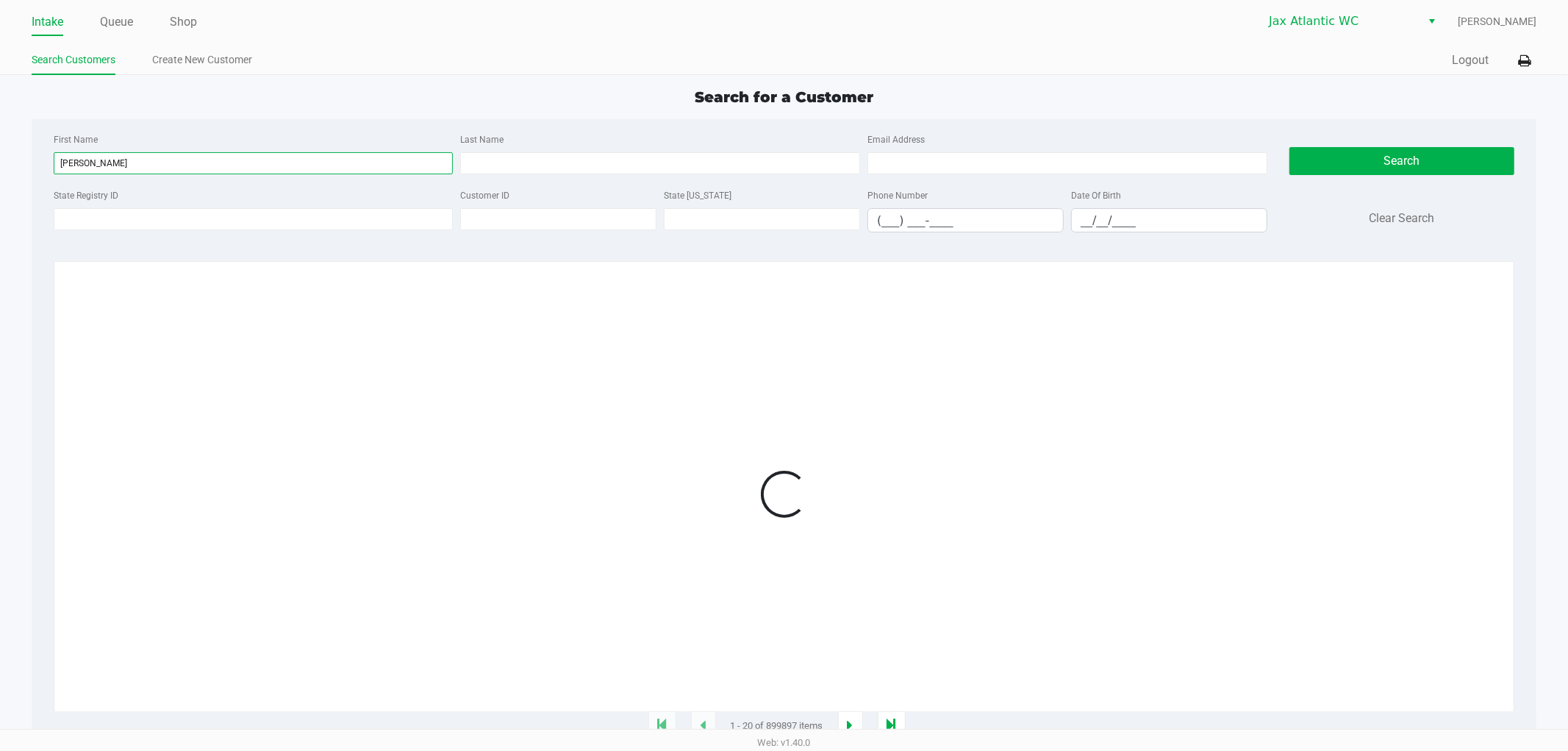
drag, startPoint x: 183, startPoint y: 160, endPoint x: 158, endPoint y: 160, distance: 25.0
click at [158, 160] on input "[PERSON_NAME]" at bounding box center [254, 163] width 400 height 22
type input "hades"
click at [489, 163] on input "Last Name" at bounding box center [660, 163] width 400 height 22
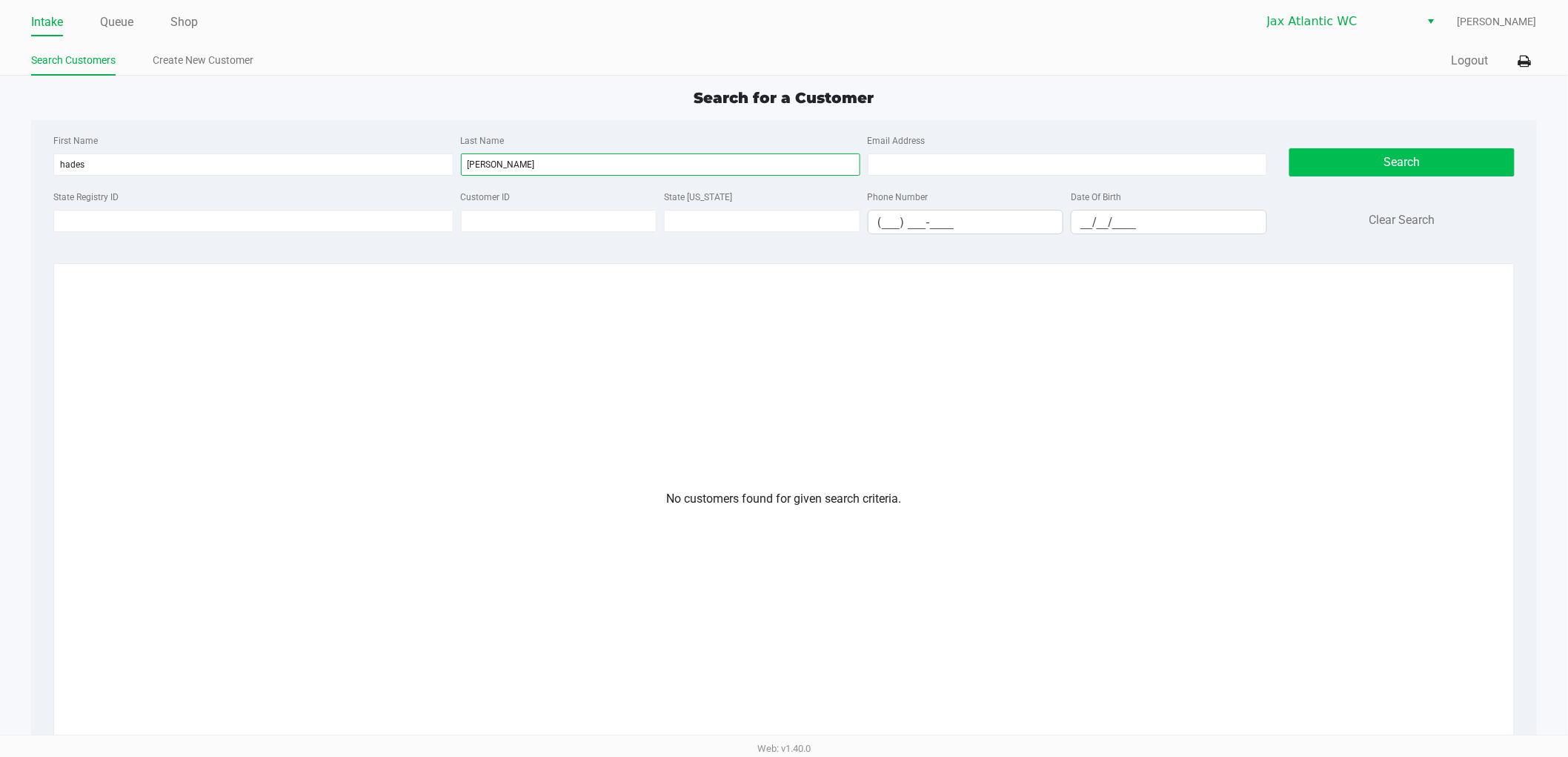
type input "[PERSON_NAME]"
click at [1327, 166] on button "Search" at bounding box center [1401, 162] width 225 height 28
click at [1419, 159] on button "Search" at bounding box center [1401, 162] width 225 height 28
drag, startPoint x: 268, startPoint y: 157, endPoint x: 0, endPoint y: 167, distance: 268.2
click at [0, 167] on app-all-customers "Search for a Customer First Name hades Last Name [PERSON_NAME] Email Address St…" at bounding box center [784, 515] width 1568 height 857
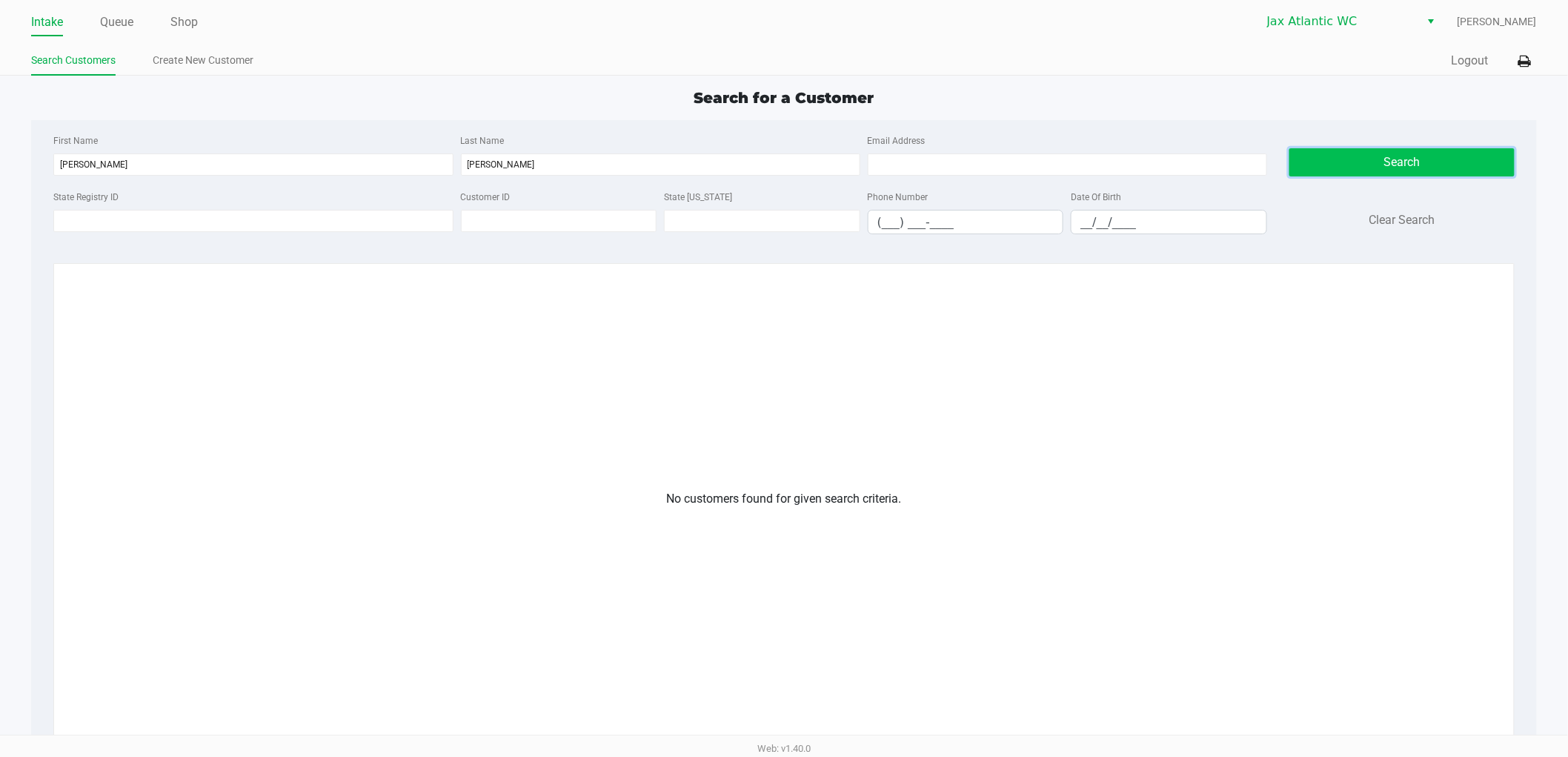
click at [1359, 163] on button "Search" at bounding box center [1401, 162] width 225 height 28
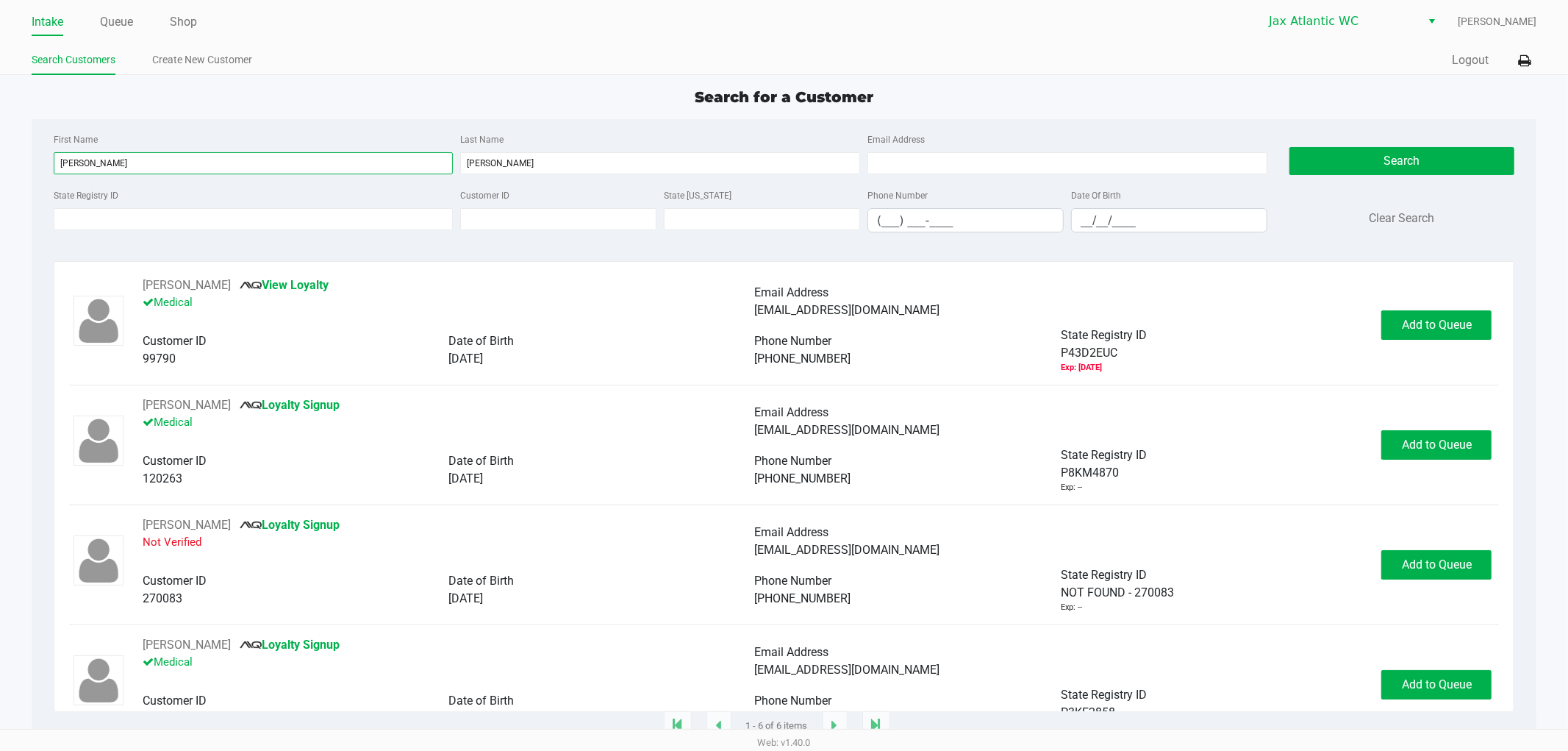
drag, startPoint x: 145, startPoint y: 158, endPoint x: 0, endPoint y: 141, distance: 146.0
click at [0, 141] on app-all-customers "Search for a Customer First Name [PERSON_NAME] Last Name [PERSON_NAME] Email Ad…" at bounding box center [784, 407] width 1568 height 641
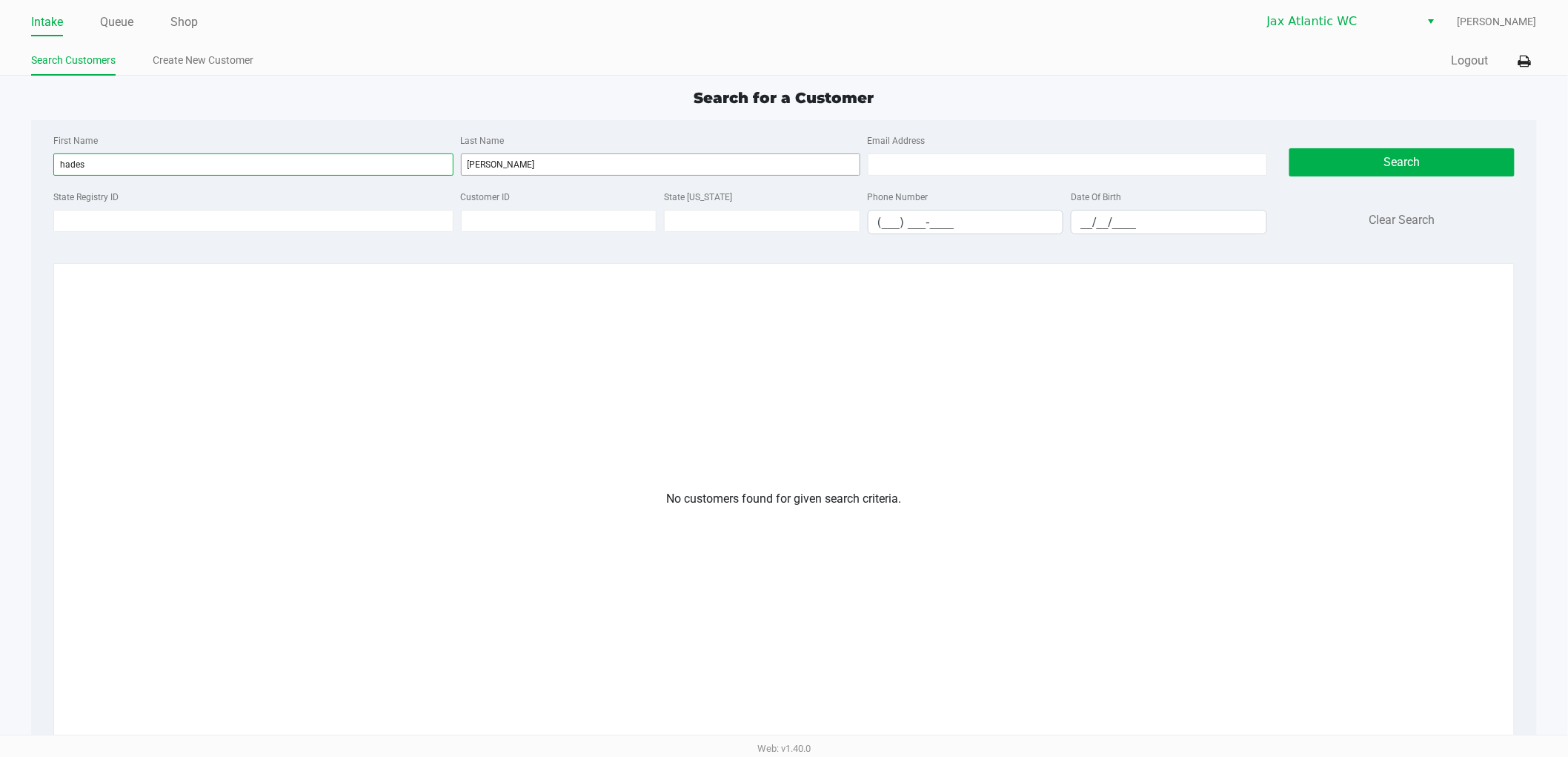
type input "hades"
drag, startPoint x: 516, startPoint y: 169, endPoint x: 376, endPoint y: 169, distance: 140.0
click at [376, 169] on div "First Name hades Last Name [PERSON_NAME] Email Address" at bounding box center [660, 160] width 1221 height 56
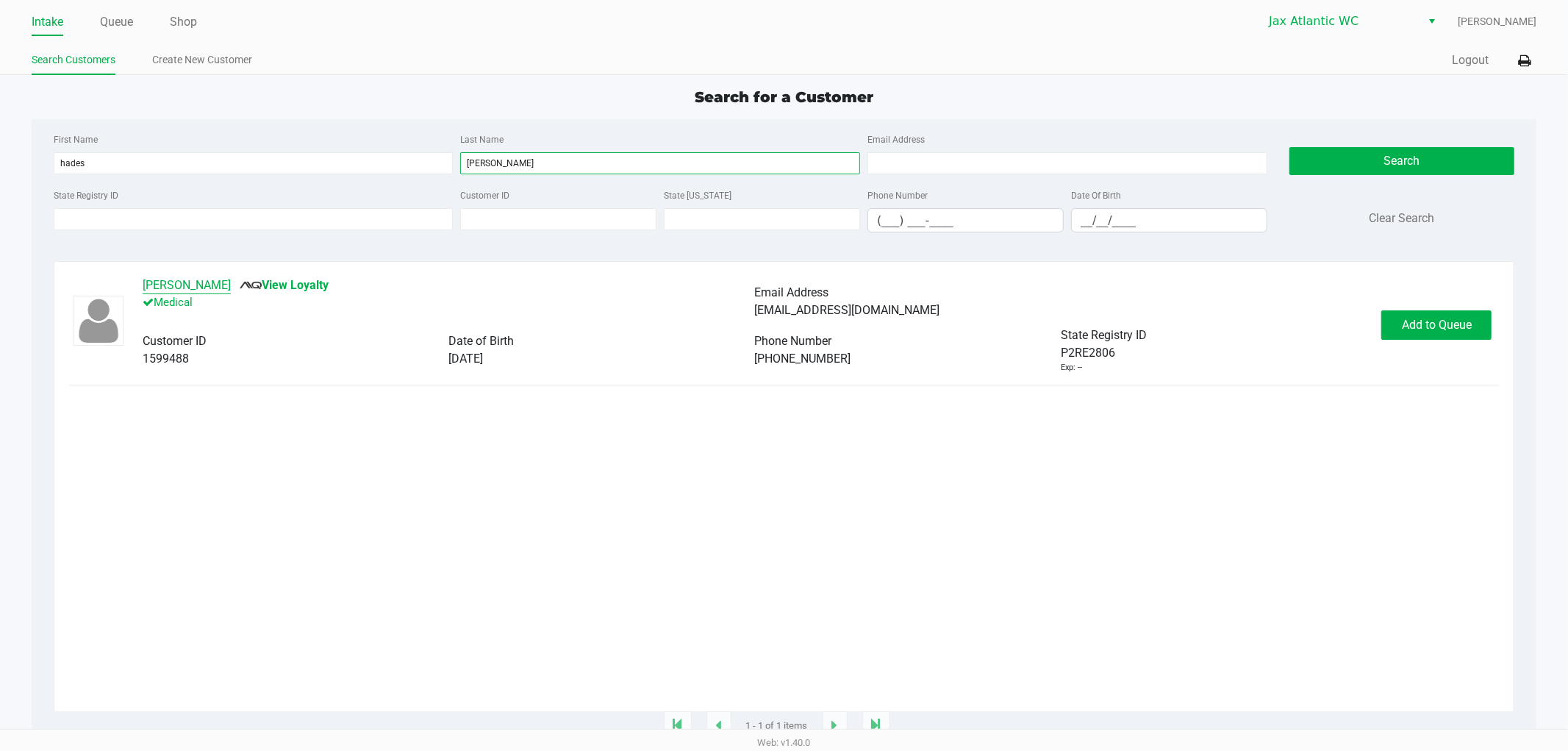
type input "[PERSON_NAME]"
click at [182, 290] on button "[PERSON_NAME]" at bounding box center [186, 285] width 88 height 18
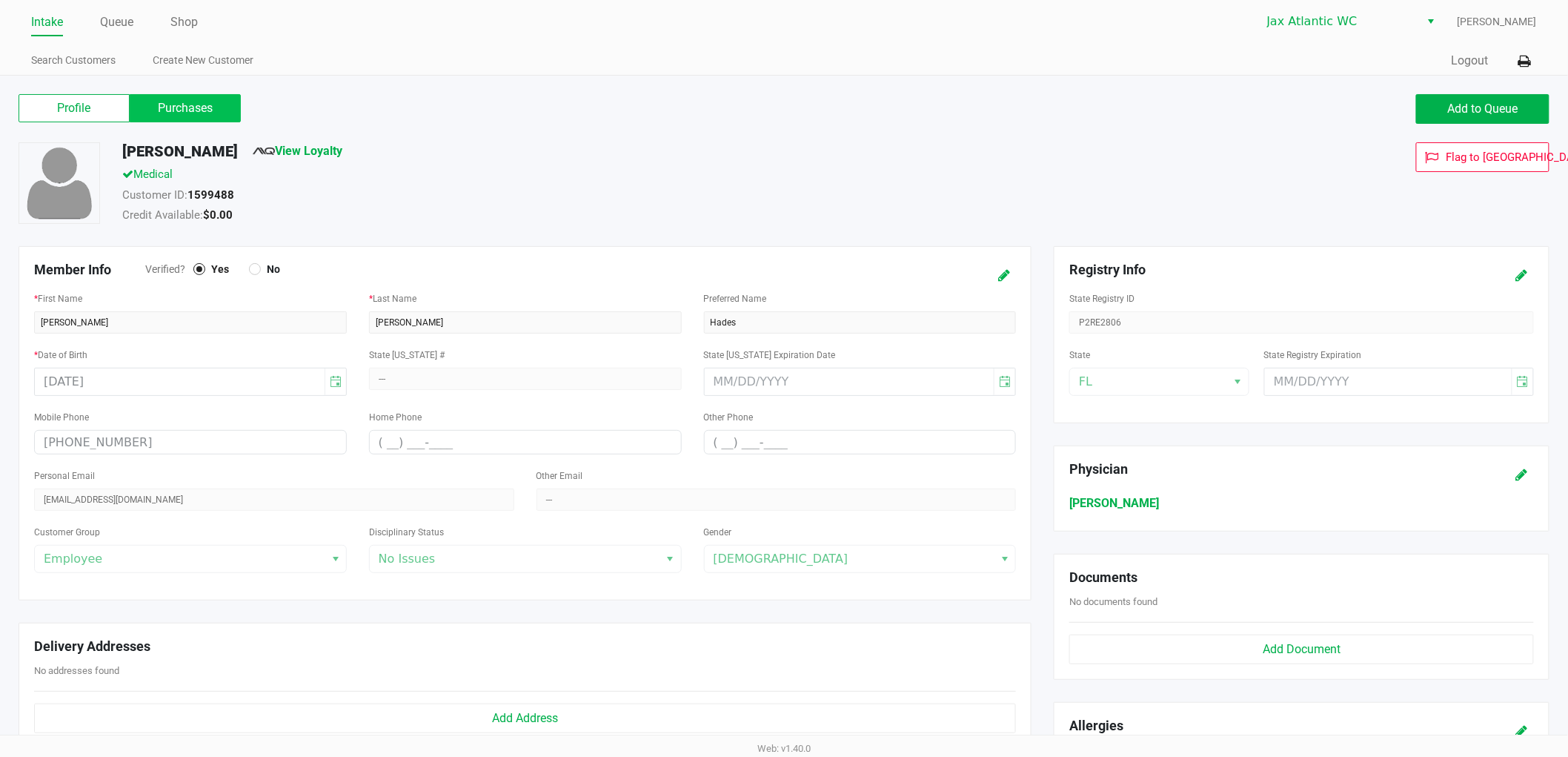
click at [198, 99] on label "Purchases" at bounding box center [185, 108] width 111 height 28
click at [0, 0] on 1 "Purchases" at bounding box center [0, 0] width 0 height 0
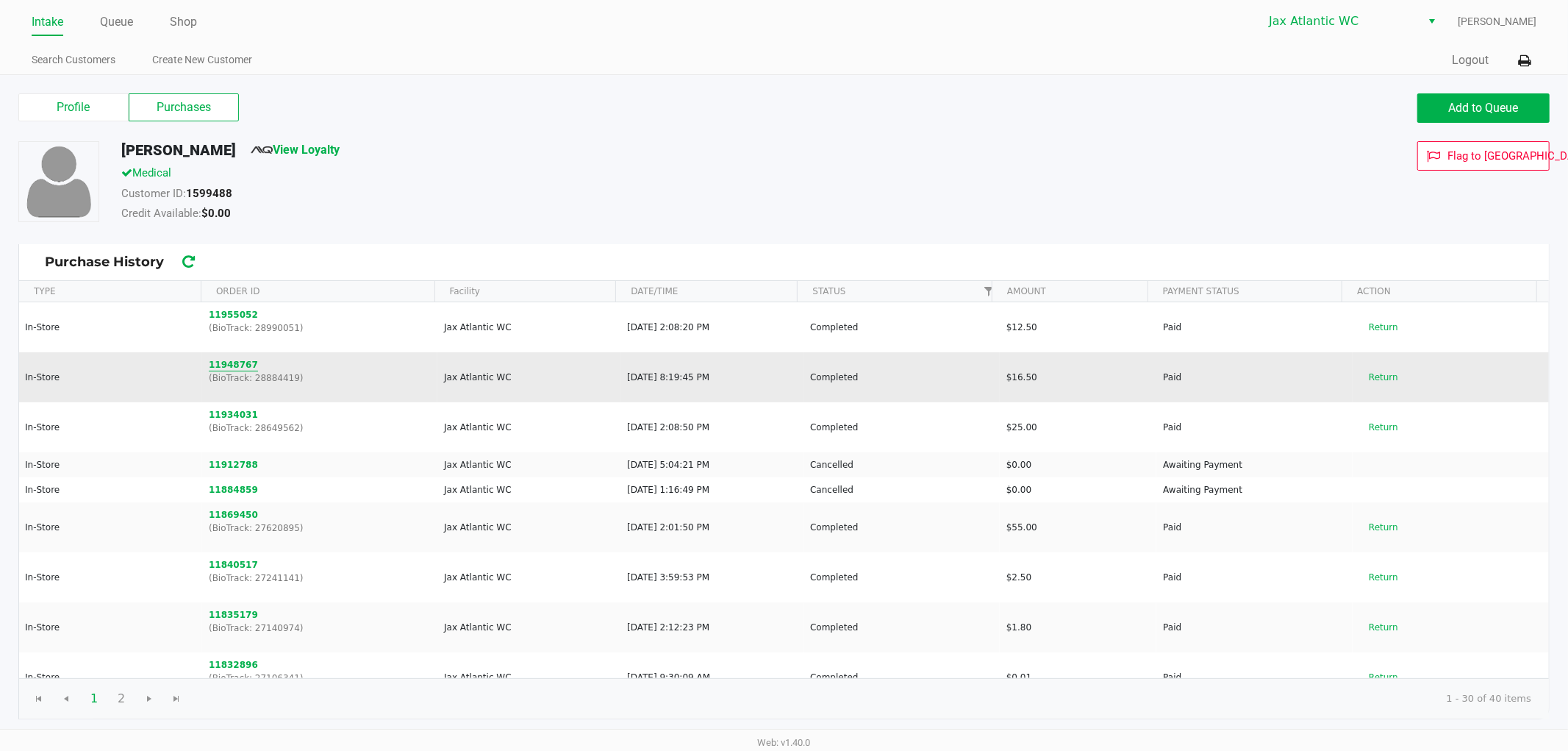
click at [222, 364] on button "11948767" at bounding box center [232, 365] width 49 height 13
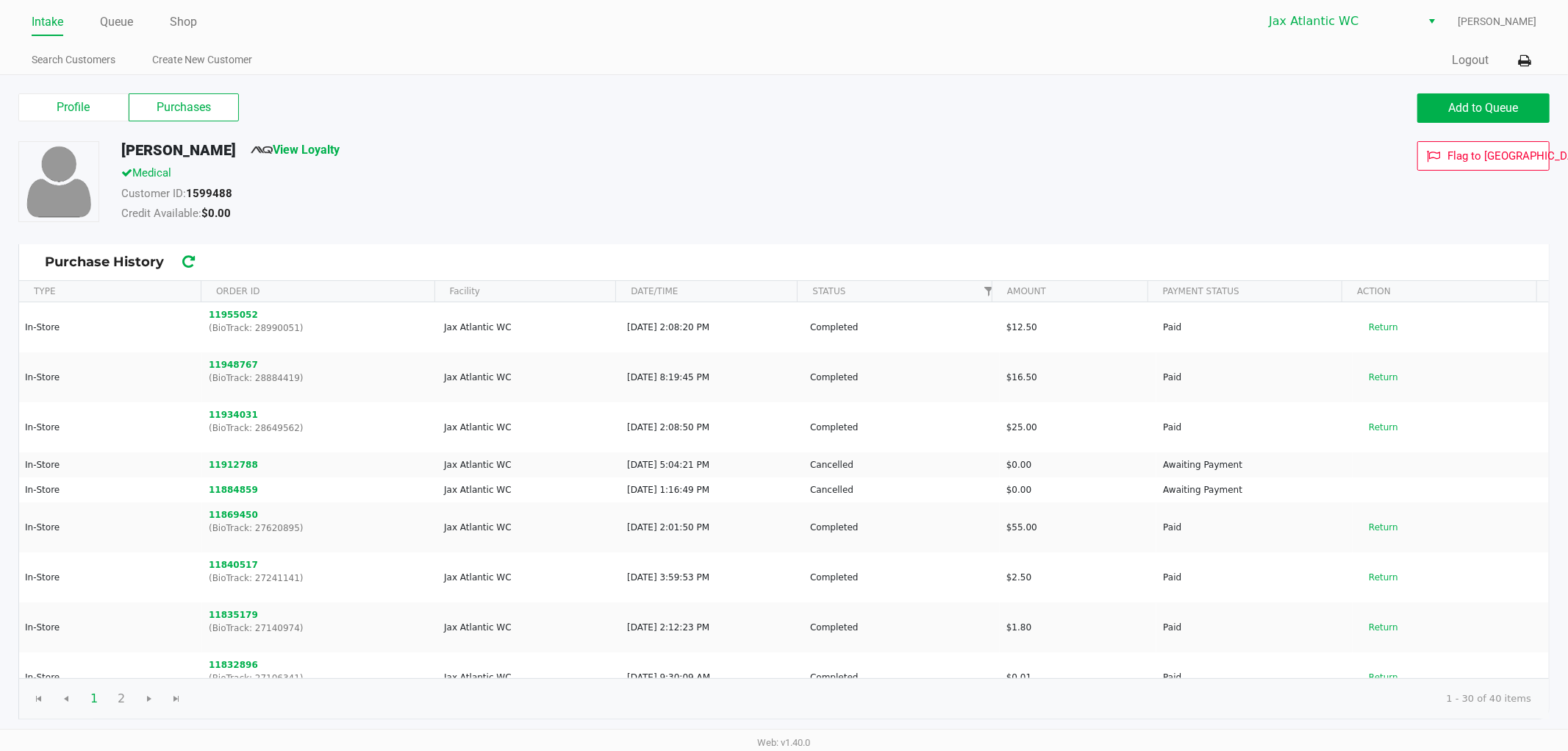
click at [48, 27] on link "Intake" at bounding box center [47, 22] width 31 height 20
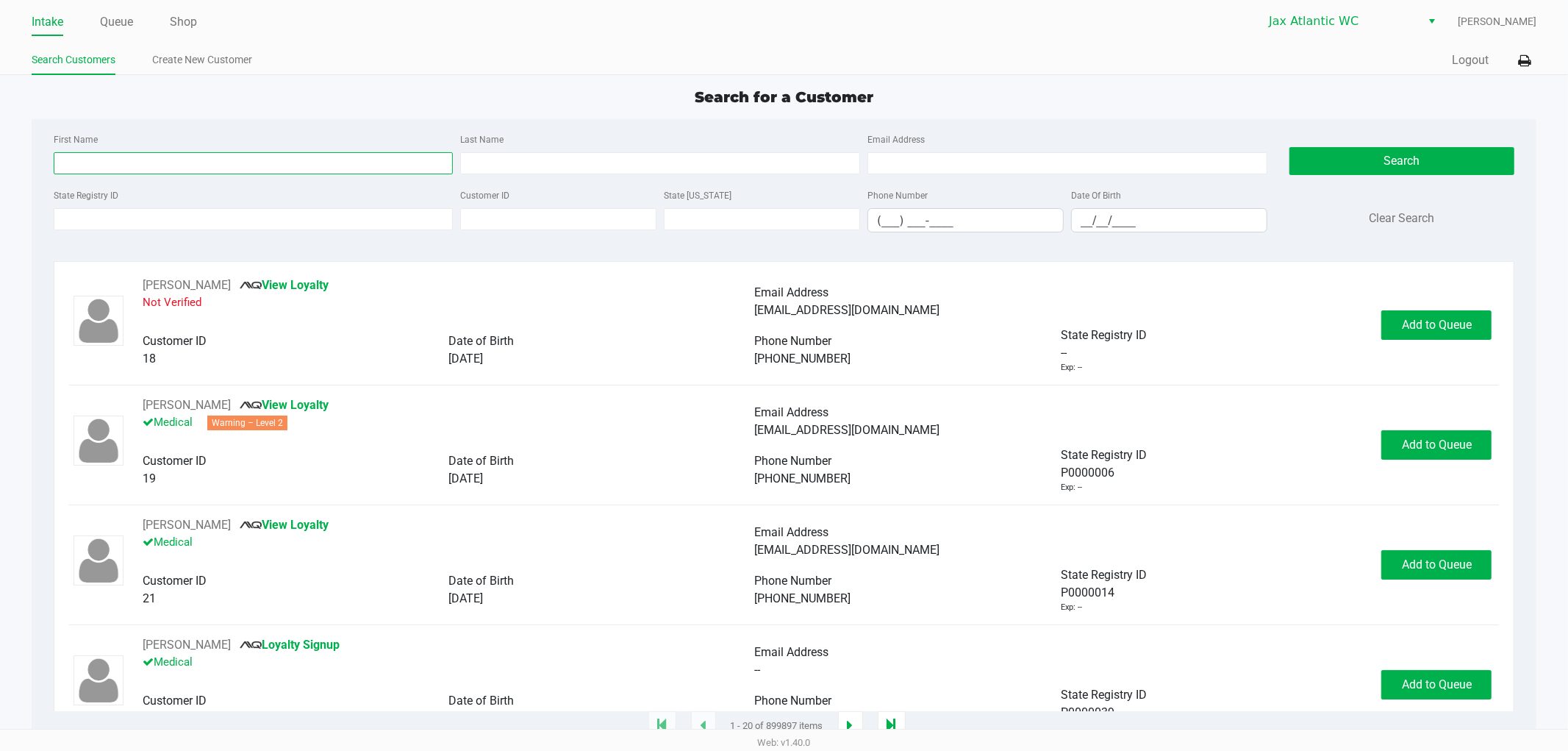
click at [135, 170] on input "First Name" at bounding box center [254, 163] width 400 height 22
type input "amber"
type input "[PERSON_NAME]"
click at [1362, 159] on button "Search" at bounding box center [1402, 161] width 225 height 28
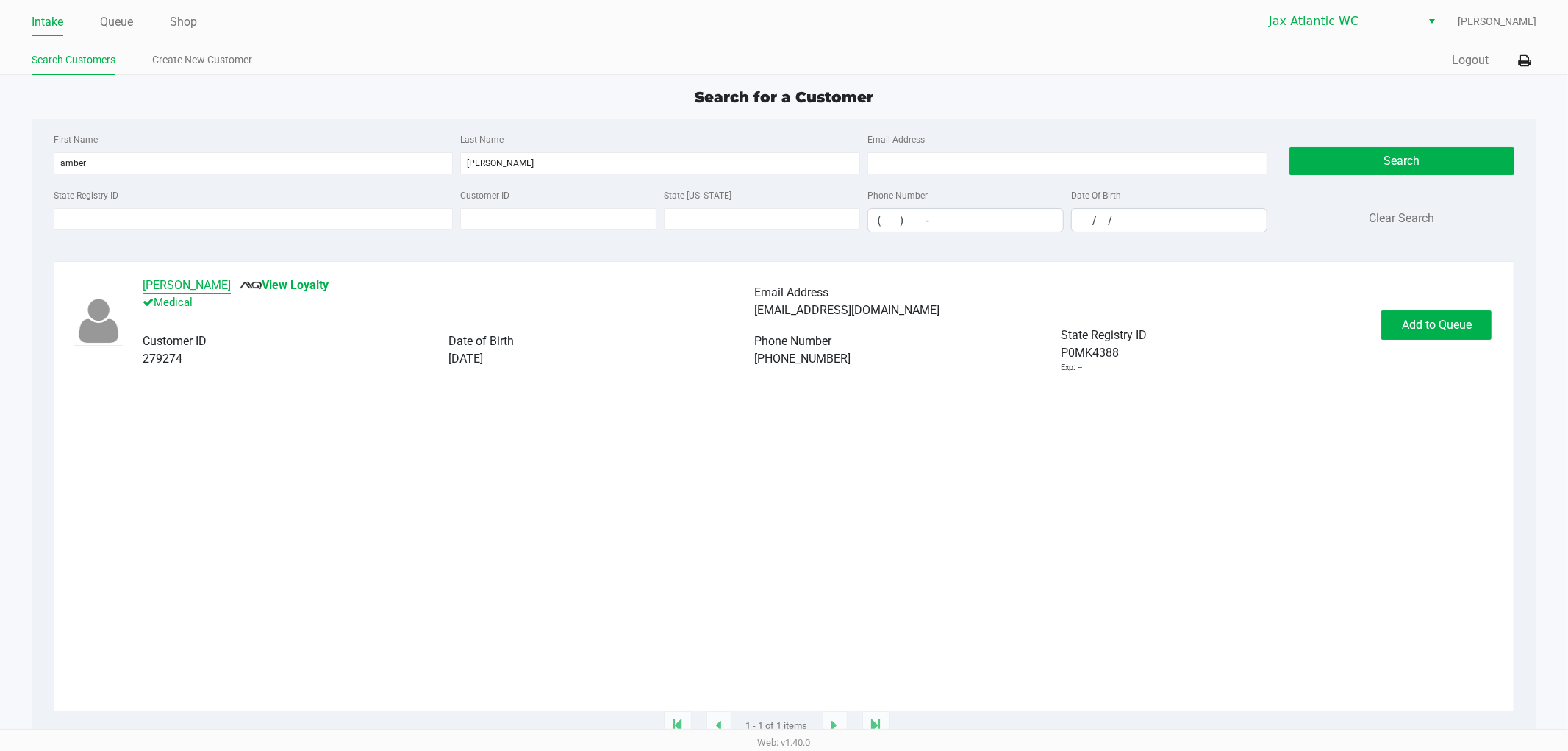
click at [200, 283] on button "[PERSON_NAME]" at bounding box center [186, 285] width 88 height 18
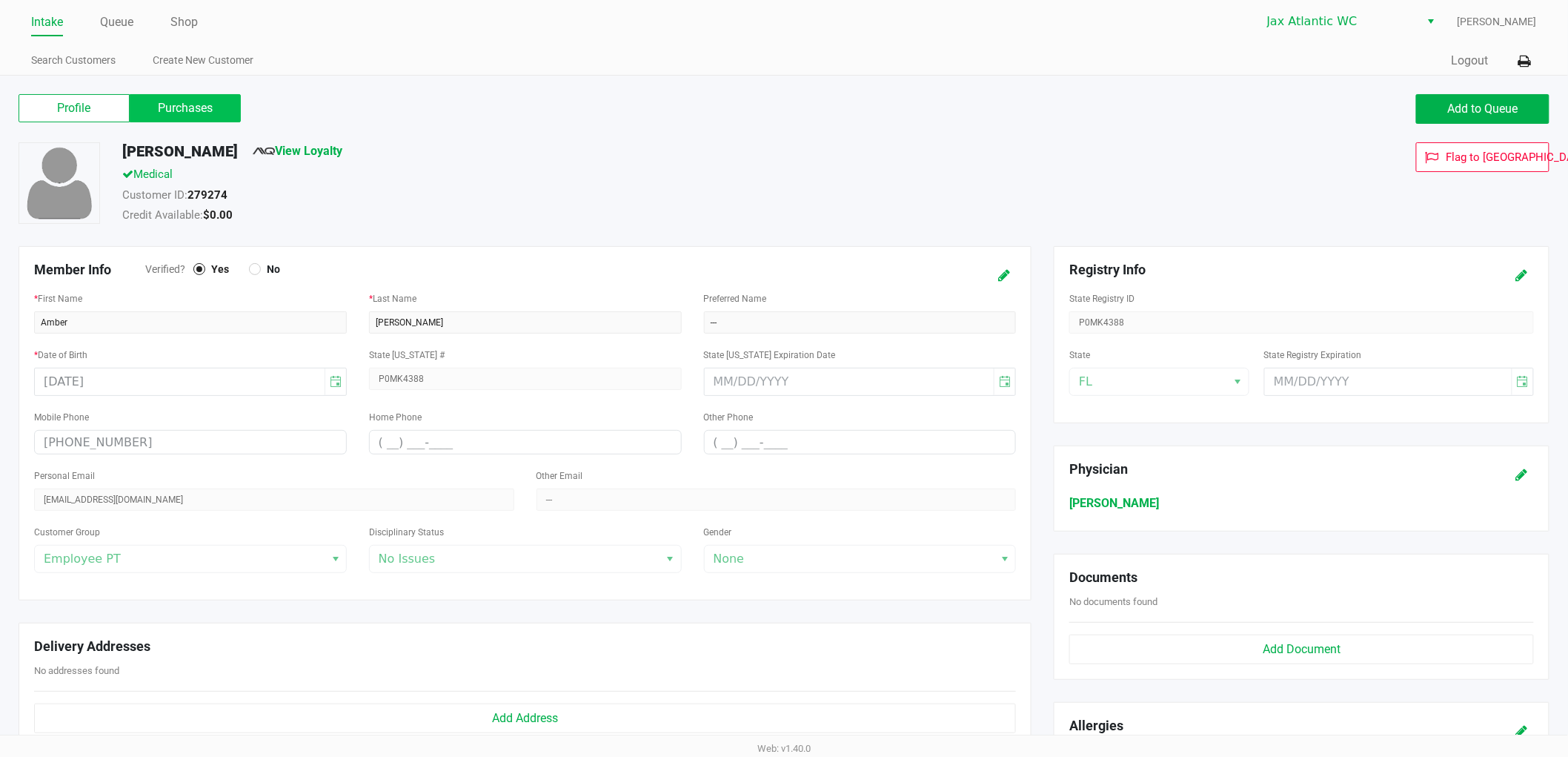
click at [145, 99] on label "Purchases" at bounding box center [185, 108] width 111 height 28
click at [0, 0] on 1 "Purchases" at bounding box center [0, 0] width 0 height 0
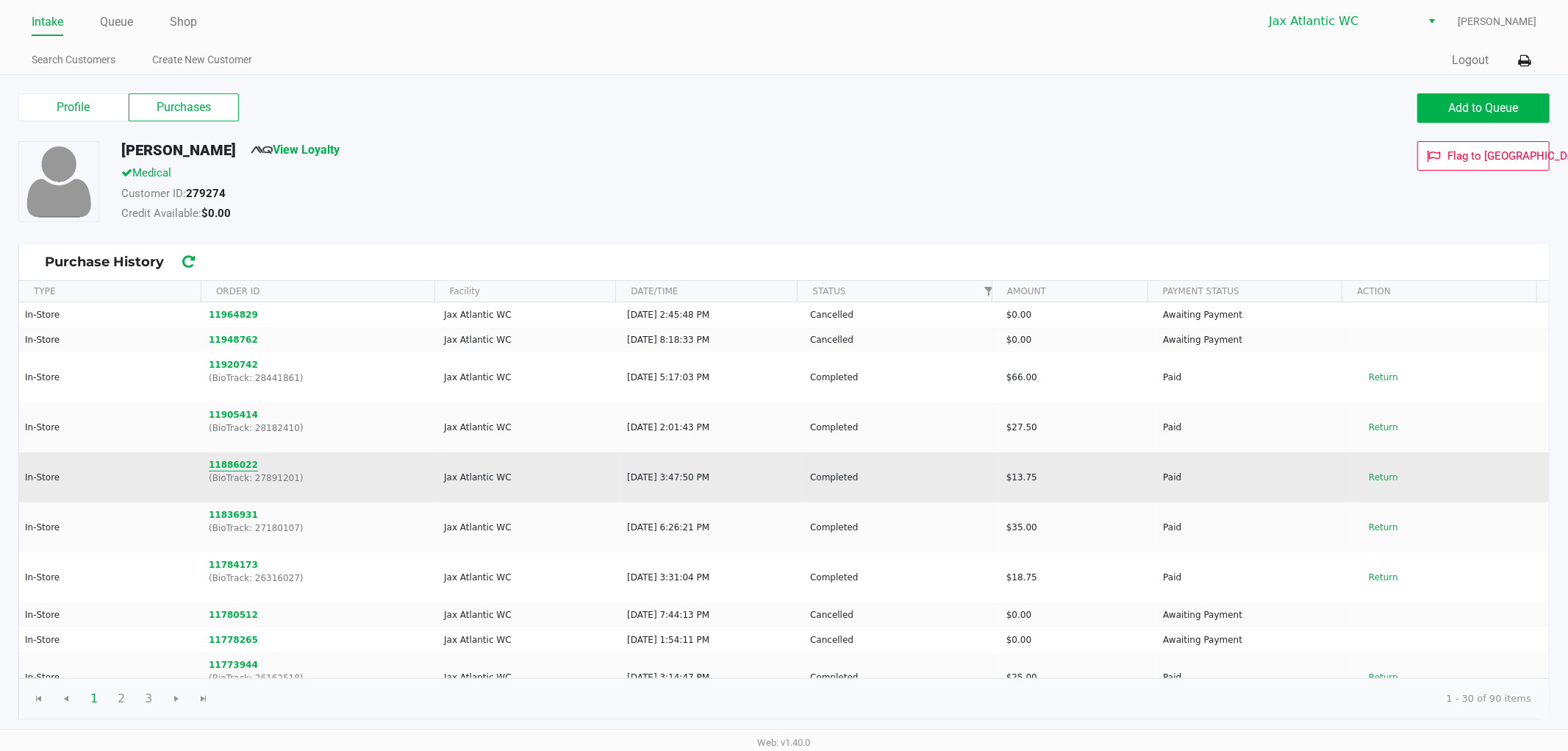
click at [214, 461] on button "11886022" at bounding box center [232, 465] width 49 height 13
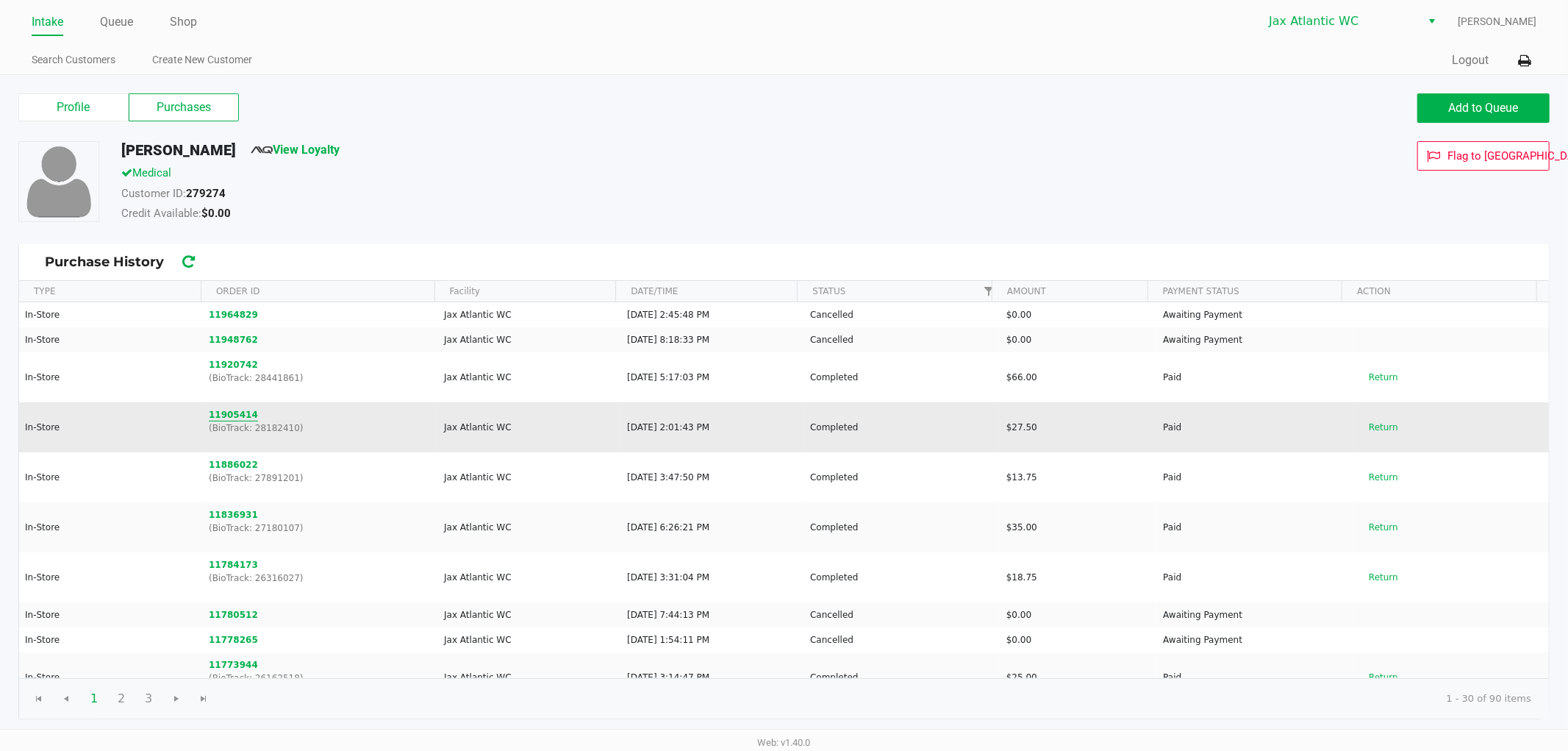
click at [235, 417] on button "11905414" at bounding box center [232, 415] width 49 height 13
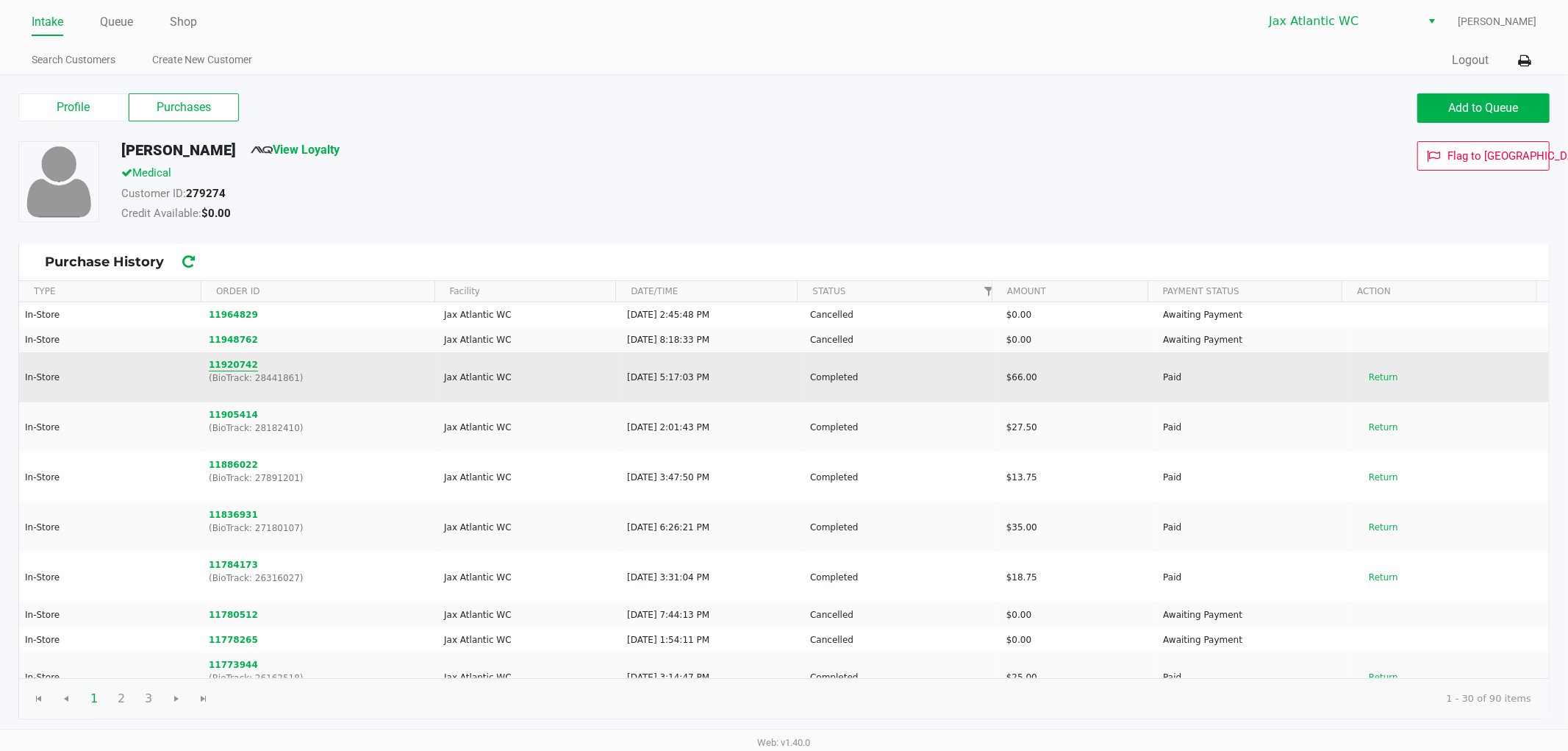
click at [224, 366] on button "11920742" at bounding box center [232, 365] width 49 height 13
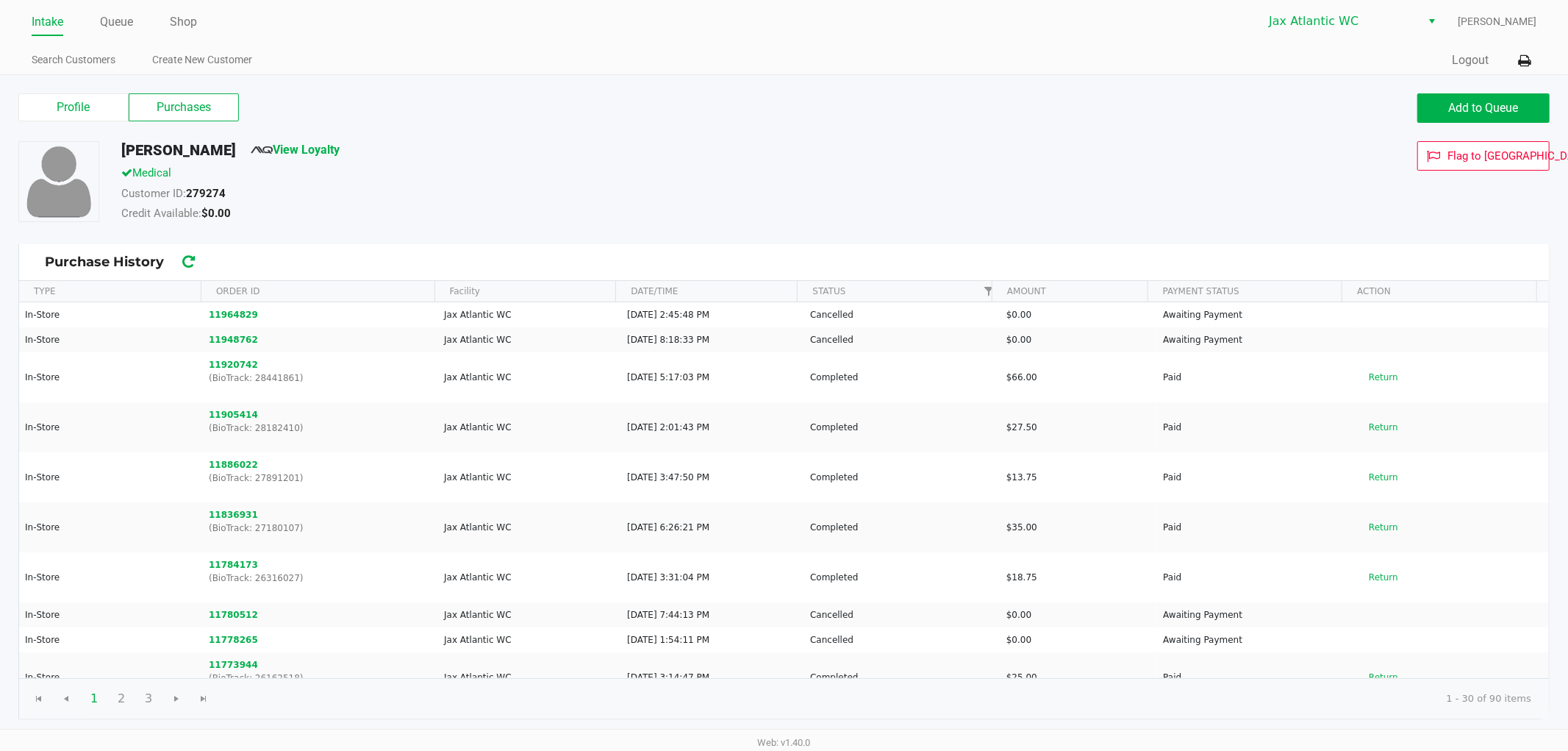
click at [50, 20] on link "Intake" at bounding box center [47, 22] width 31 height 20
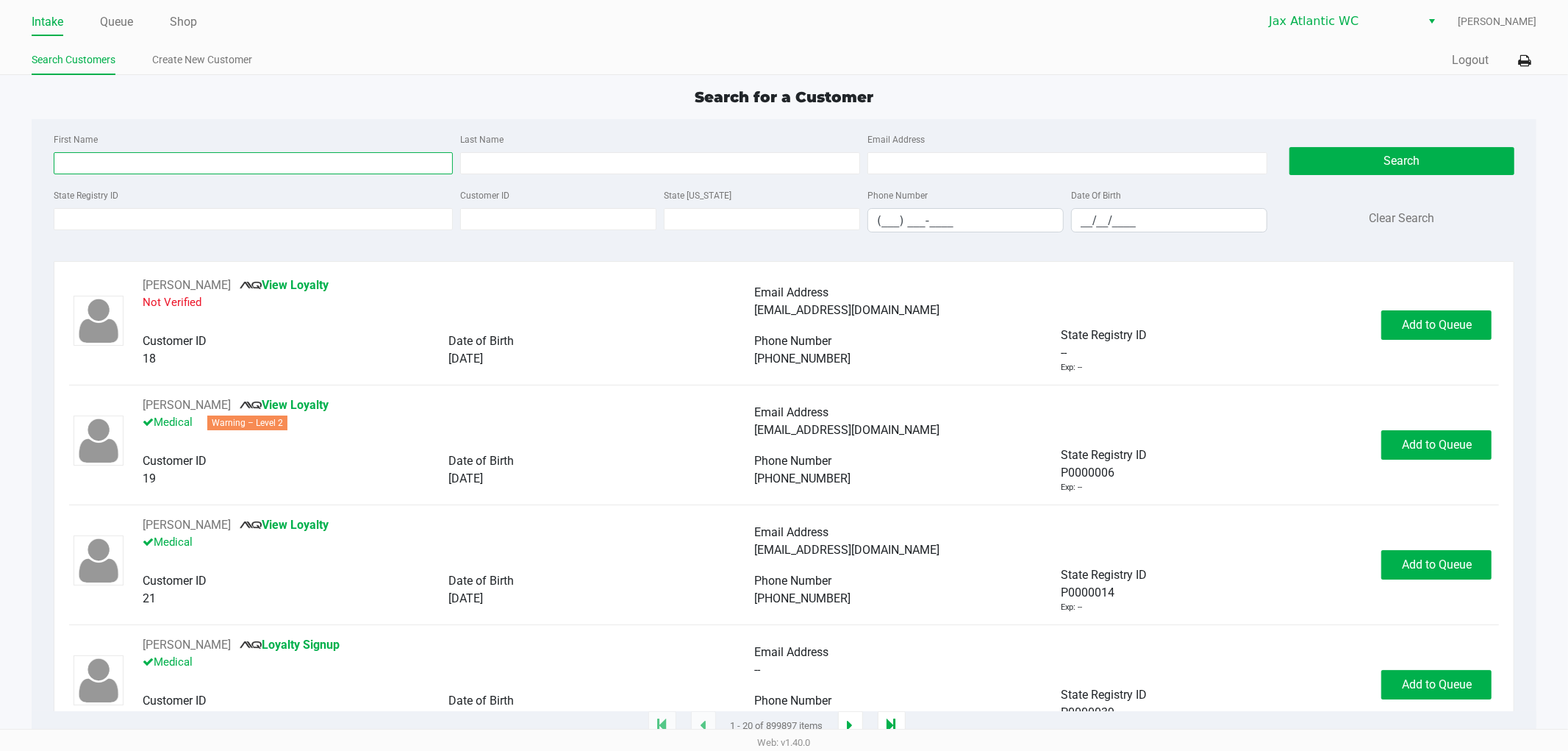
click at [86, 158] on input "First Name" at bounding box center [254, 163] width 400 height 22
type input "[PERSON_NAME]"
type input "kinder"
drag, startPoint x: 1325, startPoint y: 163, endPoint x: 1318, endPoint y: 162, distance: 7.1
click at [1323, 162] on button "Search" at bounding box center [1402, 161] width 225 height 28
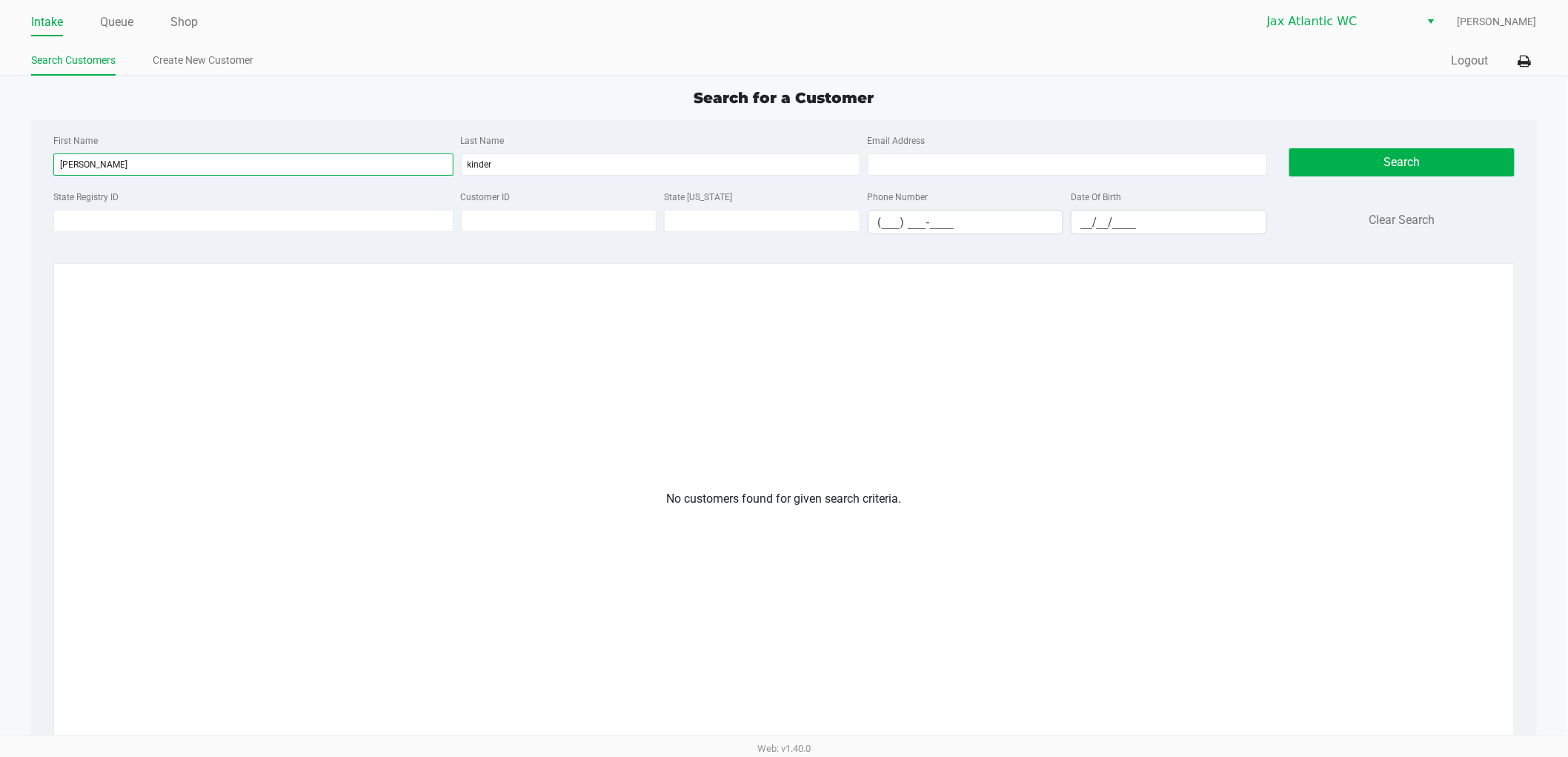
click at [157, 164] on input "[PERSON_NAME]" at bounding box center [253, 164] width 399 height 22
type input "[PERSON_NAME]"
click at [1337, 159] on button "Search" at bounding box center [1401, 162] width 225 height 28
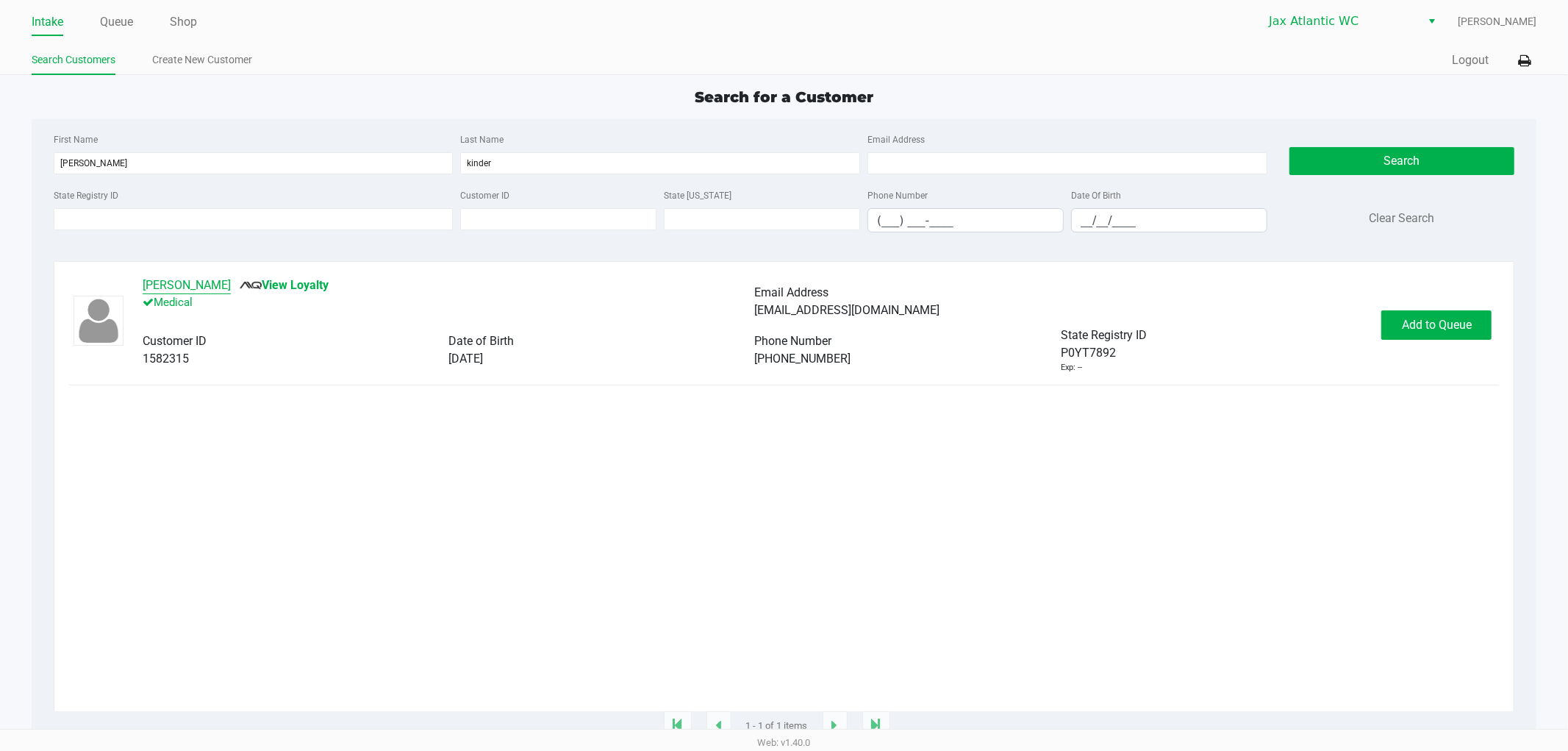
click at [173, 283] on button "[PERSON_NAME]" at bounding box center [186, 285] width 88 height 18
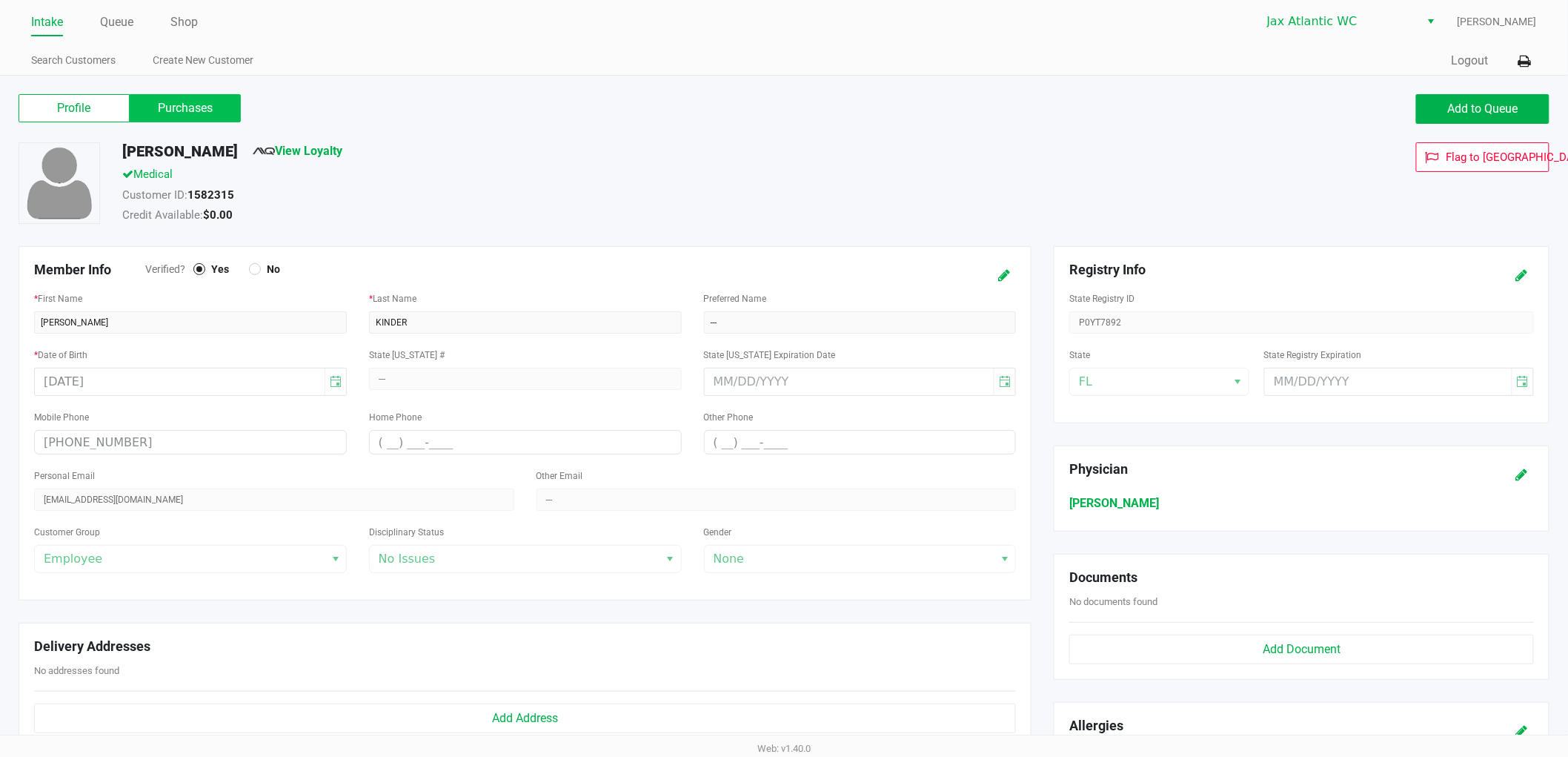
click at [187, 105] on label "Purchases" at bounding box center [185, 108] width 111 height 28
click at [0, 0] on 1 "Purchases" at bounding box center [0, 0] width 0 height 0
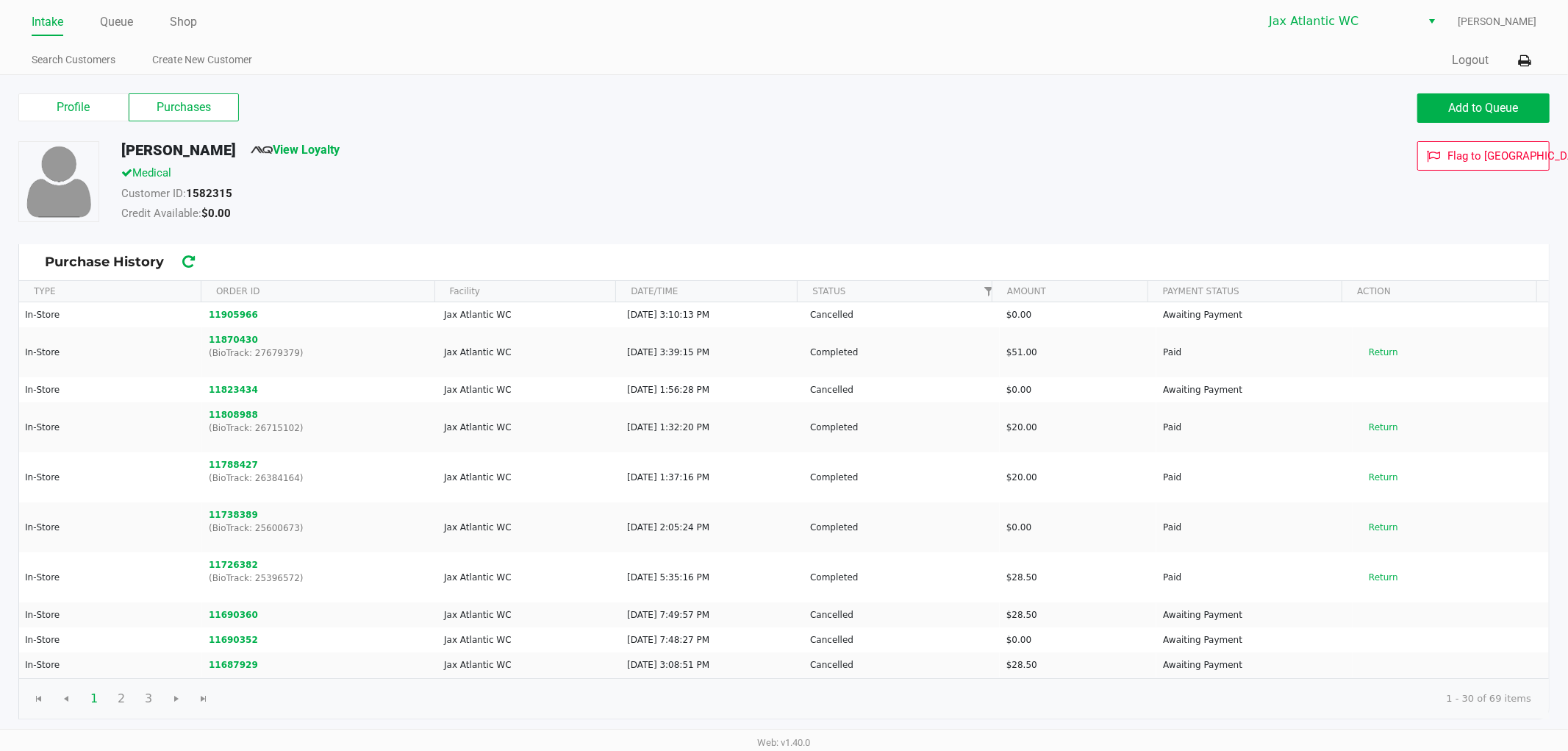
click at [49, 23] on link "Intake" at bounding box center [47, 22] width 31 height 20
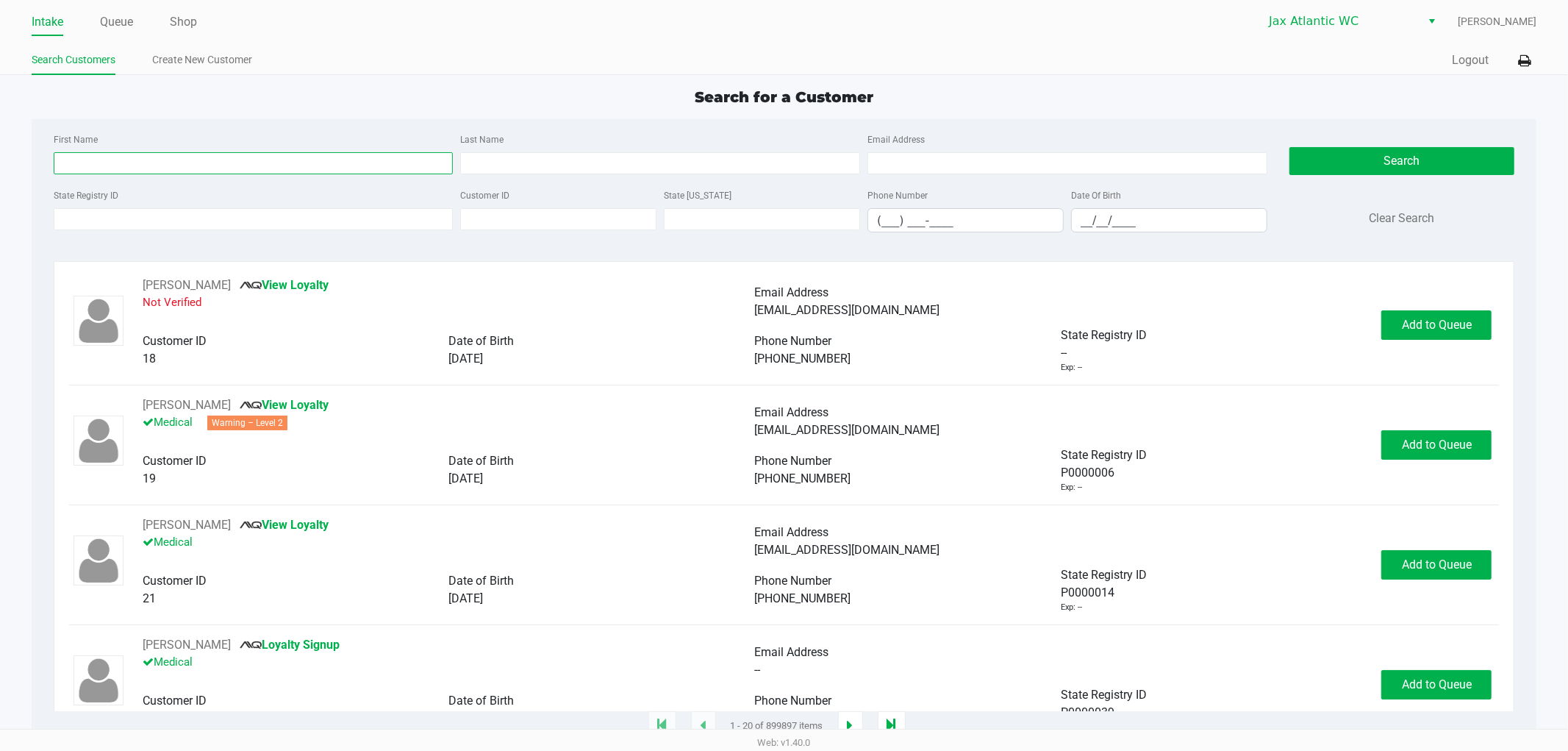
click at [159, 153] on input "First Name" at bounding box center [254, 163] width 400 height 22
click at [515, 158] on input "Last Name" at bounding box center [660, 163] width 400 height 22
type input "potignano"
click at [1375, 157] on button "Search" at bounding box center [1402, 161] width 225 height 28
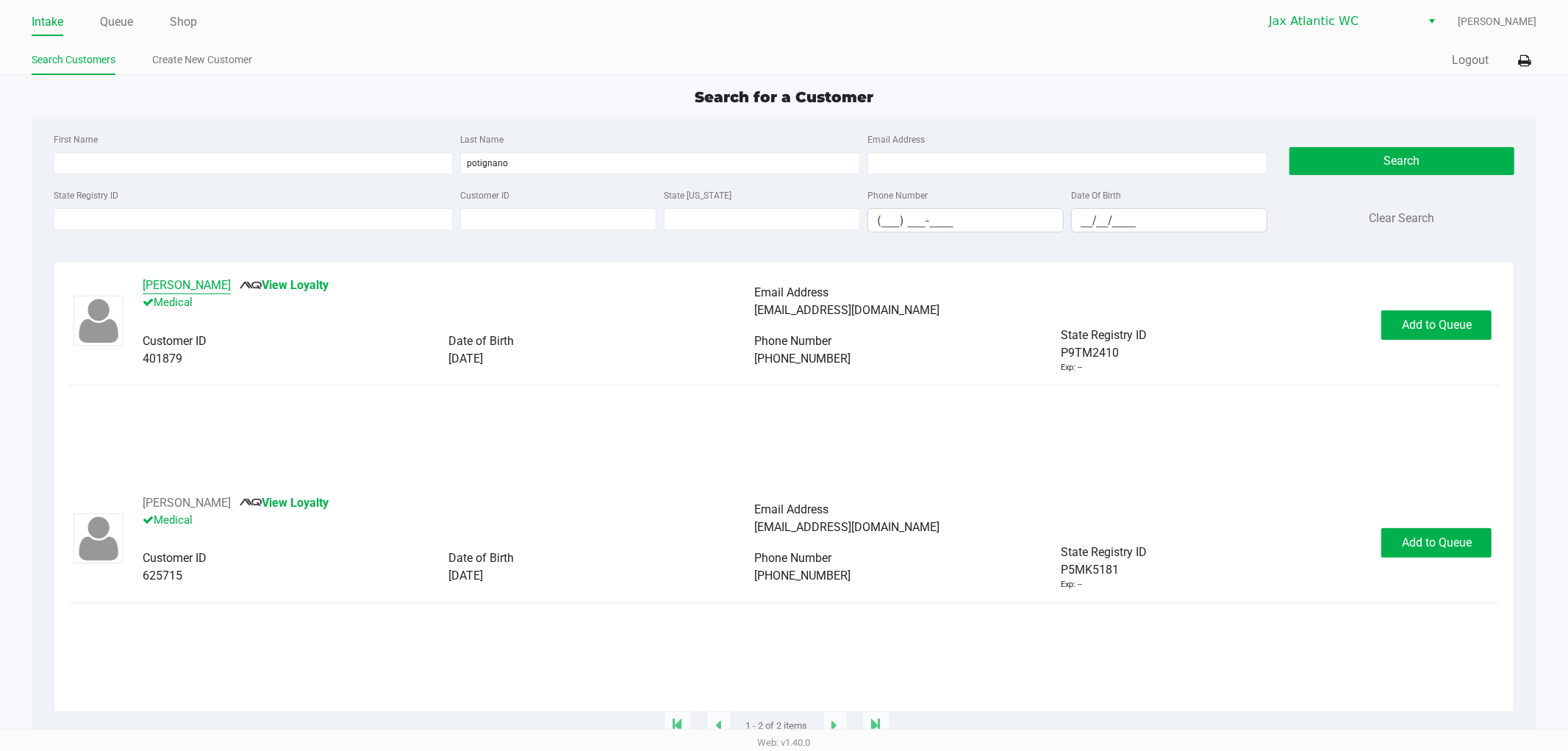
click at [220, 288] on button "[PERSON_NAME]" at bounding box center [186, 285] width 88 height 18
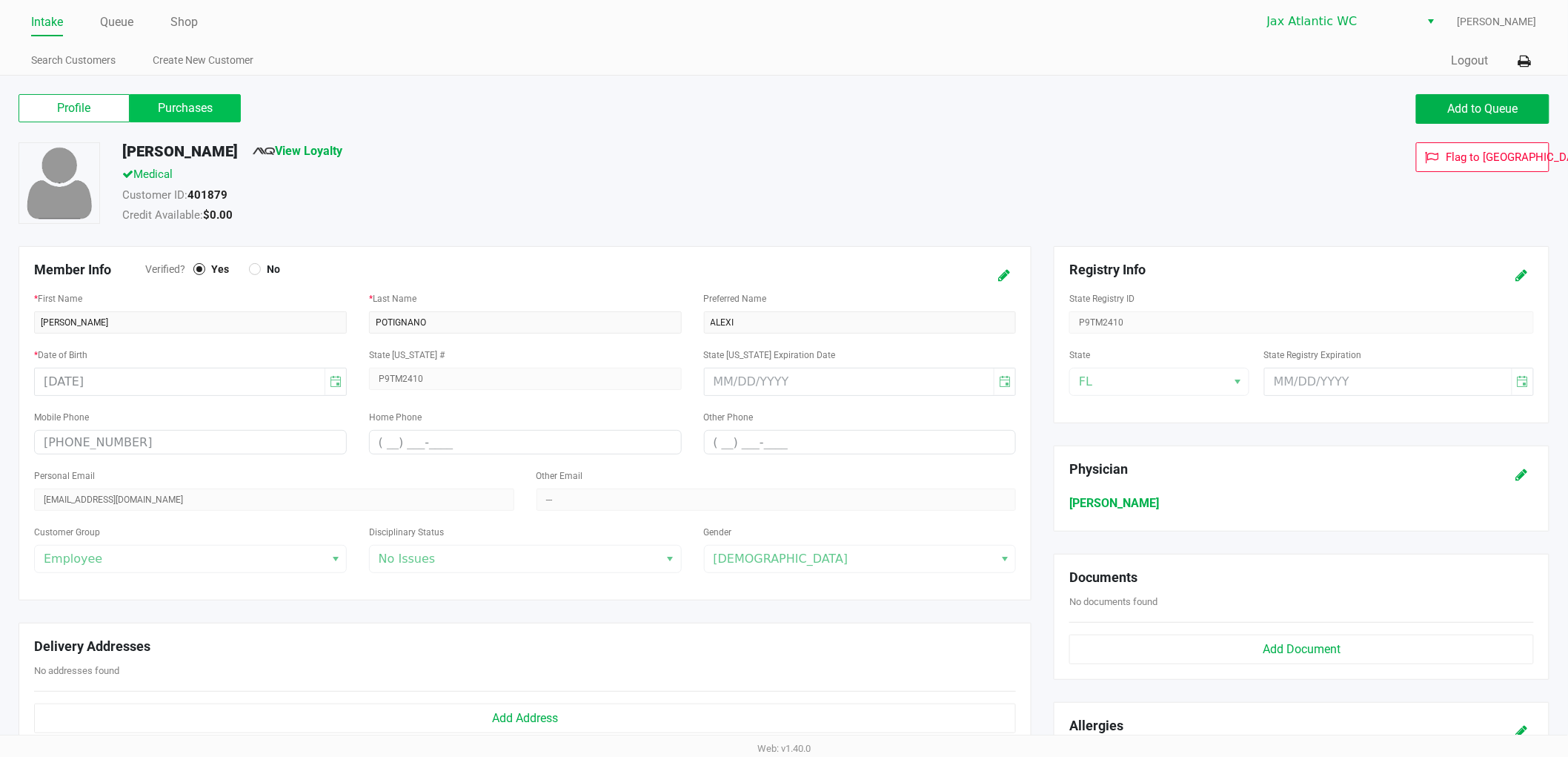
click at [199, 111] on label "Purchases" at bounding box center [185, 108] width 111 height 28
click at [0, 0] on 1 "Purchases" at bounding box center [0, 0] width 0 height 0
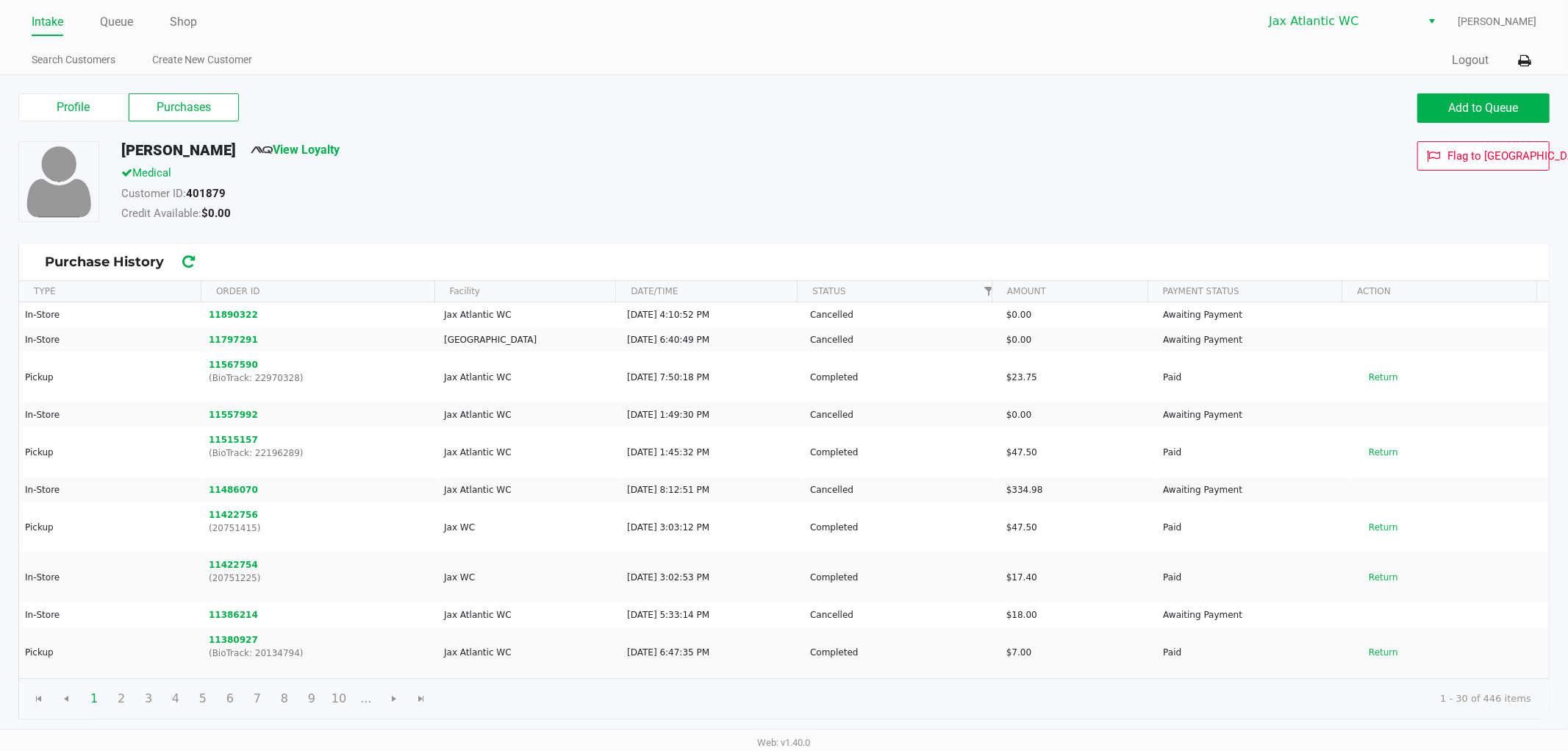
click at [56, 23] on link "Intake" at bounding box center [47, 22] width 31 height 20
